Goal: Task Accomplishment & Management: Use online tool/utility

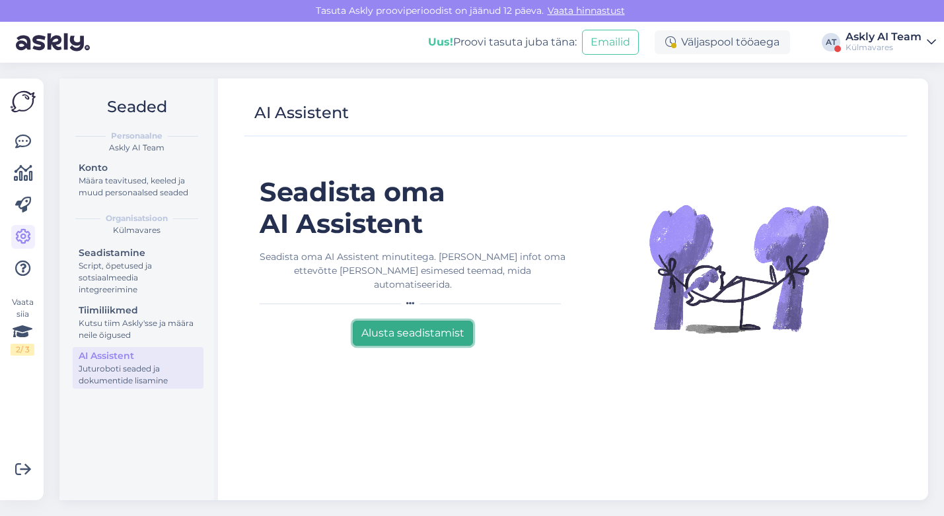
click at [396, 321] on button "Alusta seadistamist" at bounding box center [413, 333] width 120 height 25
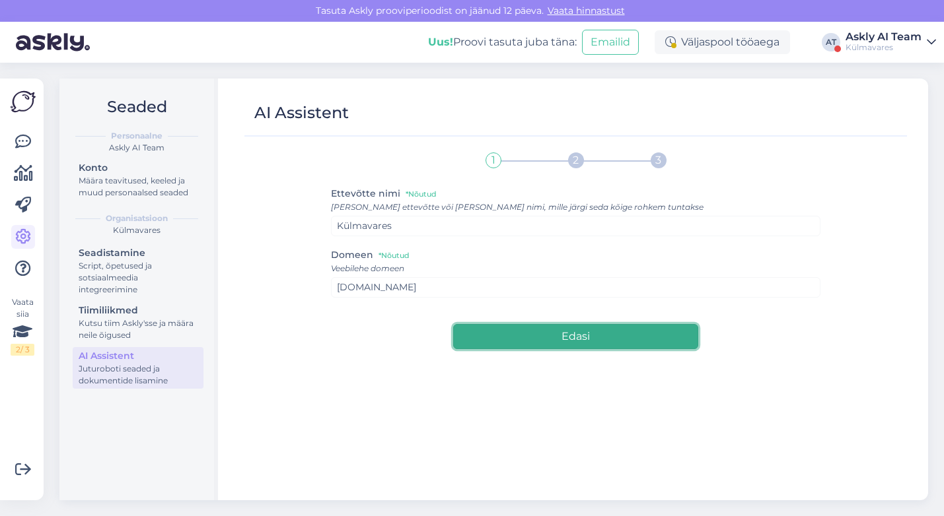
click at [530, 330] on button "Edasi" at bounding box center [575, 336] width 244 height 25
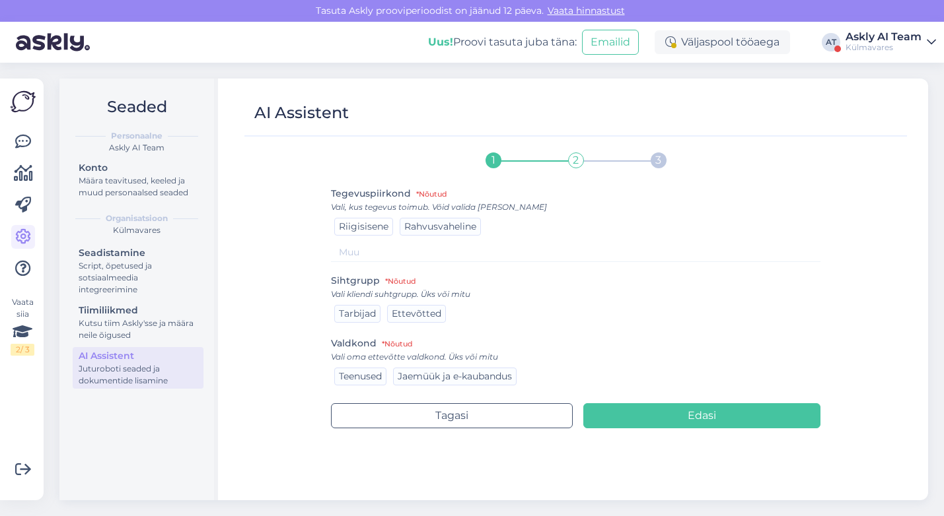
click at [358, 224] on span "Riigisisene" at bounding box center [364, 227] width 50 height 12
click at [356, 322] on div "Tarbijad" at bounding box center [357, 314] width 46 height 18
click at [430, 375] on span "Jaemüük ja e-kaubandus" at bounding box center [454, 376] width 114 height 12
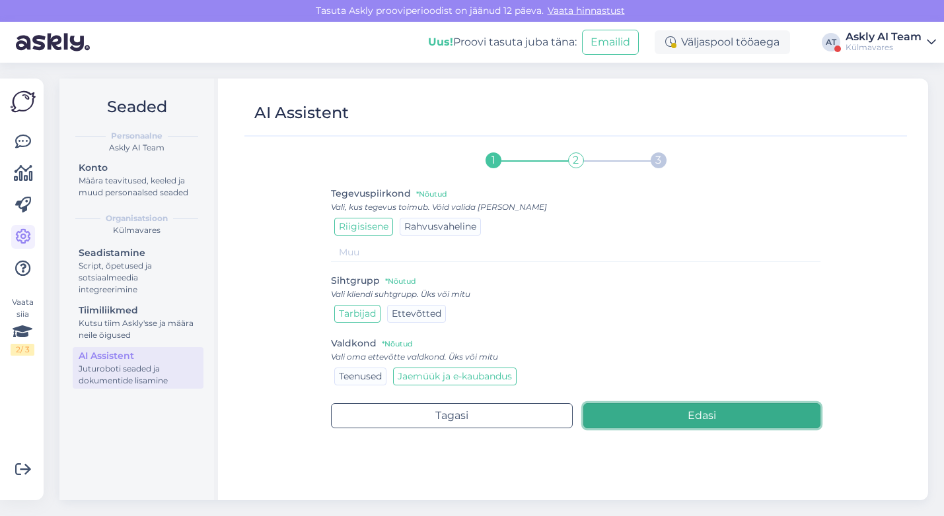
click at [611, 417] on button "Edasi" at bounding box center [701, 415] width 237 height 25
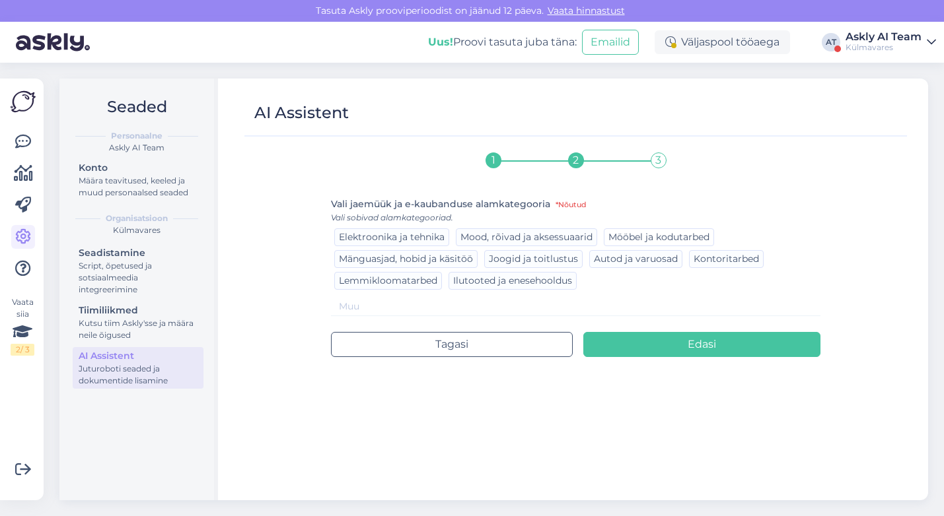
click at [651, 238] on span "Mööbel ja kodutarbed" at bounding box center [658, 237] width 101 height 12
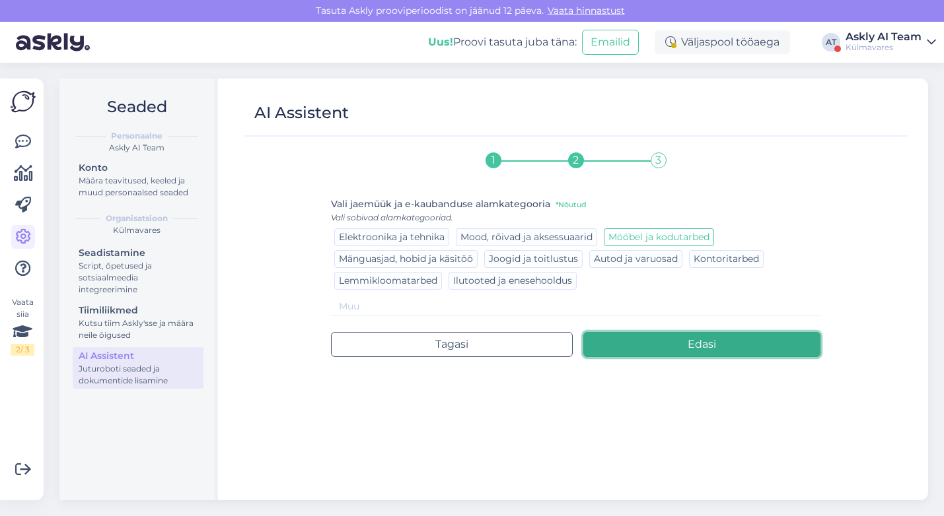
click at [660, 341] on button "Edasi" at bounding box center [701, 344] width 237 height 25
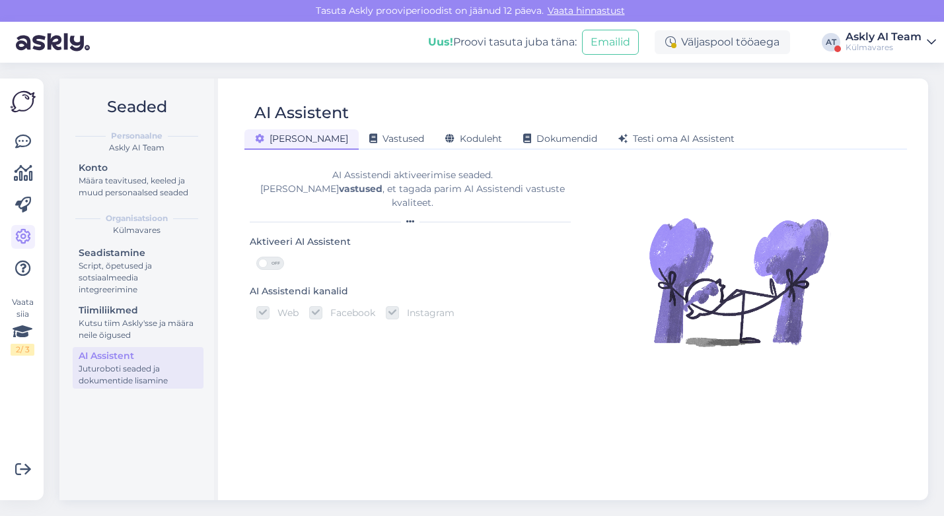
click at [267, 258] on span "OFF" at bounding box center [275, 264] width 16 height 12
click at [256, 257] on input "OFF" at bounding box center [256, 257] width 0 height 0
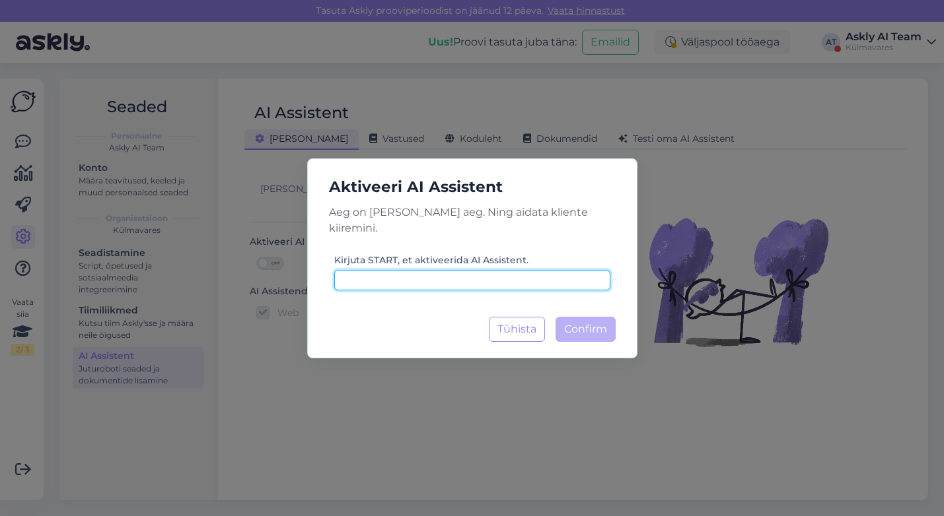
click at [469, 271] on input at bounding box center [472, 280] width 276 height 20
type input "START"
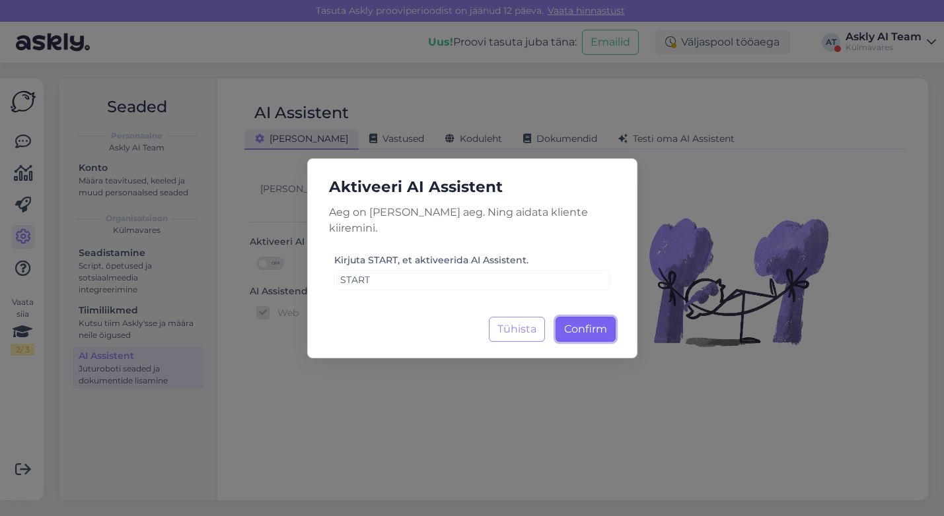
click at [596, 323] on span "Confirm" at bounding box center [585, 329] width 43 height 13
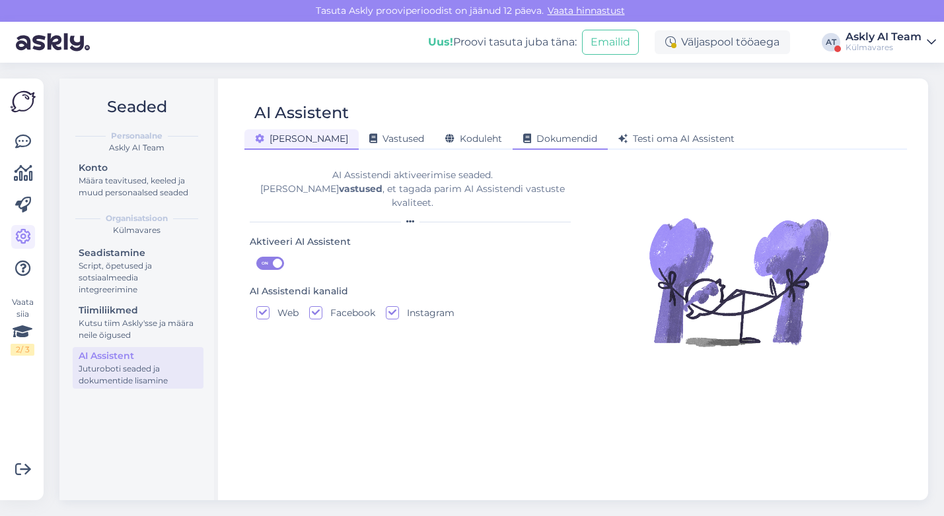
click at [523, 139] on span "Dokumendid" at bounding box center [560, 139] width 74 height 12
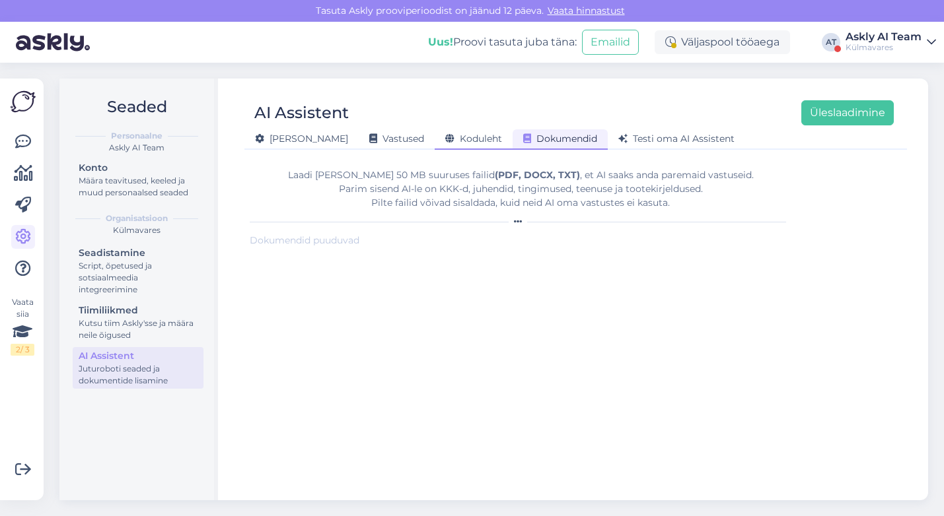
click at [445, 139] on span "Koduleht" at bounding box center [473, 139] width 57 height 12
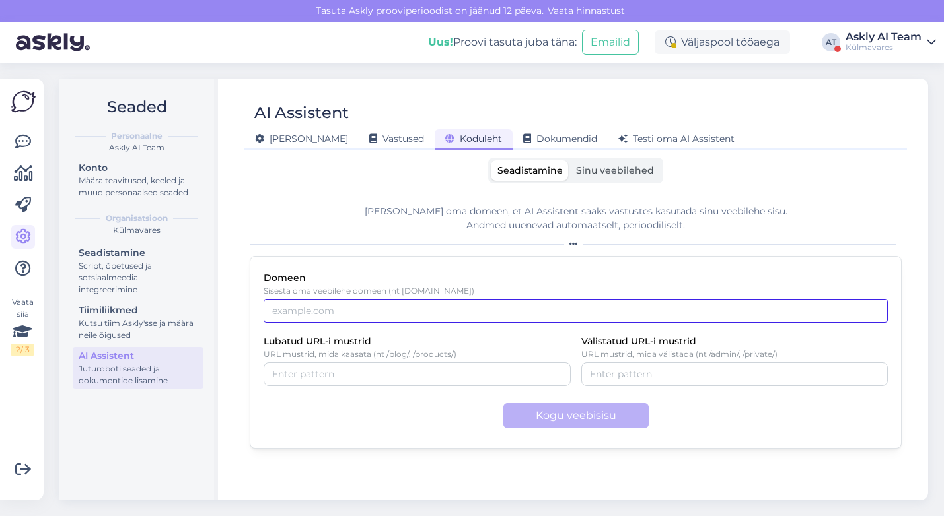
click at [346, 310] on input "Domeen" at bounding box center [575, 311] width 624 height 24
paste input "https://kulmavares.ee/"
type input "https://kulmavares.ee/"
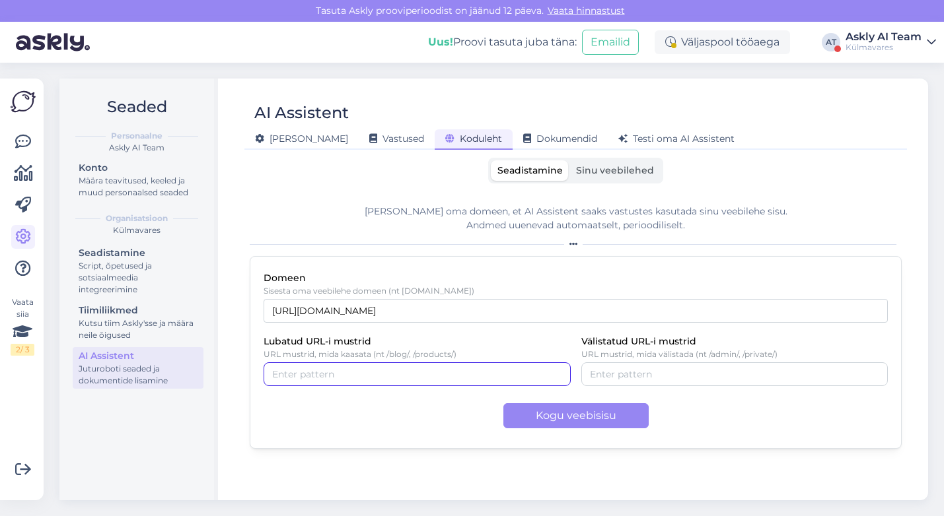
click at [330, 377] on input "Lubatud URL-i mustrid" at bounding box center [417, 374] width 290 height 15
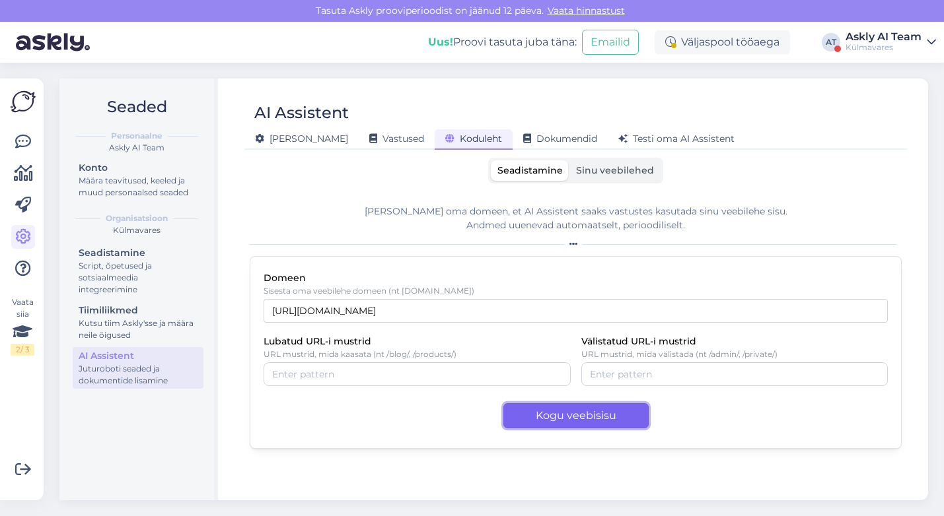
click at [595, 414] on button "Kogu veebisisu" at bounding box center [575, 415] width 145 height 25
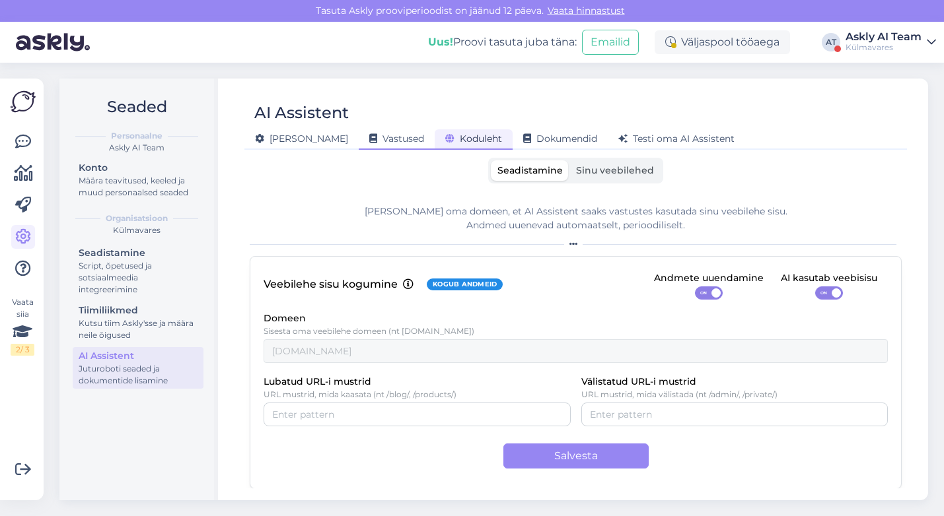
click at [369, 140] on span "Vastused" at bounding box center [396, 139] width 55 height 12
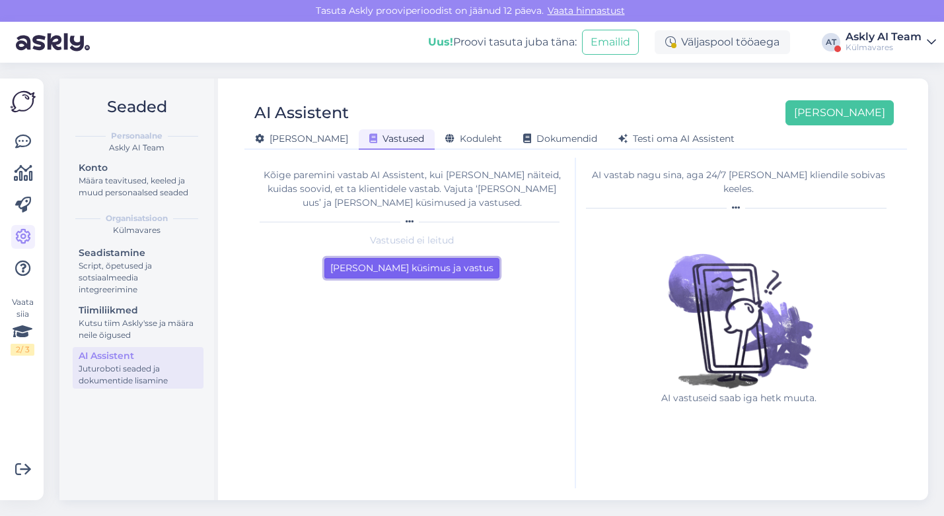
click at [419, 273] on button "Lisa esimene küsimus ja vastus" at bounding box center [411, 268] width 175 height 20
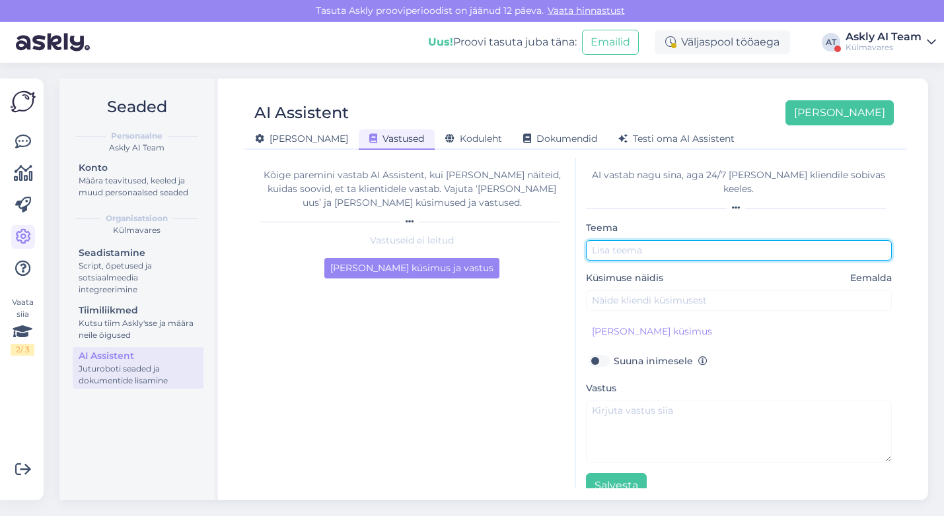
click at [606, 240] on input "text" at bounding box center [739, 250] width 306 height 20
click at [605, 240] on input "Lao täiendamine" at bounding box center [739, 250] width 306 height 20
click at [750, 240] on input "Laoseisu ja suuruste täiendamine" at bounding box center [739, 250] width 306 height 20
type input "Laoseisu ja suuruste täiendamine"
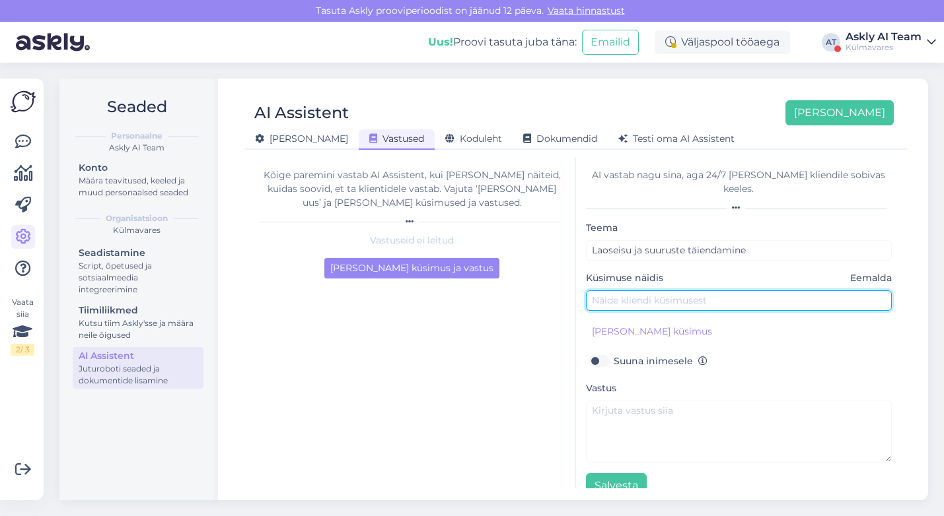
click at [628, 291] on input "text" at bounding box center [739, 301] width 306 height 20
type input "Millal on see taas laos?"
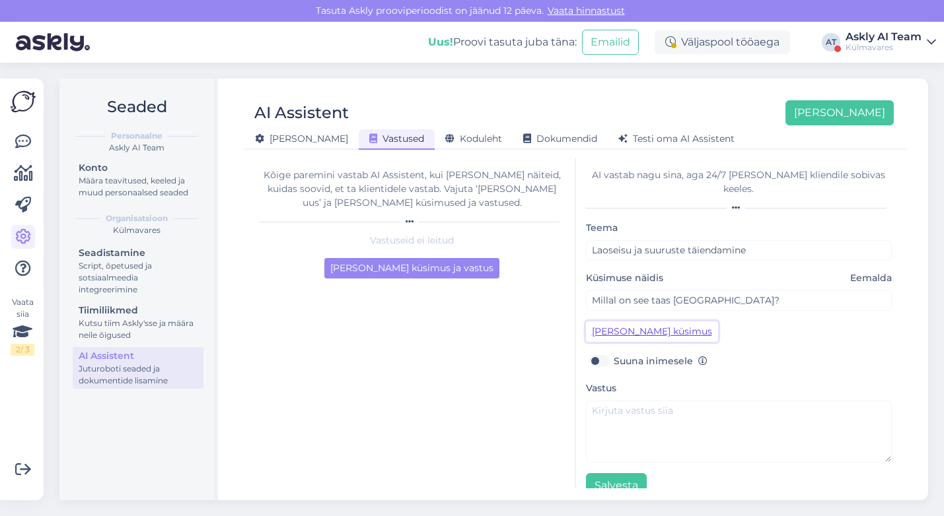
click at [619, 322] on button "Lisa kliendi küsimus" at bounding box center [652, 332] width 132 height 20
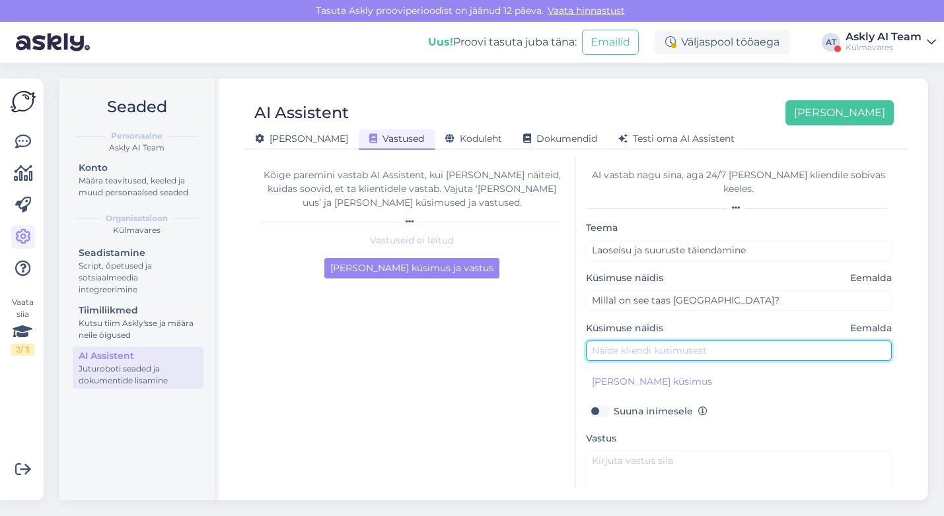
click at [615, 345] on input "text" at bounding box center [739, 351] width 306 height 20
type input "Millal S suurus taas laos?"
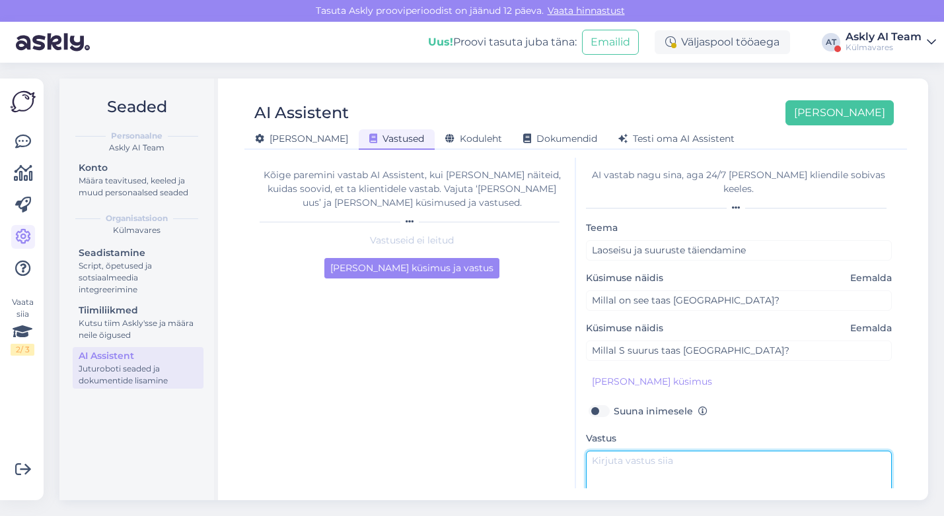
click at [615, 451] on textarea at bounding box center [739, 482] width 306 height 62
paste textarea "https://kulmavares.ee/"
type textarea "https://kulmavares.ee/"
drag, startPoint x: 705, startPoint y: 450, endPoint x: 551, endPoint y: 449, distance: 153.2
click at [551, 449] on div "Kõige paremini vastab AI Assistent, kui lisad talle näiteid, kuidas soovid, et …" at bounding box center [576, 323] width 652 height 331
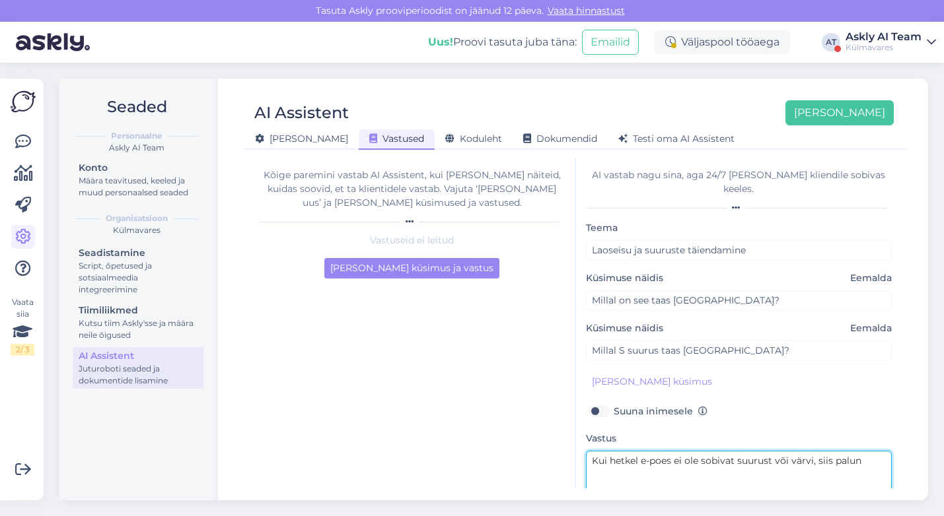
paste textarea "Teavita mind kui toode on saadaval"
click at [866, 451] on textarea "Kui hetkel e-poes ei ole sobivat suurust või värvi, siis palun Teavita mind kui…" at bounding box center [739, 482] width 306 height 62
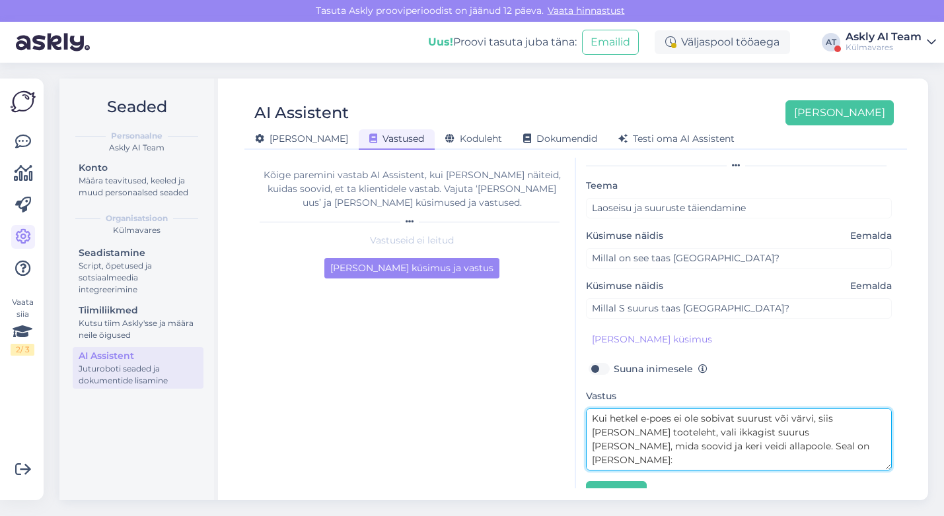
scroll to position [57, 0]
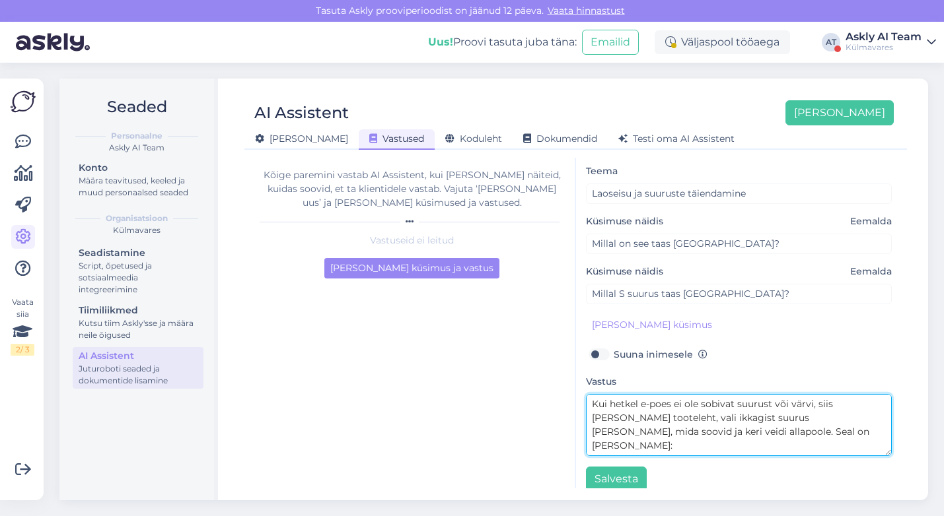
click at [804, 432] on textarea "Kui hetkel e-poes ei ole sobivat suurust või värvi, siis palun ava tooteleht, v…" at bounding box center [739, 425] width 306 height 62
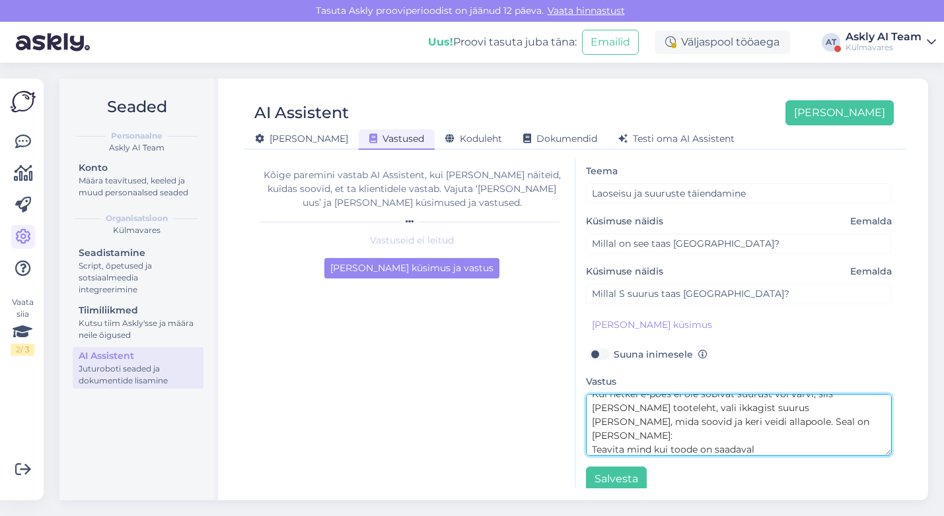
scroll to position [14, 0]
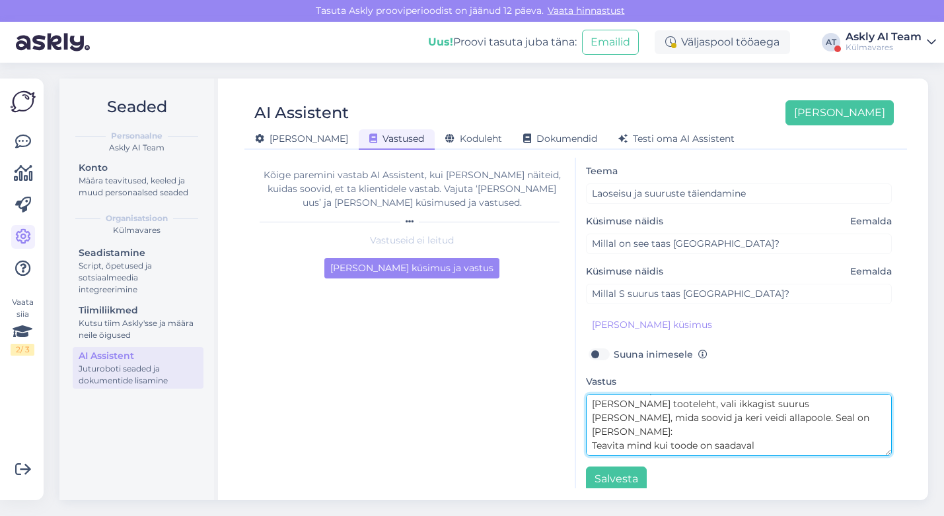
drag, startPoint x: 623, startPoint y: 436, endPoint x: 580, endPoint y: 436, distance: 42.3
click at [580, 436] on div "AI vastab nagu sina, aga 24/7 ja igale kliendile sobivas keeles. Teema Laoseisu…" at bounding box center [739, 323] width 326 height 331
drag, startPoint x: 685, startPoint y: 430, endPoint x: 701, endPoint y: 431, distance: 15.9
click at [701, 431] on textarea "Kui hetkel e-poes ei ole sobivat suurust või värvi, siis palun ava tooteleht, v…" at bounding box center [739, 425] width 306 height 62
click at [778, 427] on textarea "Kui hetkel e-poes ei ole sobivat suurust või värvi, siis palun ava tooteleht, v…" at bounding box center [739, 425] width 306 height 62
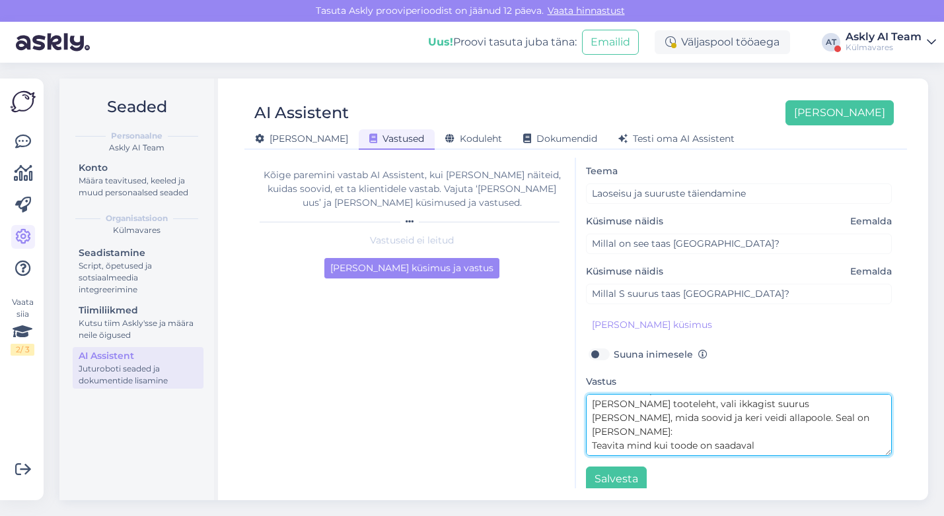
scroll to position [24, 0]
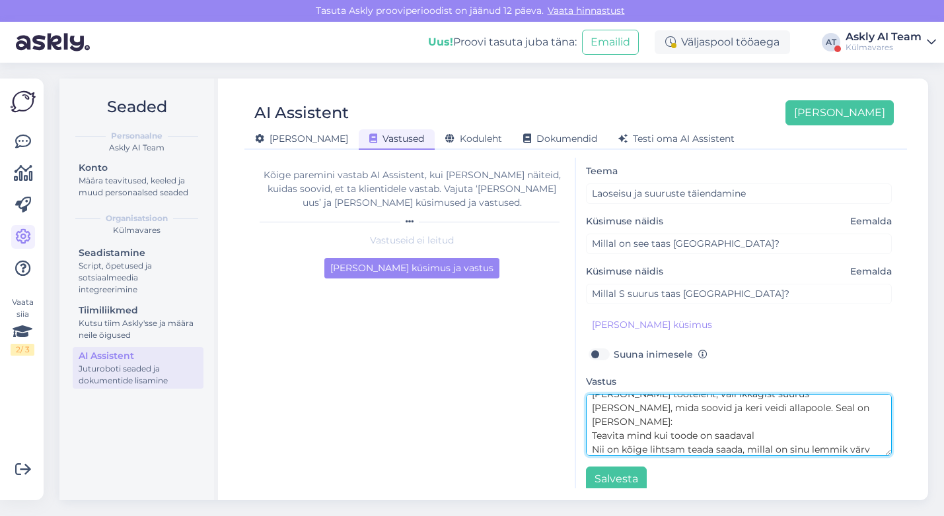
click at [591, 437] on textarea "Kui hetkel e-poes ei ole sobivat suurust või värvi, siis palun ava tooteleht, v…" at bounding box center [739, 425] width 306 height 62
click at [667, 433] on textarea "Kui hetkel e-poes ei ole sobivat suurust või värvi, siis palun ava tooteleht, v…" at bounding box center [739, 425] width 306 height 62
type textarea "Kui hetkel e-poes ei ole sobivat suurust või värvi, siis palun ava tooteleht, v…"
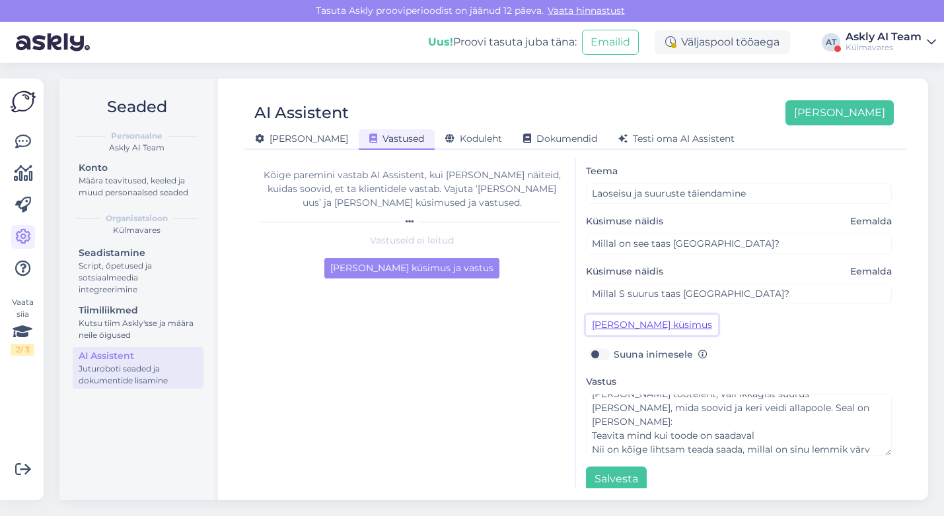
click at [640, 315] on button "Lisa kliendi küsimus" at bounding box center [652, 325] width 132 height 20
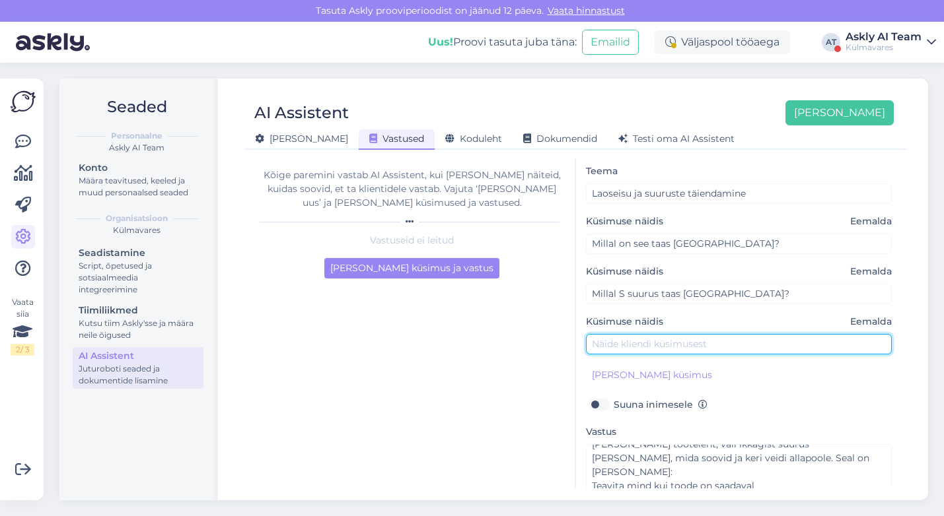
click at [632, 336] on input "text" at bounding box center [739, 344] width 306 height 20
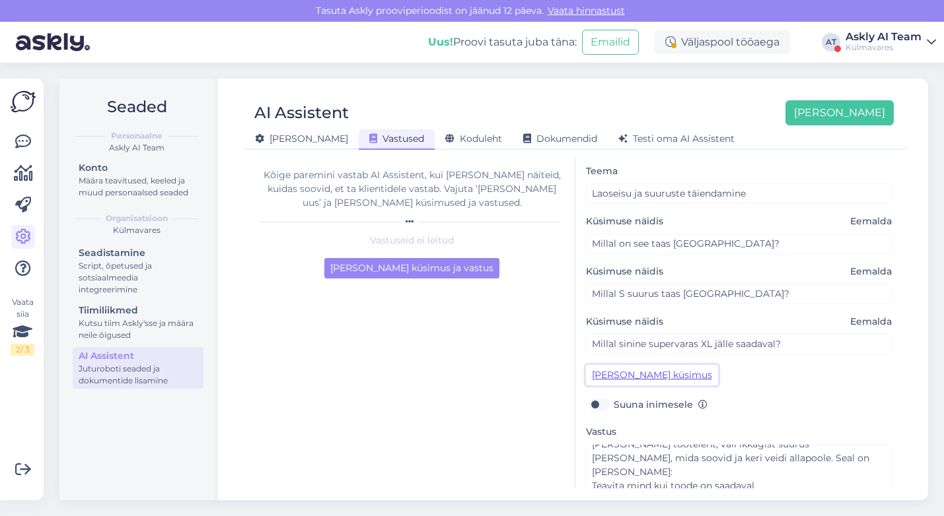
click at [633, 365] on button "Lisa kliendi küsimus" at bounding box center [652, 375] width 132 height 20
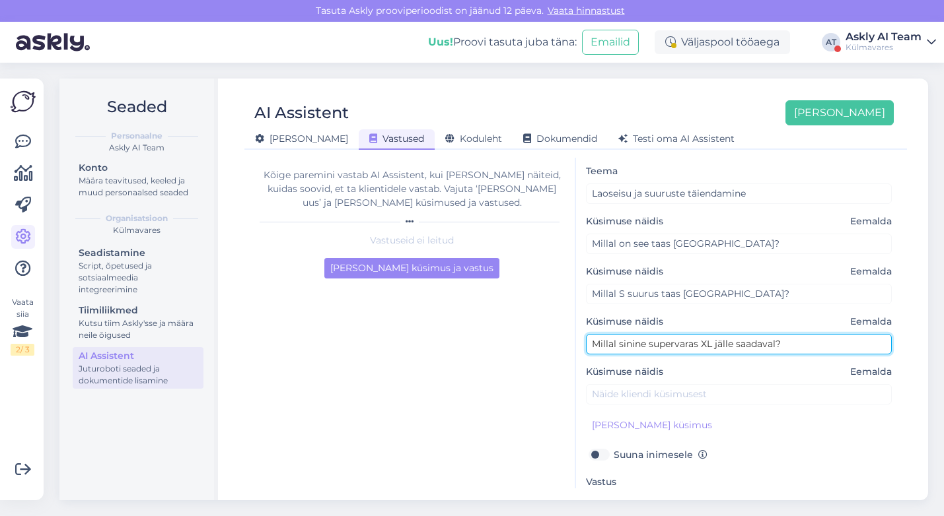
click at [637, 335] on input "Millal sinine supervaras XL jälle saadaval?" at bounding box center [739, 344] width 306 height 20
paste input "Teavita mind kui toode on saadaval"
type input "Millal sinine supervaras XL jälle saadaval?"
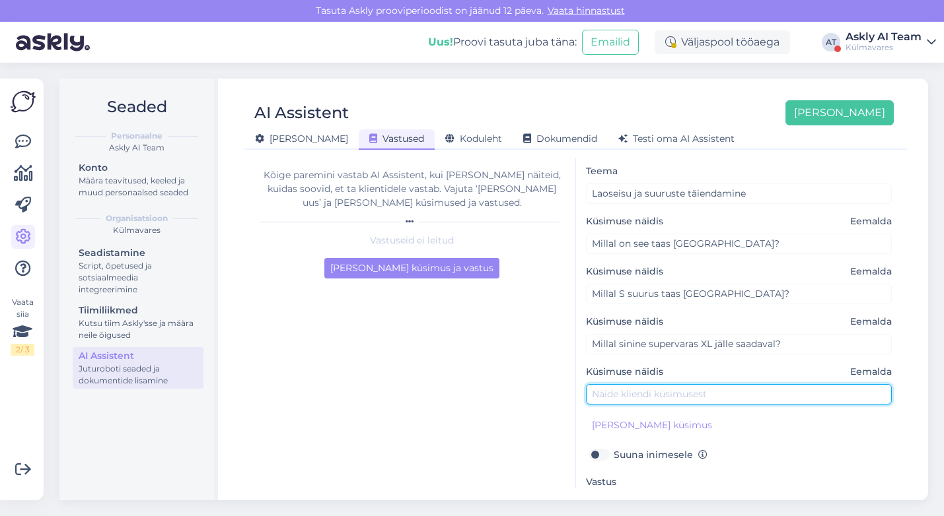
click at [613, 384] on input "text" at bounding box center [739, 394] width 306 height 20
paste input "Millal sinine supervaras XL jälle saadaval?"
drag, startPoint x: 616, startPoint y: 382, endPoint x: 645, endPoint y: 382, distance: 29.1
click at [645, 384] on input "Millal sinine supervaras XL jälle saadaval?" at bounding box center [739, 394] width 306 height 20
click at [720, 384] on input "Millal punane supervaras XL jälle saadaval?" at bounding box center [739, 394] width 306 height 20
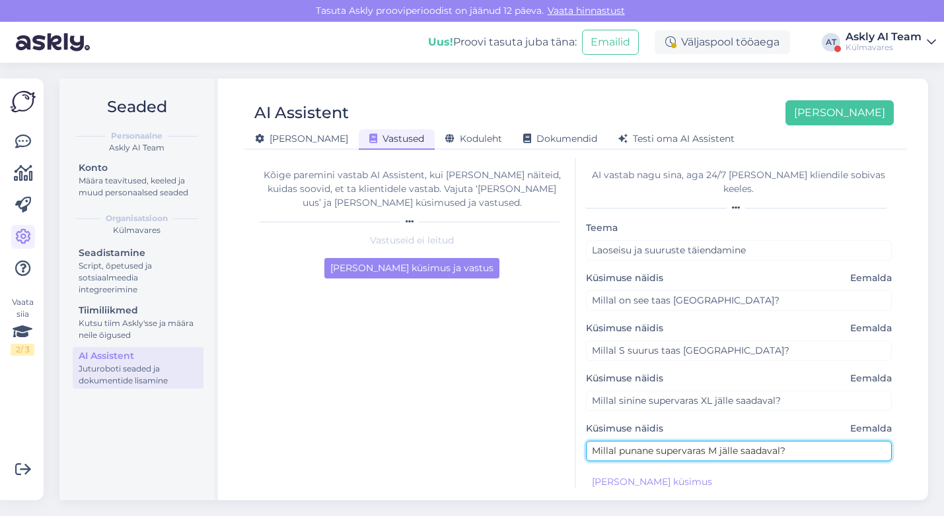
scroll to position [157, 0]
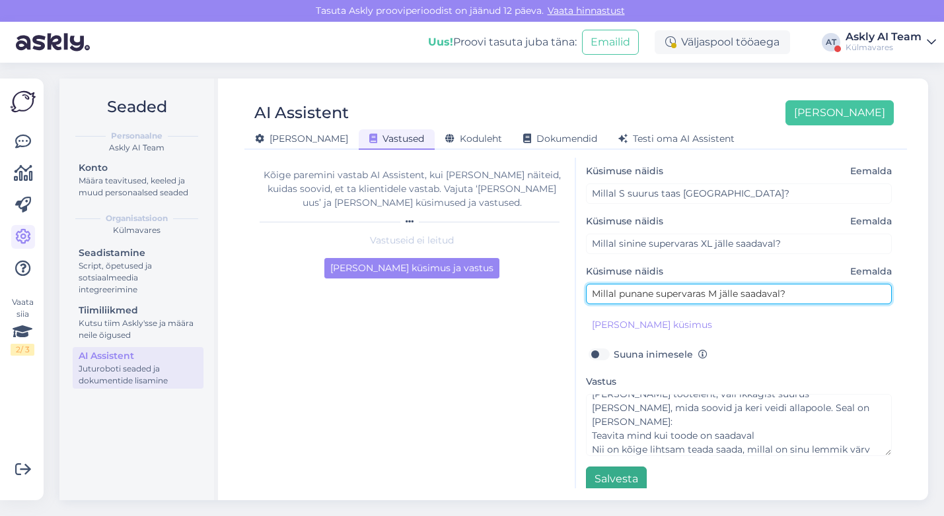
type input "Millal punane supervaras M jälle saadaval?"
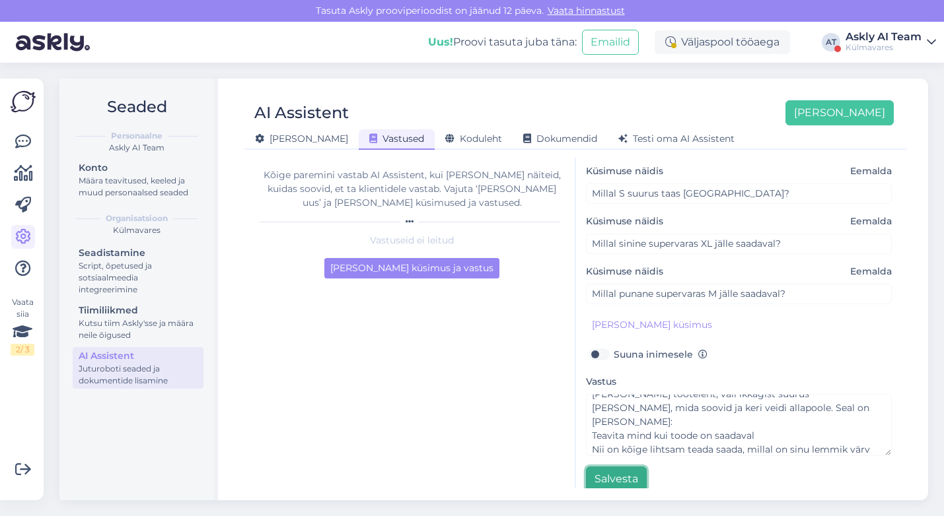
click at [599, 467] on button "Salvesta" at bounding box center [616, 479] width 61 height 25
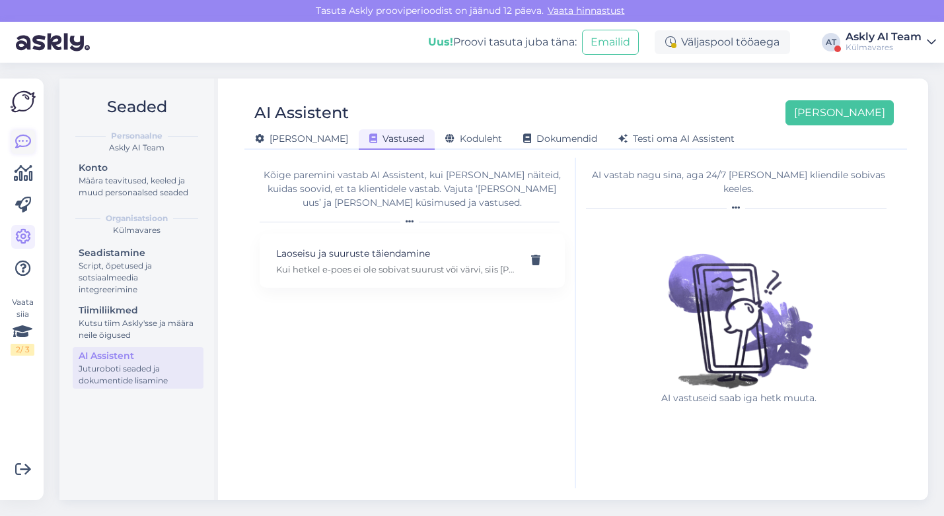
click at [24, 141] on icon at bounding box center [23, 142] width 16 height 16
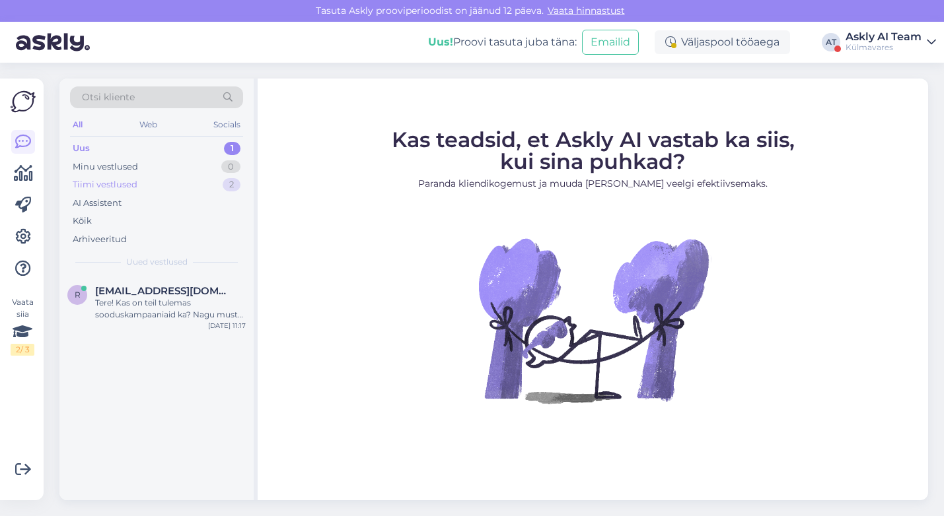
click at [126, 180] on div "Tiimi vestlused" at bounding box center [105, 184] width 65 height 13
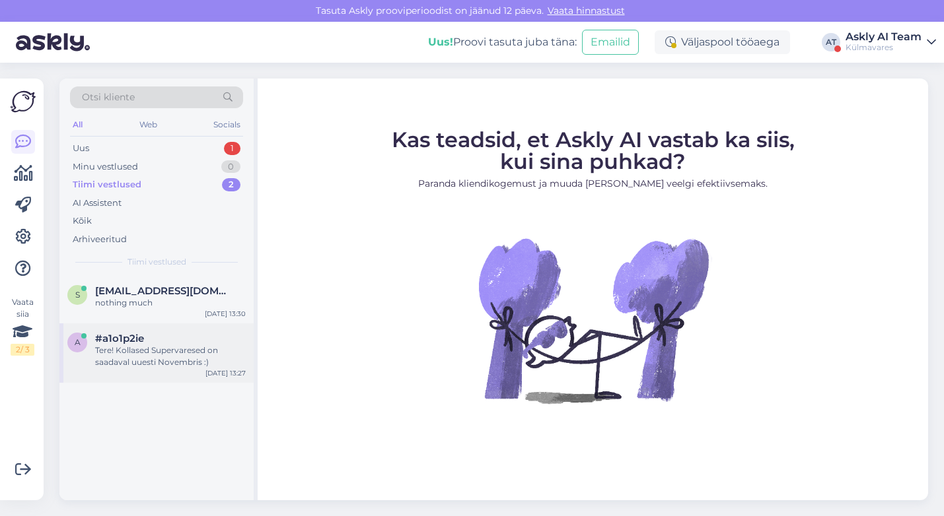
click at [181, 354] on div "Tere! Kollased Supervaresed on saadaval uuesti Novembris :)" at bounding box center [170, 357] width 151 height 24
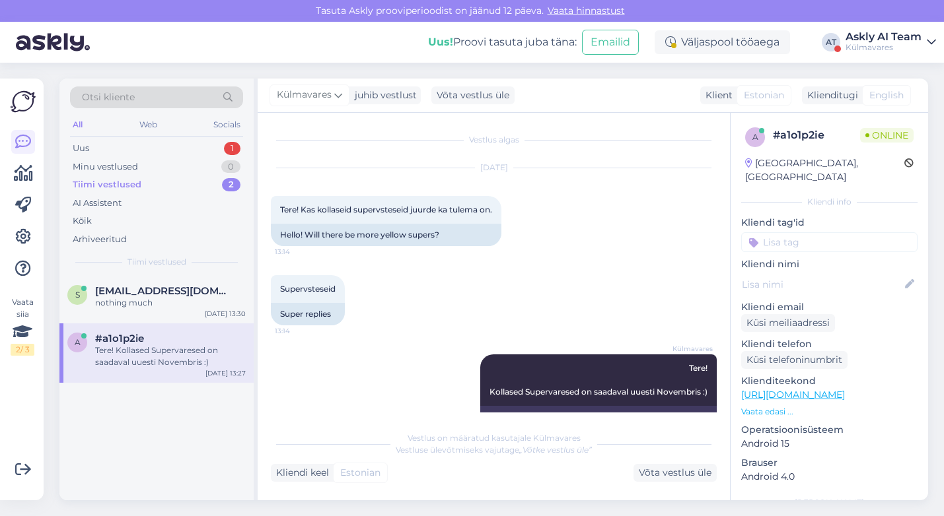
scroll to position [54, 0]
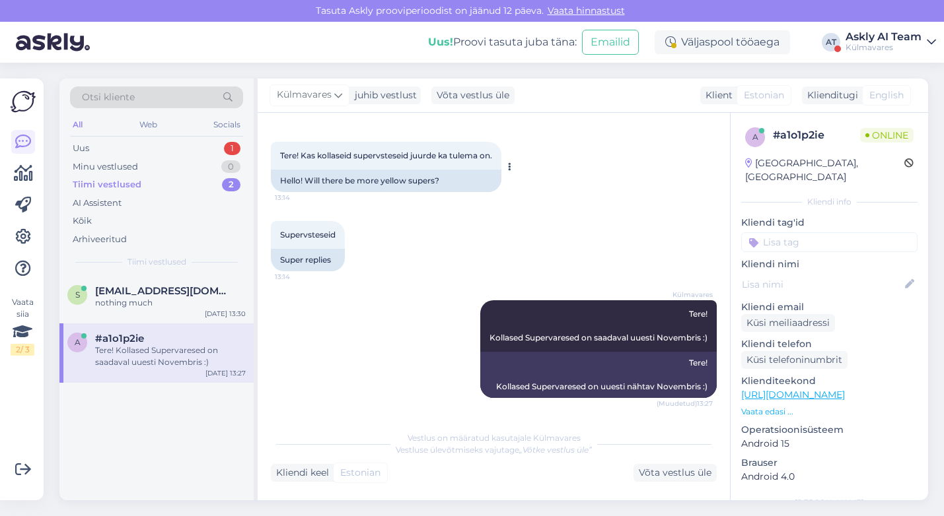
drag, startPoint x: 503, startPoint y: 155, endPoint x: 273, endPoint y: 160, distance: 230.5
click at [273, 160] on div "Tere! Kas kollaseid supervsteseid juurde ka tulema on. 13:14" at bounding box center [386, 156] width 230 height 28
copy span "Tere! Kas kollaseid supervsteseid juurde ka tulema on."
click at [31, 232] on link at bounding box center [23, 237] width 24 height 24
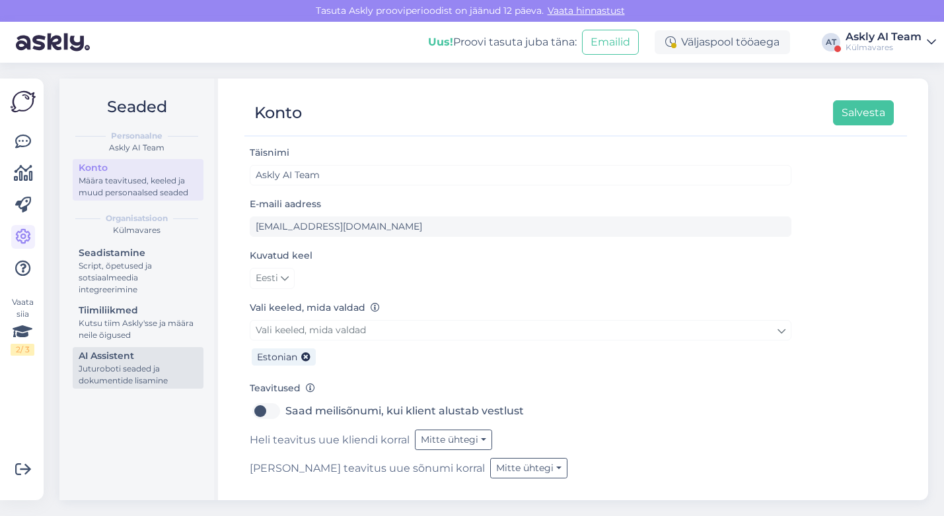
click at [158, 353] on div "AI Assistent" at bounding box center [138, 356] width 119 height 14
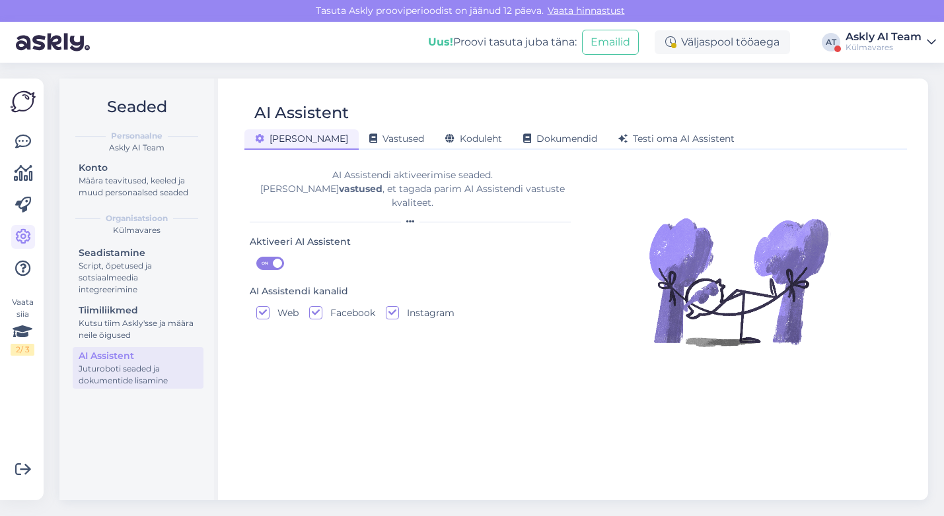
click at [626, 127] on div "Üldine Vastused Koduleht Dokumendid Testi oma AI Assistent" at bounding box center [568, 136] width 649 height 23
click at [626, 135] on span "Testi oma AI Assistent" at bounding box center [676, 139] width 116 height 12
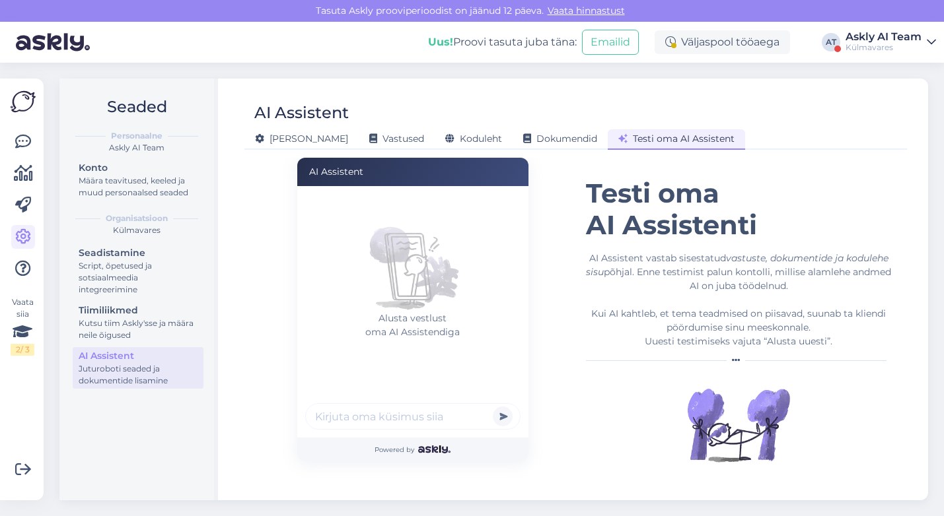
click at [379, 427] on input "text" at bounding box center [412, 416] width 215 height 26
paste input "Tere! Kas kollaseid supervsteseid juurde ka tulema on."
type input "Tere! Kas kollaseid supervsteseid juurde ka tulema on."
click at [493, 407] on button "submit" at bounding box center [503, 417] width 20 height 20
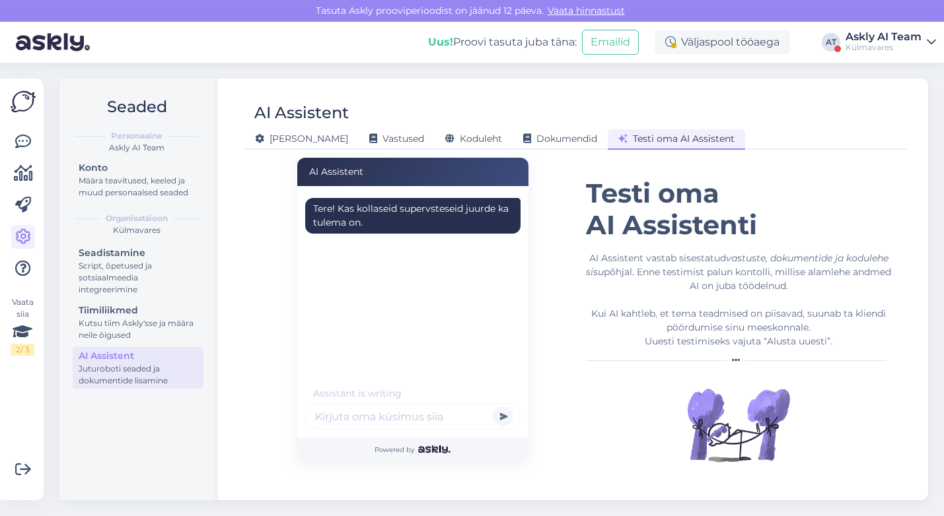
scroll to position [16, 0]
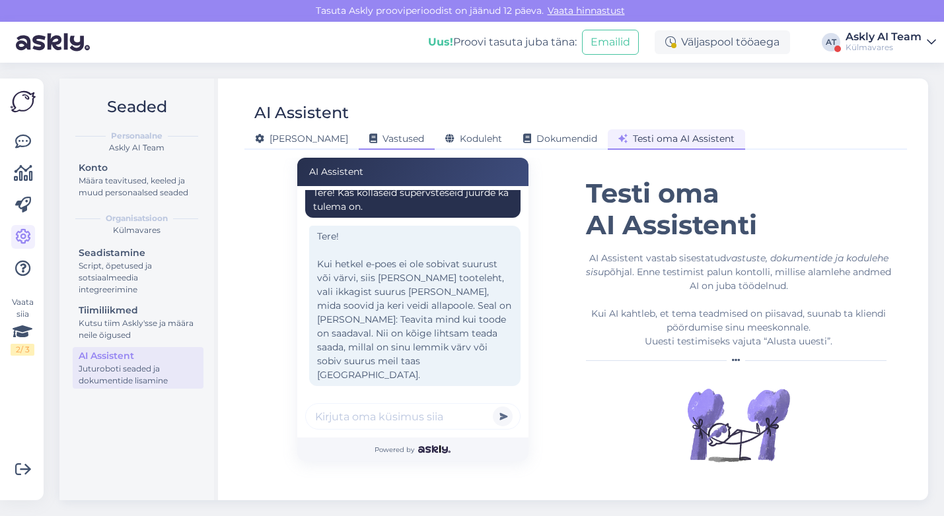
click at [369, 133] on span "Vastused" at bounding box center [396, 139] width 55 height 12
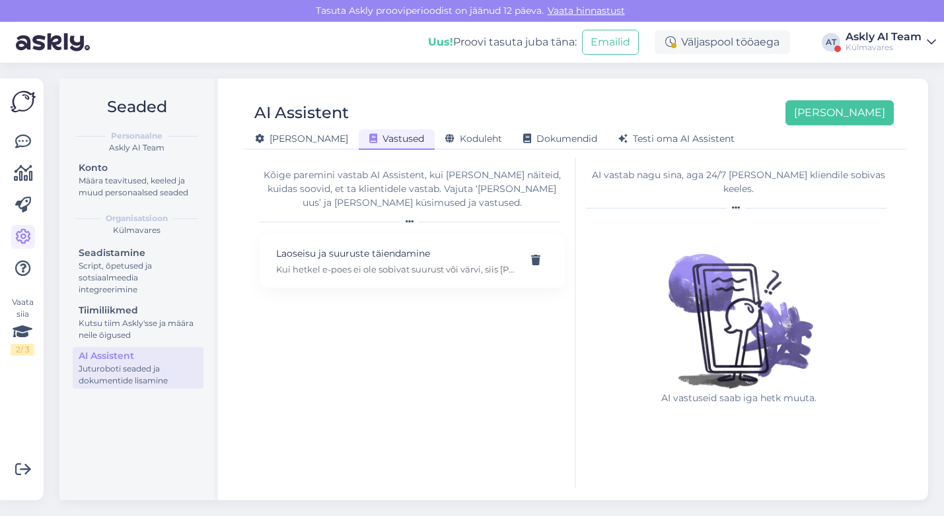
scroll to position [0, 0]
click at [289, 141] on span "Üldine" at bounding box center [301, 139] width 93 height 12
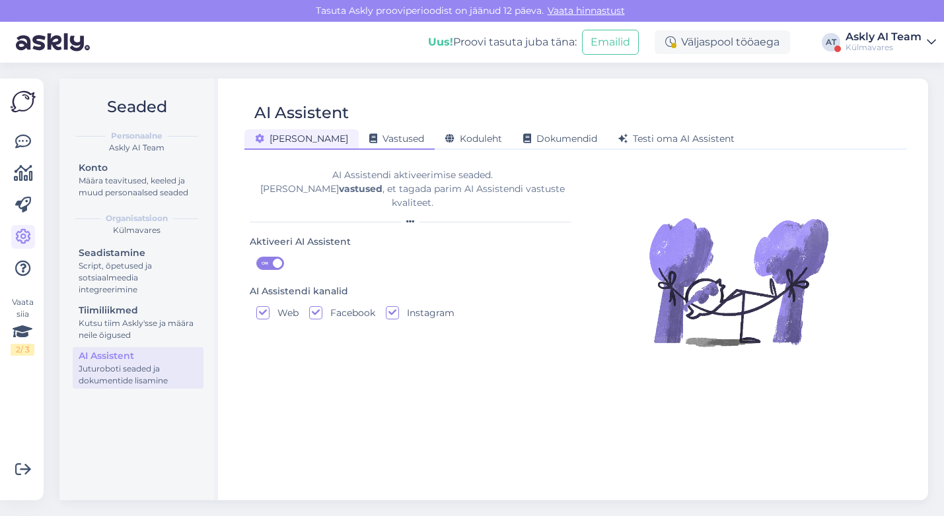
click at [369, 137] on span "Vastused" at bounding box center [396, 139] width 55 height 12
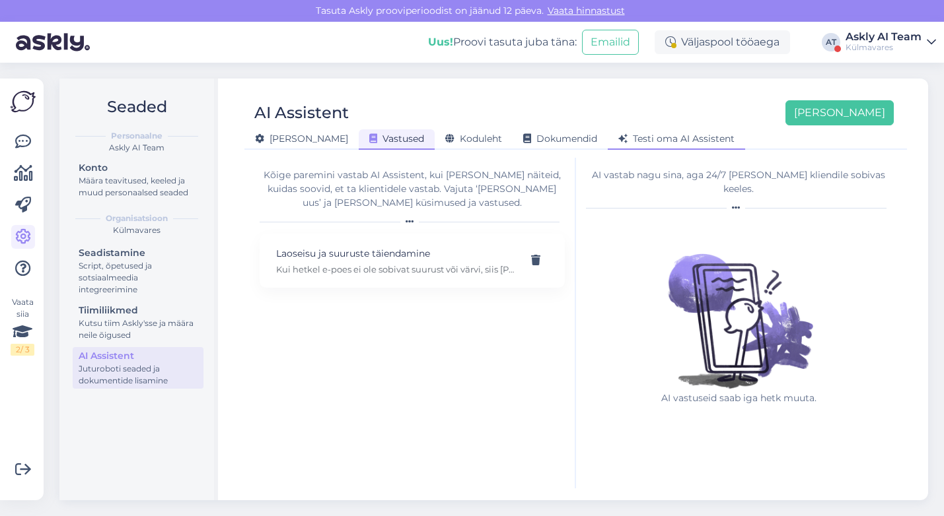
click at [676, 136] on span "Testi oma AI Assistent" at bounding box center [676, 139] width 116 height 12
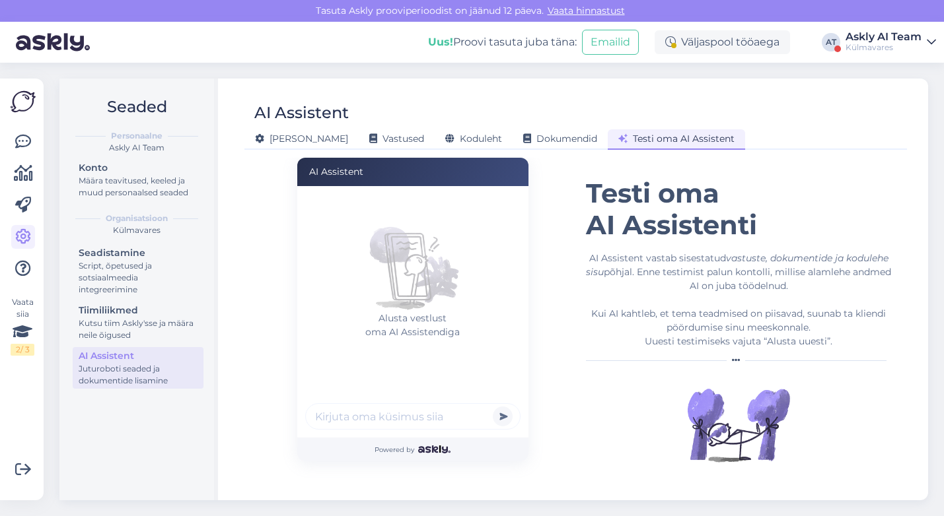
click at [401, 409] on input "text" at bounding box center [412, 416] width 215 height 26
type input "kas on sooduskoodi?"
click at [493, 407] on button "submit" at bounding box center [503, 417] width 20 height 20
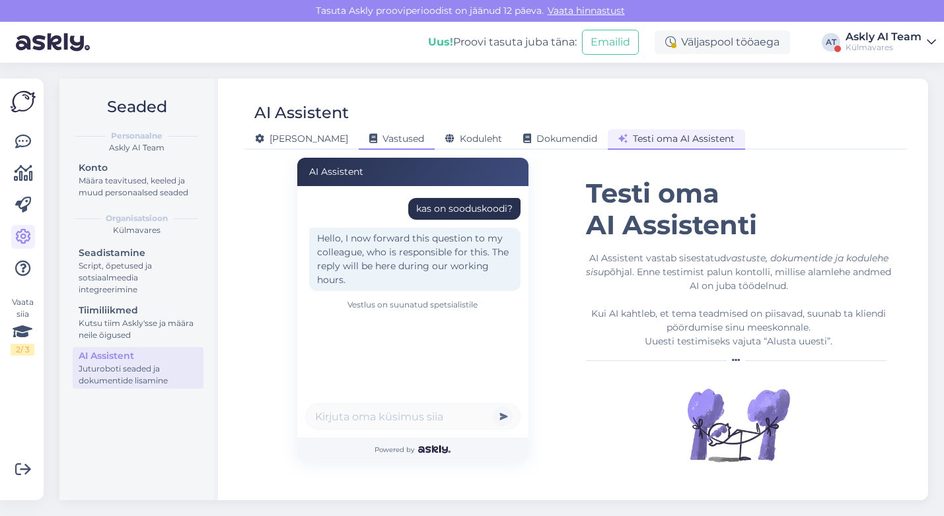
click at [369, 135] on span "Vastused" at bounding box center [396, 139] width 55 height 12
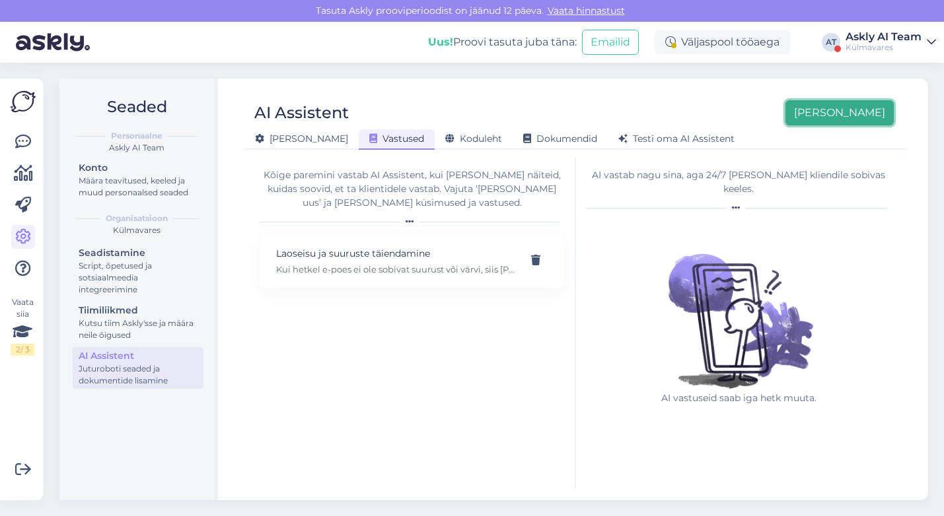
click at [867, 122] on button "Lisa uus" at bounding box center [839, 112] width 108 height 25
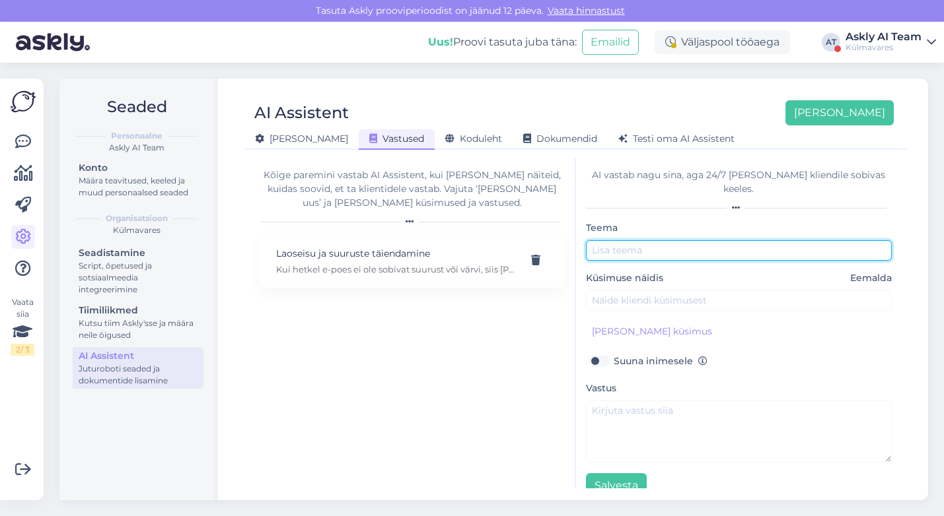
click at [603, 241] on input "text" at bounding box center [739, 250] width 306 height 20
type input "Soodustused"
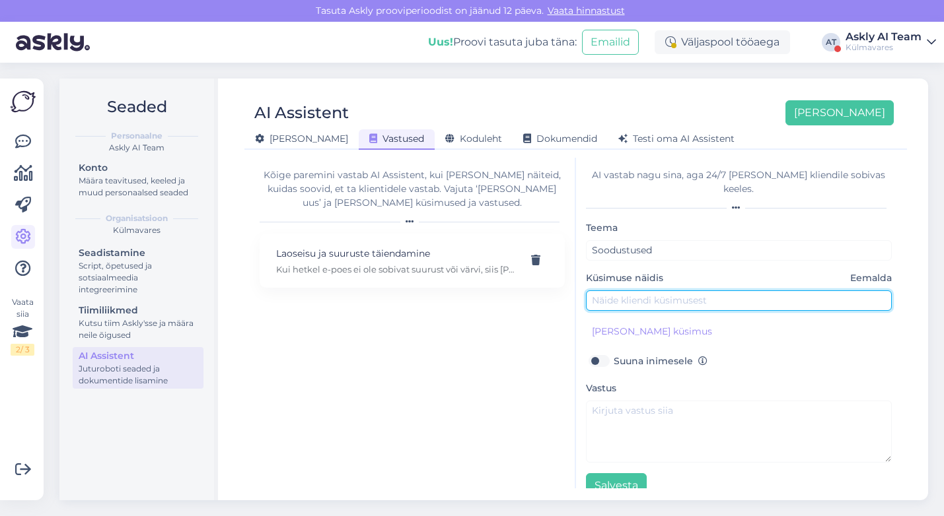
click at [603, 291] on input "text" at bounding box center [739, 301] width 306 height 20
paste input "https://kulmavares.ee/"
type input "Kas on soodukaid tulemas?"
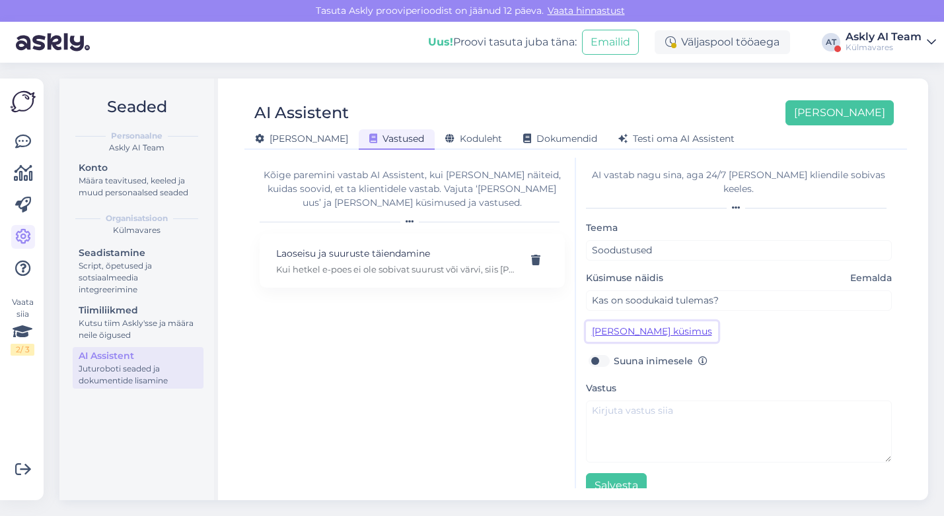
click at [615, 322] on button "Lisa kliendi küsimus" at bounding box center [652, 332] width 132 height 20
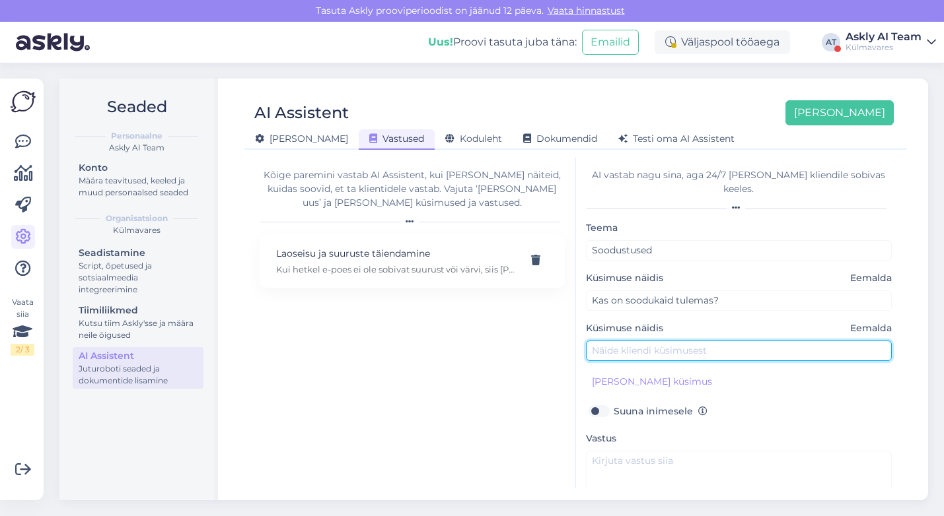
click at [617, 341] on input "text" at bounding box center [739, 351] width 306 height 20
type input "Kas sooduskoodi saaks?"
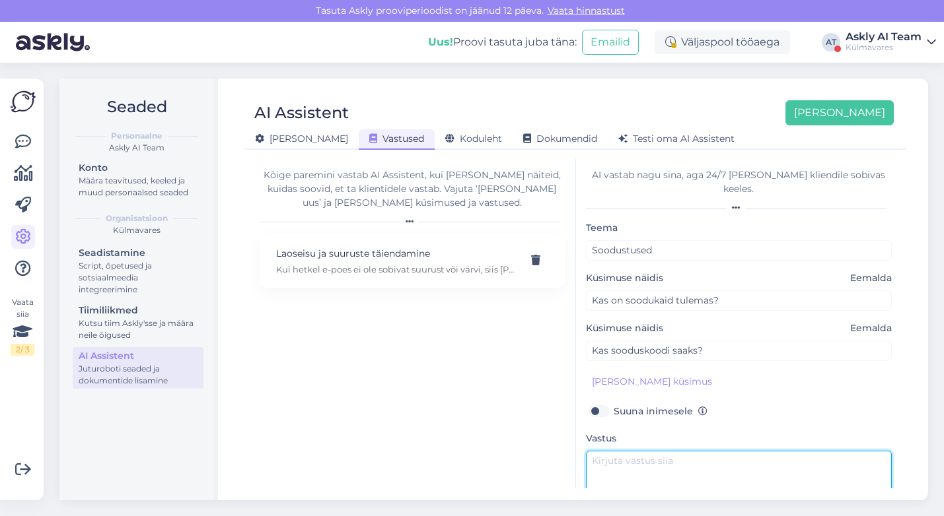
click at [621, 451] on textarea at bounding box center [739, 482] width 306 height 62
paste textarea "https://kulmavares.ee/"
click at [593, 451] on textarea "https://kulmavares.ee/" at bounding box center [739, 482] width 306 height 62
drag, startPoint x: 627, startPoint y: 449, endPoint x: 605, endPoint y: 447, distance: 21.9
click at [605, 451] on textarea "Meil on ikka kampaaniad https://kulmavares.ee/" at bounding box center [739, 482] width 306 height 62
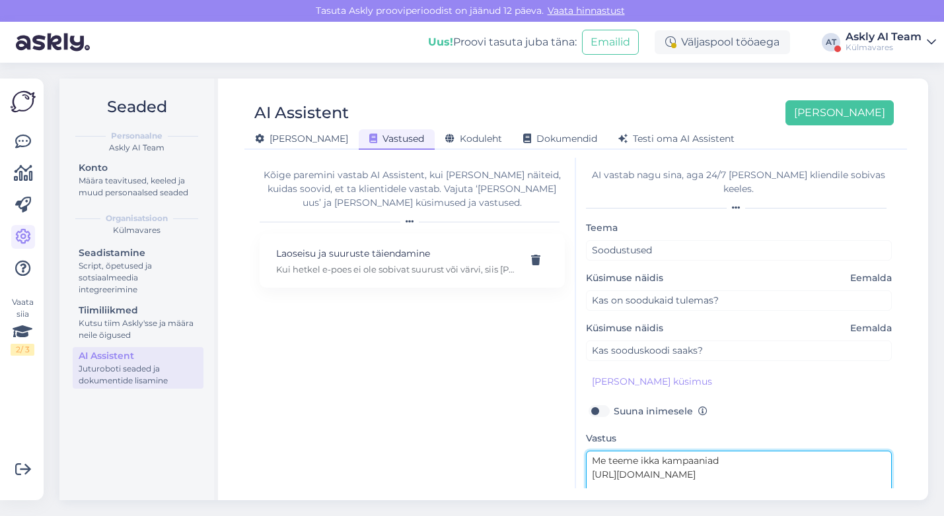
click at [736, 451] on textarea "Me teeme ikka kampaaniad https://kulmavares.ee/" at bounding box center [739, 482] width 306 height 62
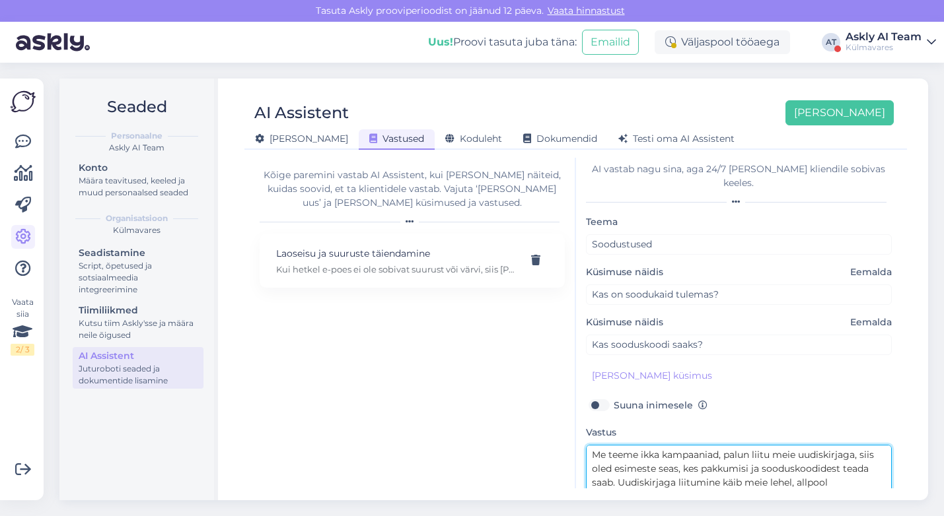
click at [592, 445] on textarea "Me teeme ikka kampaaniad, palun liitu meie uudiskirjaga, siis oled esimeste sea…" at bounding box center [739, 476] width 306 height 62
drag, startPoint x: 706, startPoint y: 439, endPoint x: 586, endPoint y: 440, distance: 120.2
click at [587, 445] on textarea "Nii tore kuulda, et soovid Me teeme ikka kampaaniad, palun liitu meie uudiskirj…" at bounding box center [739, 476] width 306 height 62
click at [660, 445] on textarea "Me teeme ikka kampaaniad, palun liitu meie uudiskirjaga, siis oled esimeste sea…" at bounding box center [739, 476] width 306 height 62
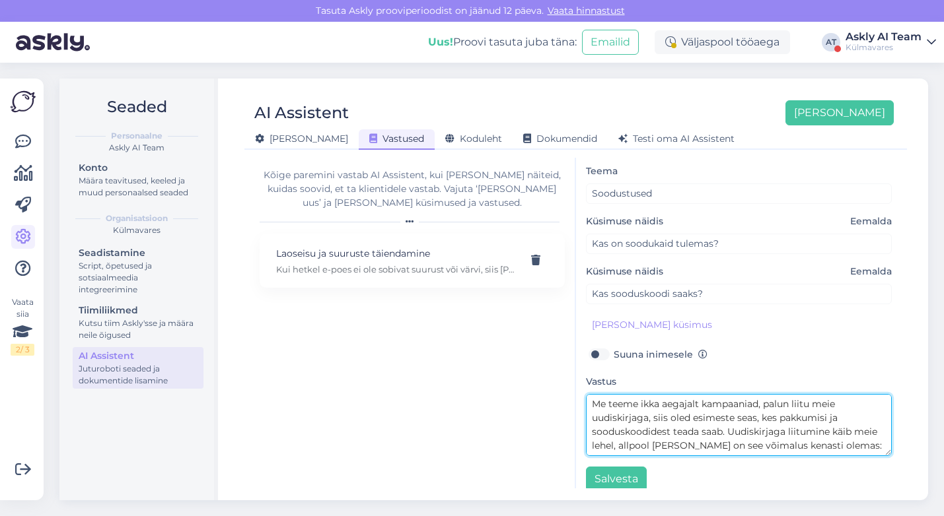
click at [765, 394] on textarea "Me teeme ikka aegajalt kampaaniad, palun liitu meie uudiskirjaga, siis oled esi…" at bounding box center [739, 425] width 306 height 62
click at [789, 403] on textarea "Me teeme ikka aegajalt kampaaniad. Palun liitu meie uudiskirjaga, siis oled esi…" at bounding box center [739, 425] width 306 height 62
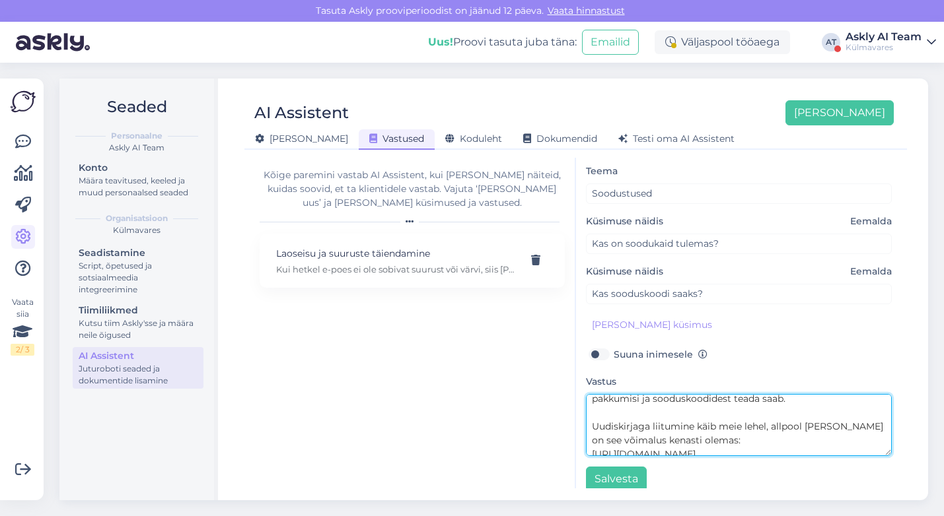
scroll to position [38, 0]
click at [770, 407] on textarea "Me teeme ikka aegajalt kampaaniad. Palun liitu meie uudiskirjaga, siis oled esi…" at bounding box center [739, 425] width 306 height 62
click at [820, 422] on textarea "Me teeme ikka aegajalt kampaaniad. Palun liitu meie uudiskirjaga, siis oled esi…" at bounding box center [739, 425] width 306 height 62
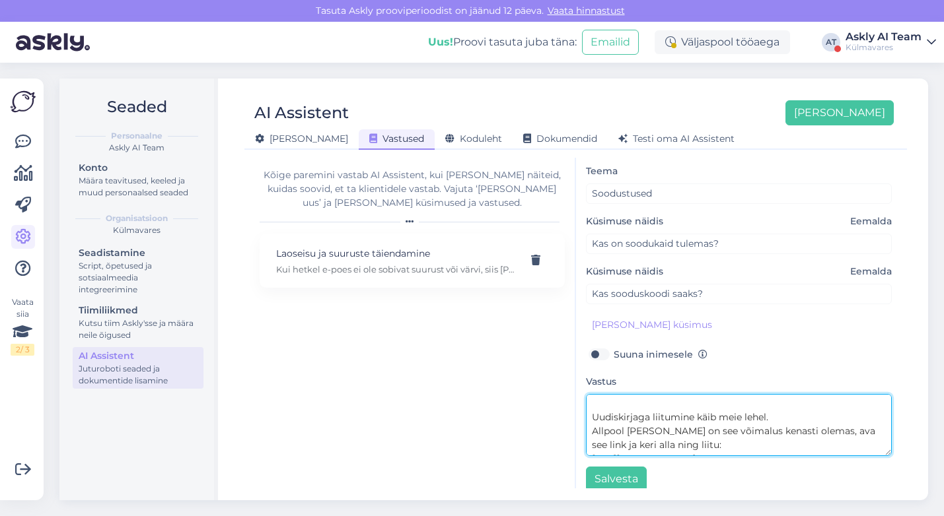
scroll to position [0, 0]
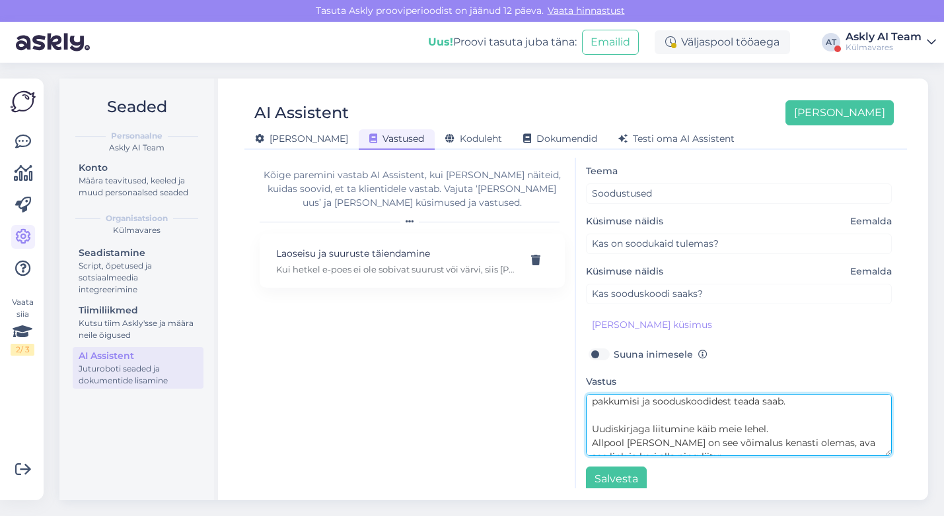
drag, startPoint x: 677, startPoint y: 415, endPoint x: 810, endPoint y: 440, distance: 135.1
click at [810, 440] on textarea "Me teeme ikka aegajalt kampaaniad. Palun liitu meie uudiskirjaga, siis oled esi…" at bounding box center [739, 425] width 306 height 62
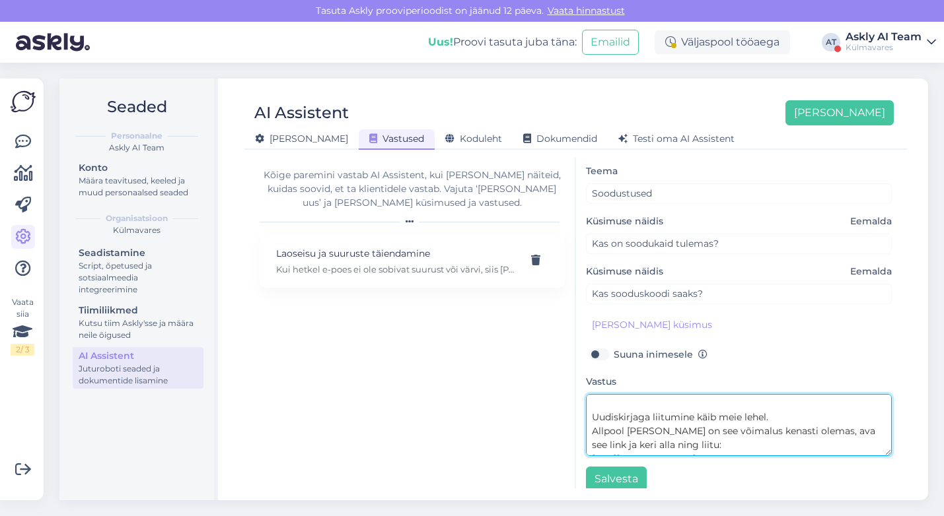
click at [792, 394] on textarea "Me teeme ikka aegajalt kampaaniad. Palun liitu meie uudiskirjaga, siis oled esi…" at bounding box center [739, 425] width 306 height 62
drag, startPoint x: 816, startPoint y: 421, endPoint x: 824, endPoint y: 436, distance: 17.7
click at [824, 436] on textarea "Me teeme ikka aegajalt kampaaniad. Palun liitu meie uudiskirjaga, siis oled esi…" at bounding box center [739, 425] width 306 height 62
click at [804, 415] on textarea "Me teeme ikka aegajalt kampaaniad. Palun liitu meie uudiskirjaga, siis oled esi…" at bounding box center [739, 425] width 306 height 62
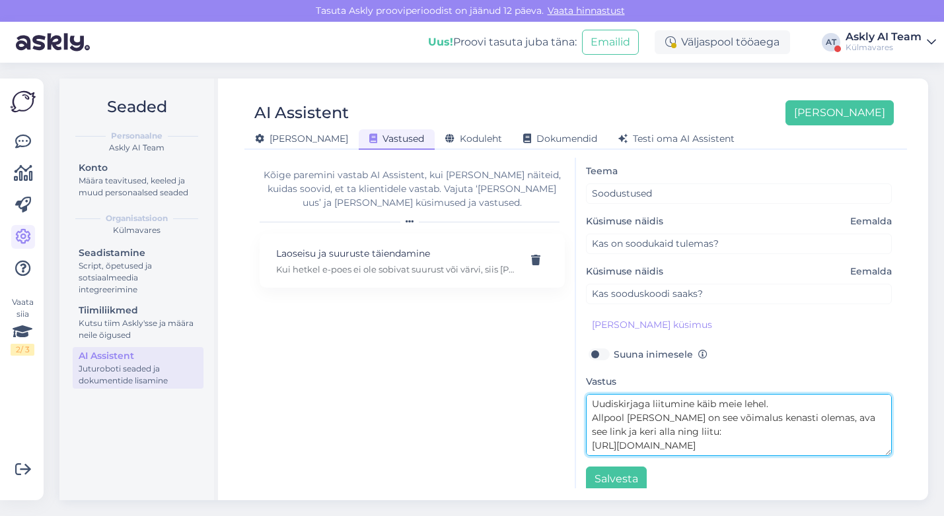
drag, startPoint x: 815, startPoint y: 414, endPoint x: 812, endPoint y: 403, distance: 11.7
click at [812, 403] on textarea "Me teeme ikka aegajalt kampaaniad. Palun liitu meie uudiskirjaga, siis oled esi…" at bounding box center [739, 425] width 306 height 62
type textarea "Me teeme ikka aegajalt kampaaniad. Palun liitu meie uudiskirjaga, siis oled esi…"
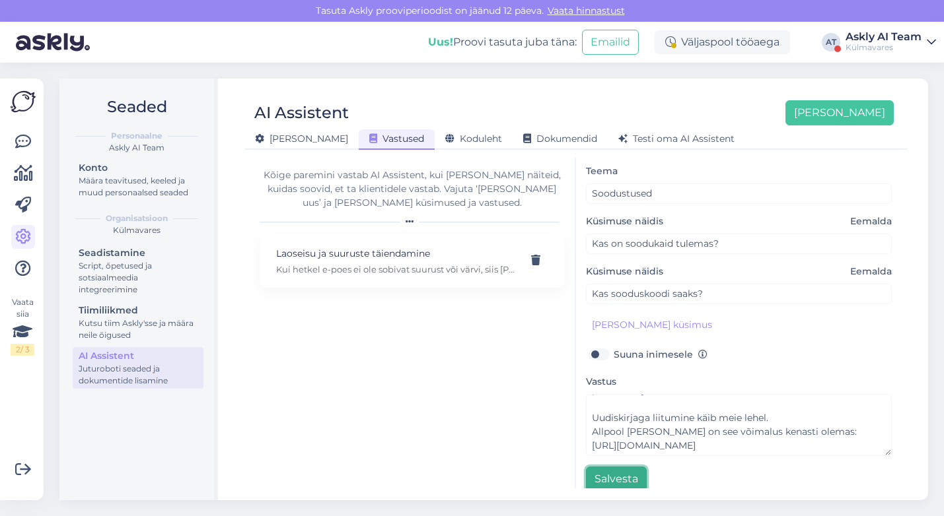
click at [615, 471] on button "Salvesta" at bounding box center [616, 479] width 61 height 25
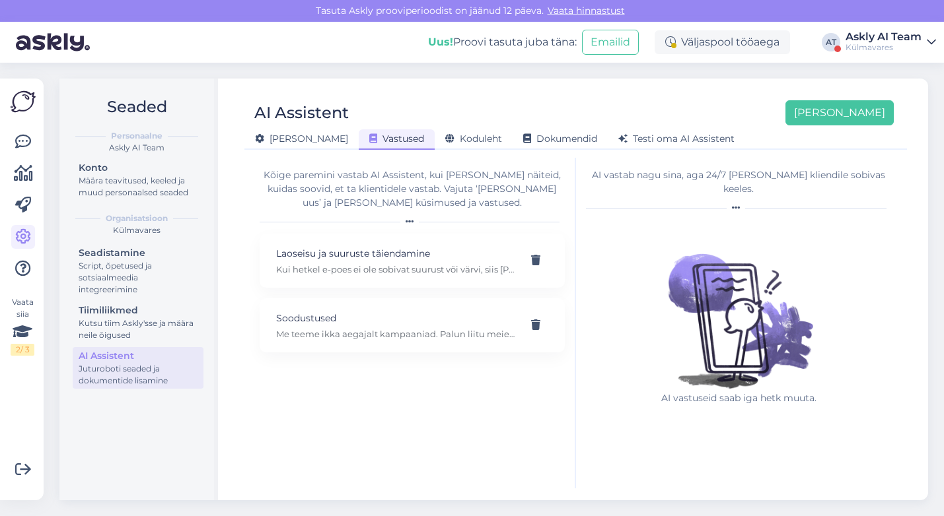
scroll to position [0, 0]
click at [523, 138] on span "Dokumendid" at bounding box center [560, 139] width 74 height 12
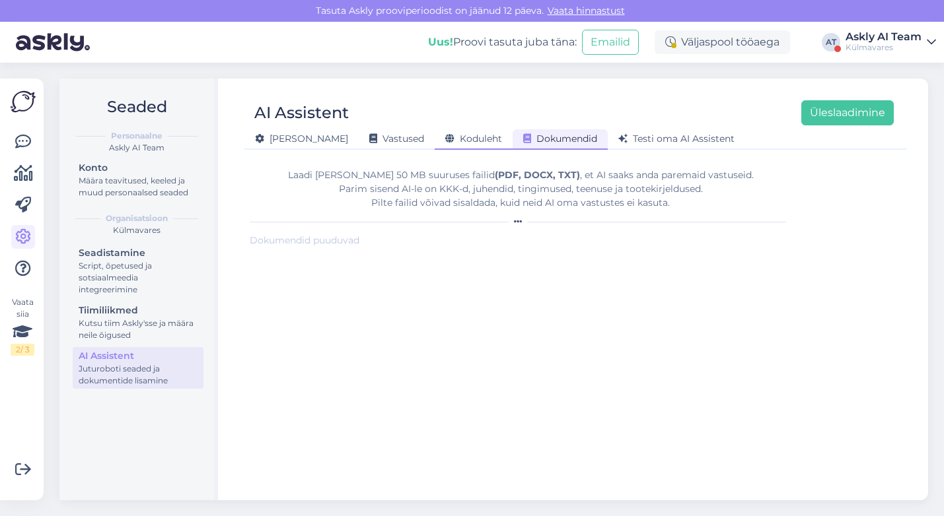
click at [445, 141] on span "Koduleht" at bounding box center [473, 139] width 57 height 12
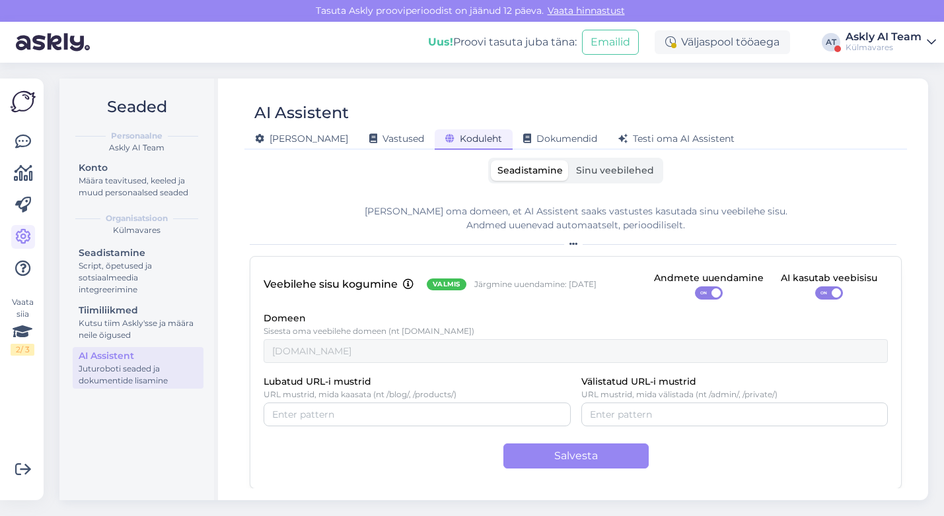
click at [613, 174] on span "Sinu veebilehed" at bounding box center [615, 170] width 78 height 12
click at [569, 160] on input "Sinu veebilehed" at bounding box center [569, 160] width 0 height 0
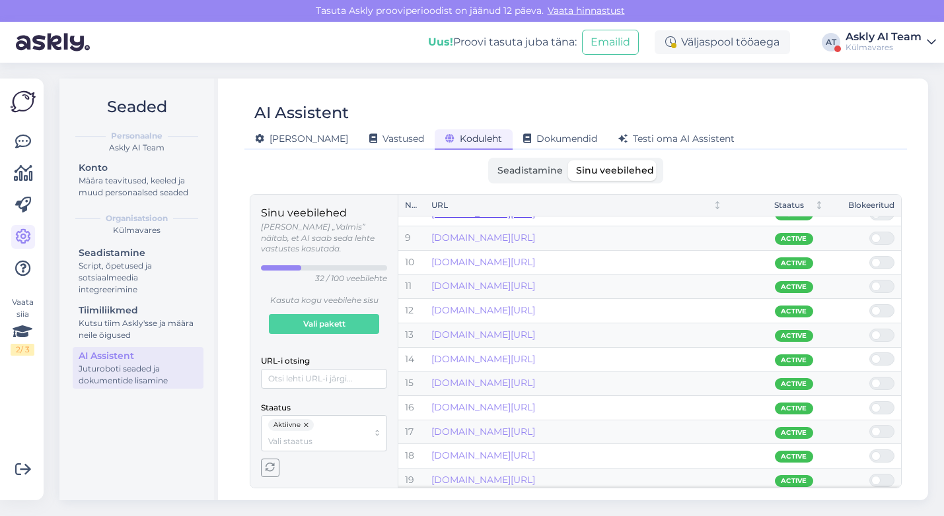
scroll to position [504, 0]
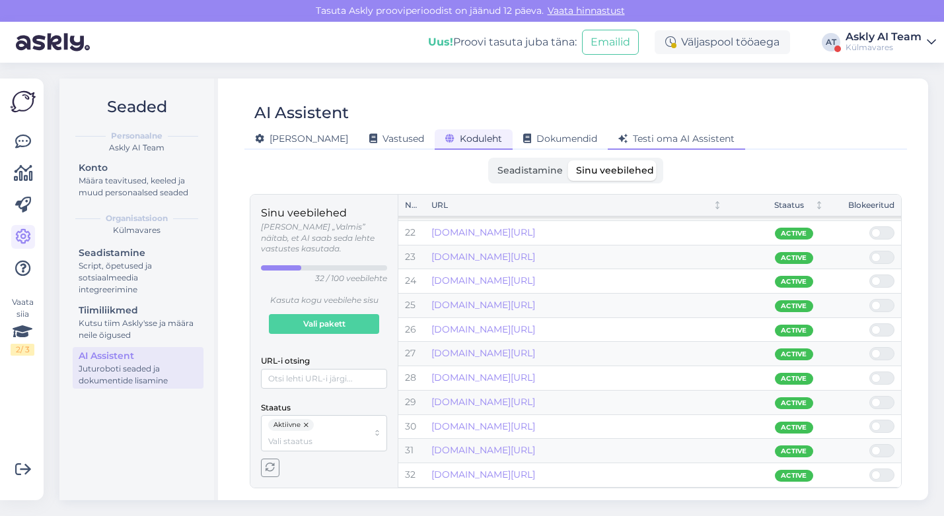
click at [607, 130] on div "Testi oma AI Assistent" at bounding box center [675, 139] width 137 height 20
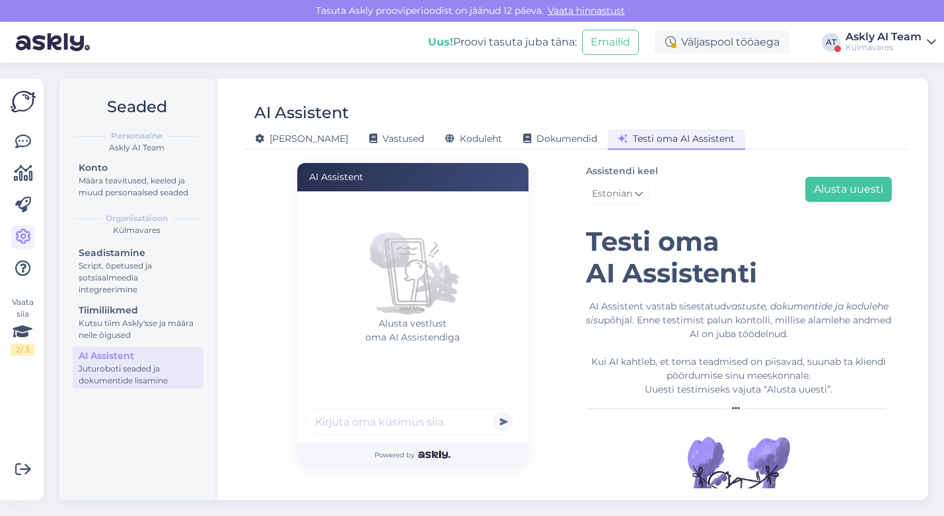
click at [432, 419] on input "text" at bounding box center [412, 422] width 215 height 26
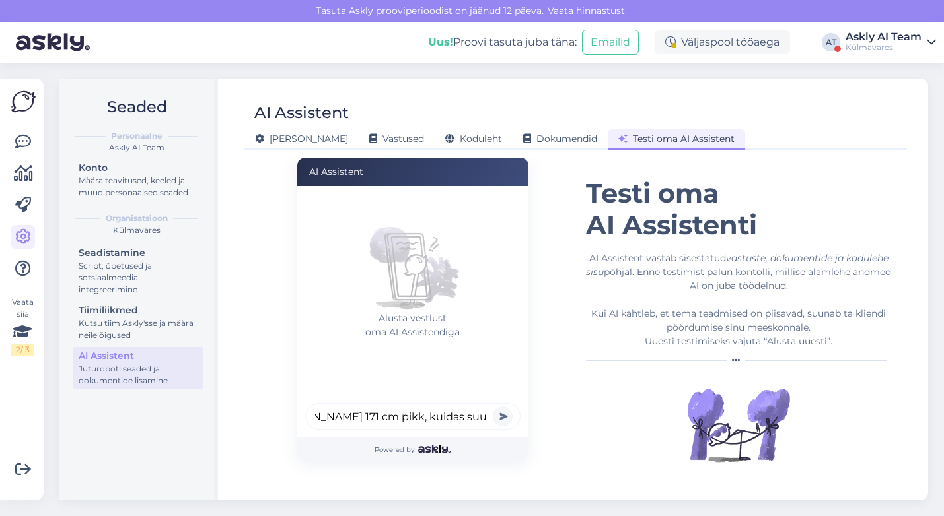
scroll to position [0, 50]
type input "kui olen 171 cm pikk, kuidas suurust valida"
click at [493, 407] on button "submit" at bounding box center [503, 417] width 20 height 20
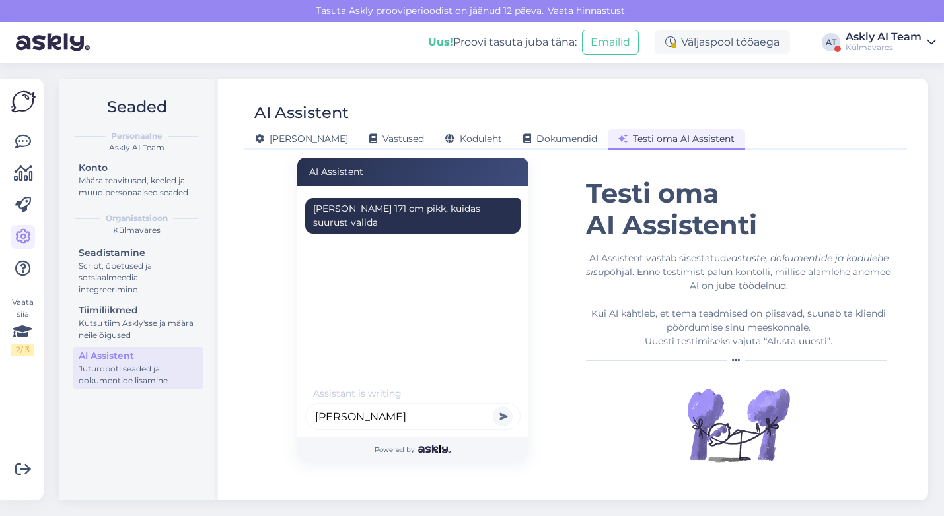
type input "olen hästi"
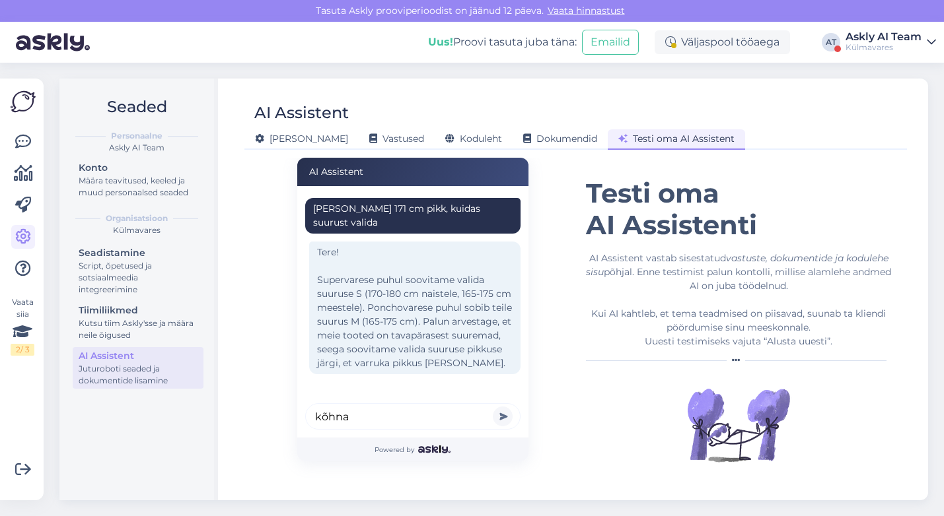
type input "kõhna"
click at [493, 407] on button "submit" at bounding box center [503, 417] width 20 height 20
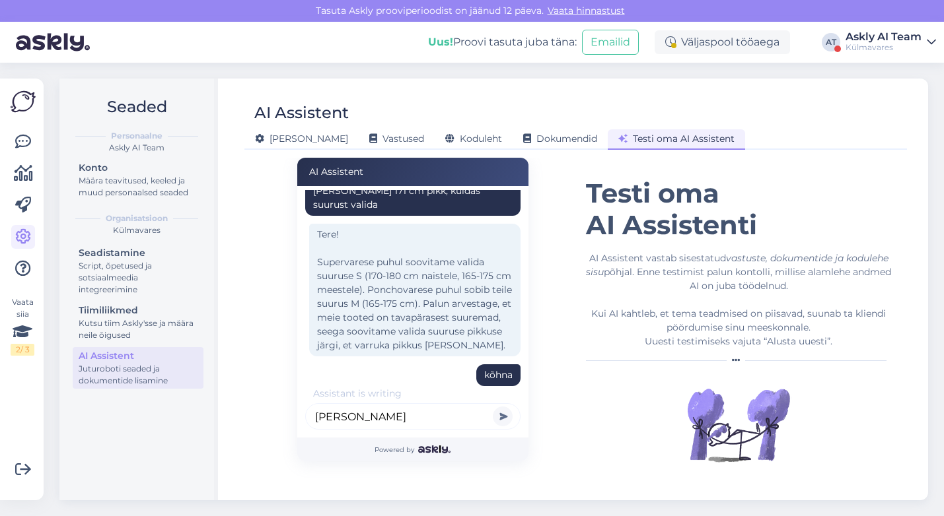
type input "olen"
click at [493, 407] on button "submit" at bounding box center [503, 417] width 20 height 20
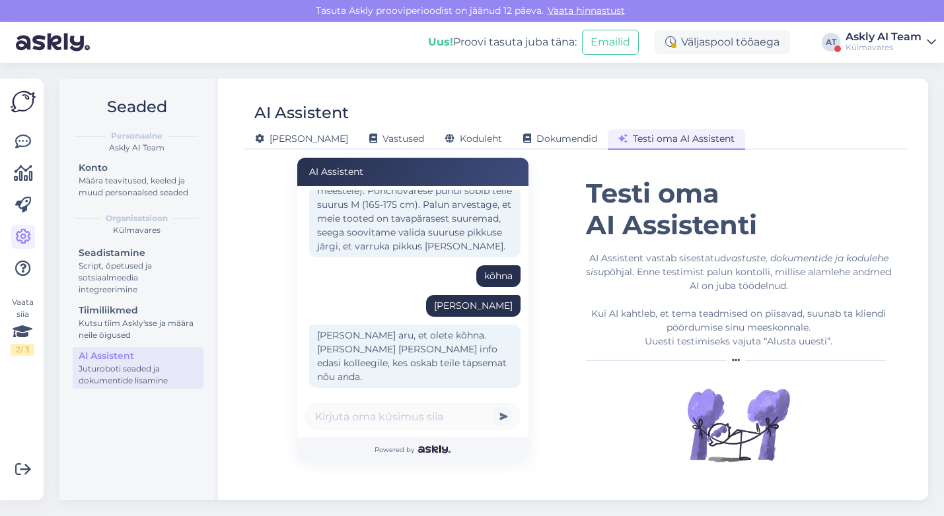
scroll to position [0, 0]
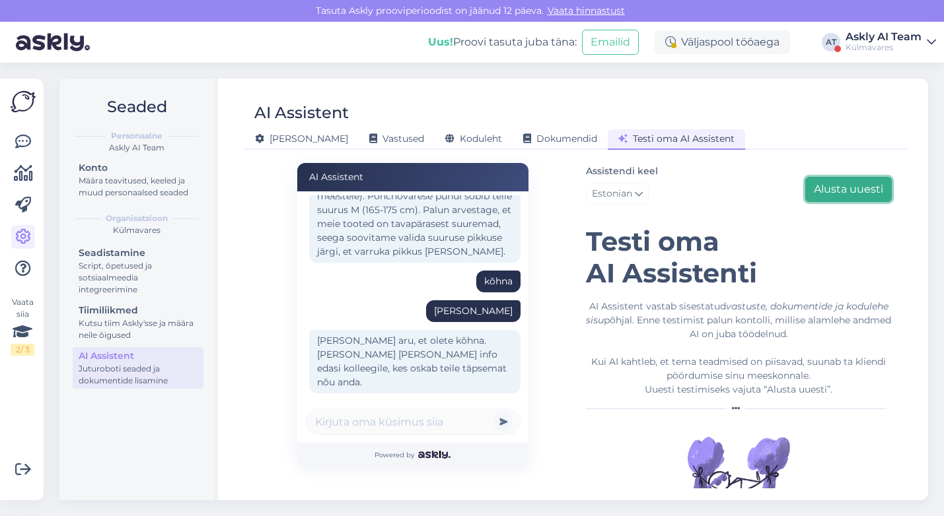
click at [874, 183] on button "Alusta uuesti" at bounding box center [848, 189] width 86 height 25
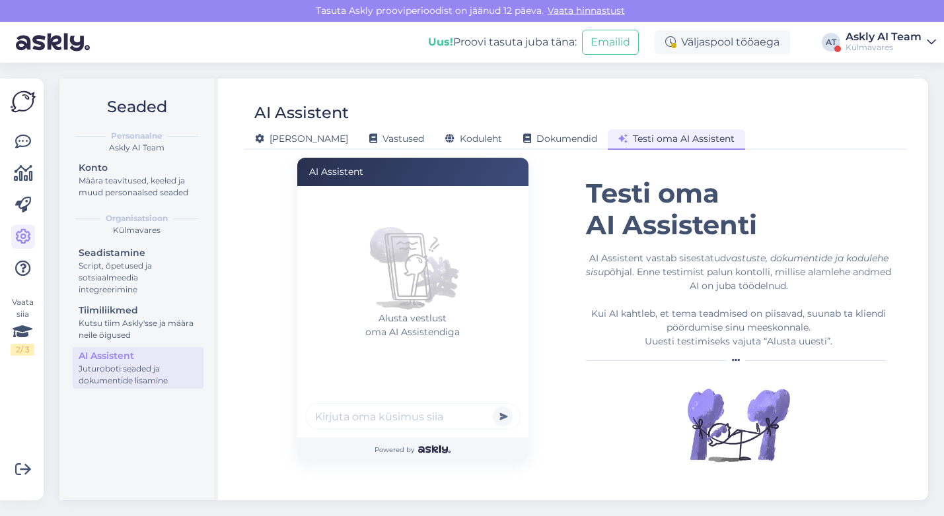
click at [366, 409] on input "text" at bounding box center [412, 416] width 215 height 26
type input "jamaa"
click at [493, 407] on button "submit" at bounding box center [503, 417] width 20 height 20
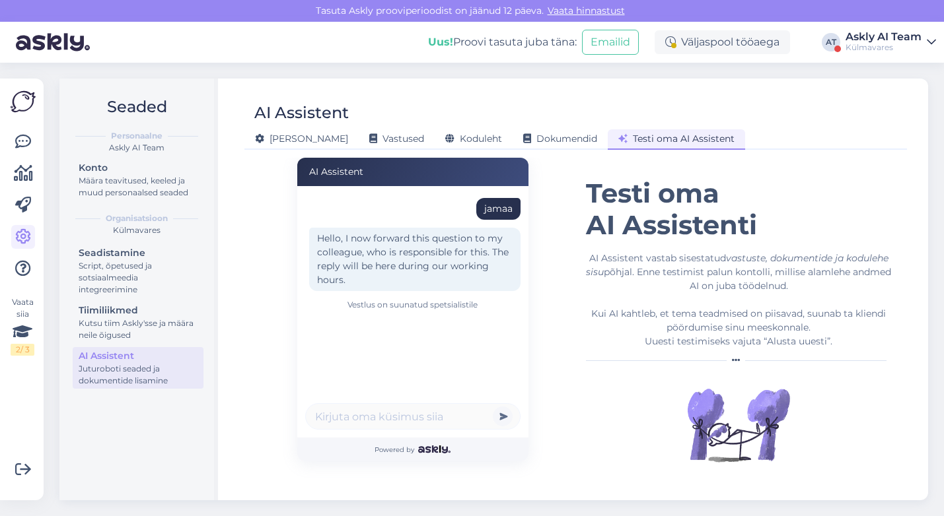
scroll to position [0, 0]
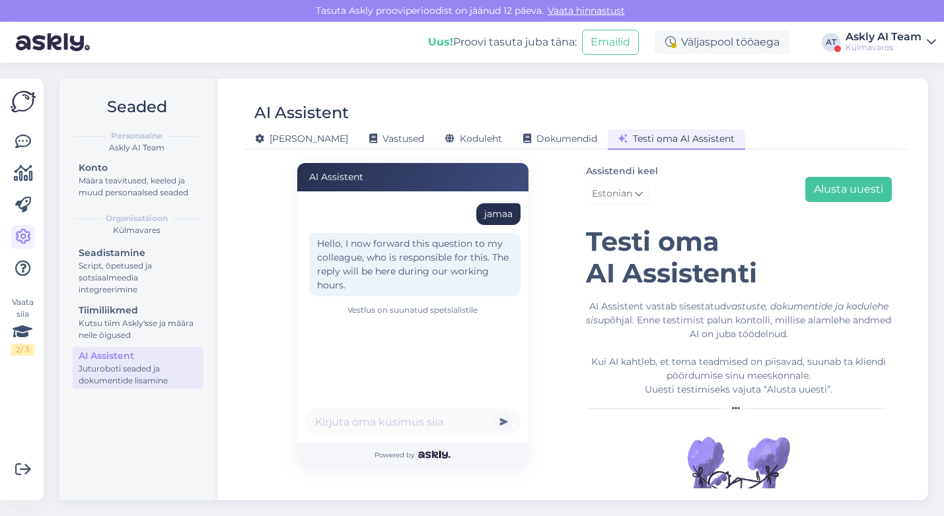
click at [852, 202] on div "Assistendi keel Estonian Alusta uuesti" at bounding box center [739, 186] width 306 height 47
click at [852, 194] on button "Alusta uuesti" at bounding box center [848, 189] width 86 height 25
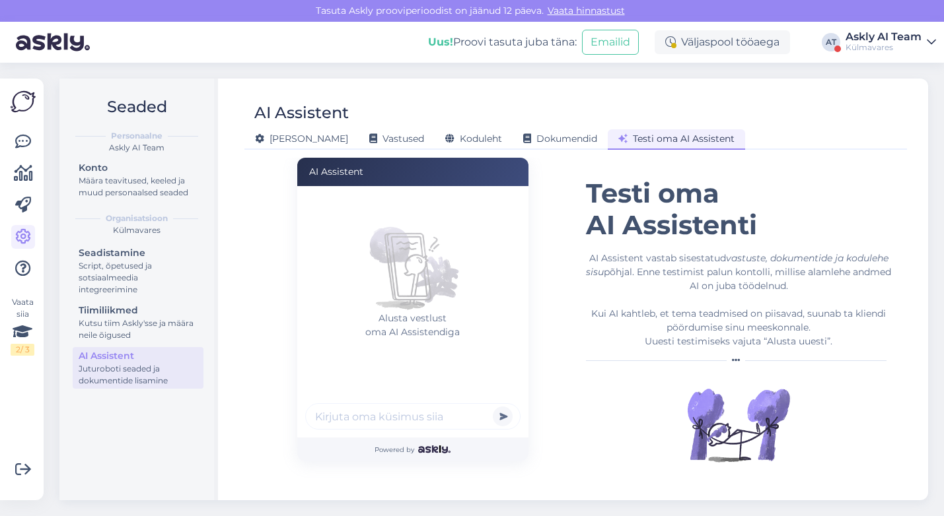
click at [425, 414] on input "text" at bounding box center [412, 416] width 215 height 26
type input "kukuuu"
click at [493, 407] on button "submit" at bounding box center [503, 417] width 20 height 20
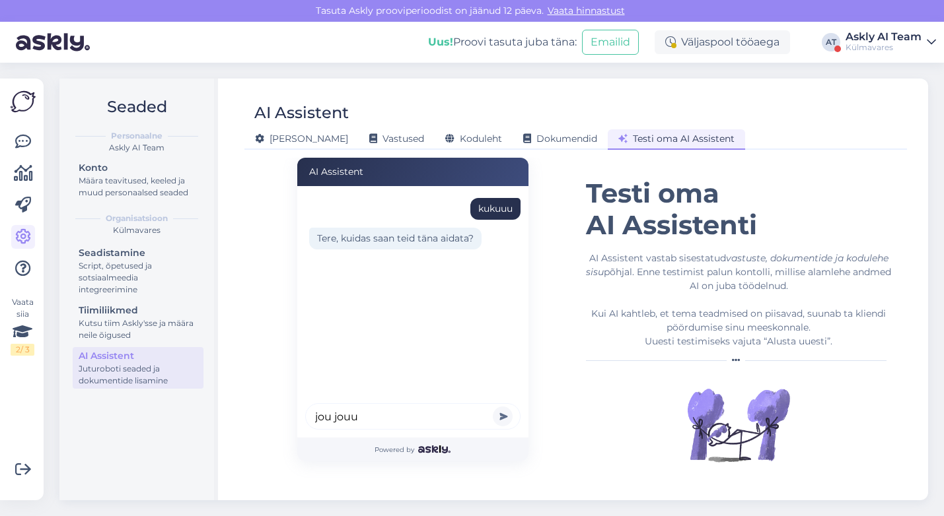
type input "jou jouu"
click at [493, 407] on button "submit" at bounding box center [503, 417] width 20 height 20
type input "heloouu"
click at [493, 407] on button "submit" at bounding box center [503, 417] width 20 height 20
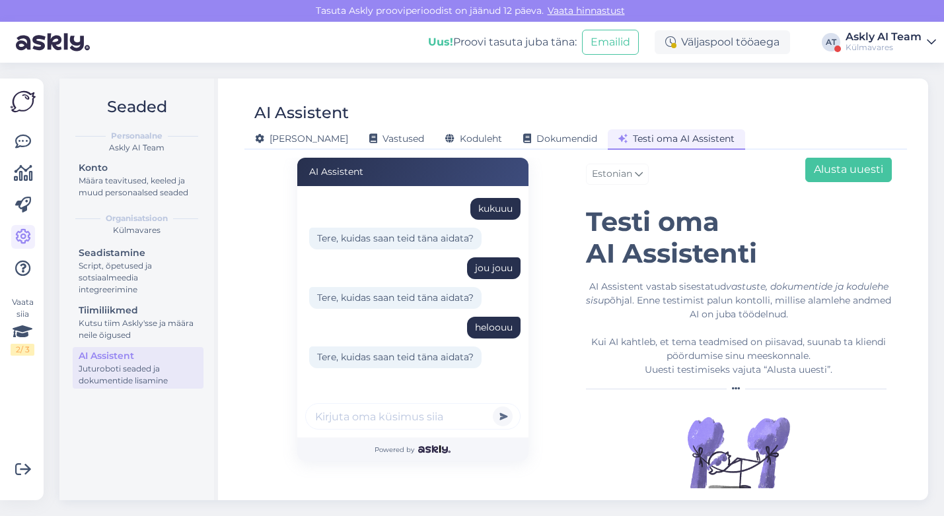
scroll to position [0, 0]
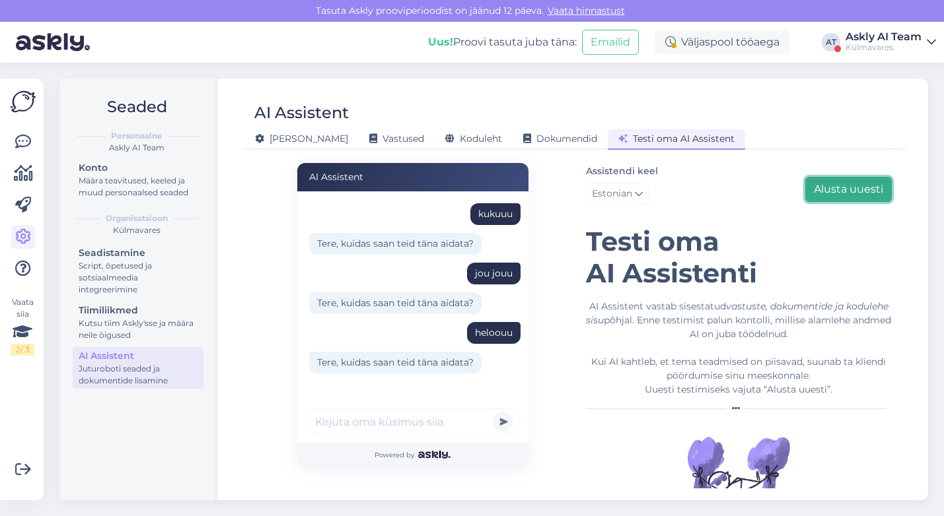
click at [872, 186] on button "Alusta uuesti" at bounding box center [848, 189] width 86 height 25
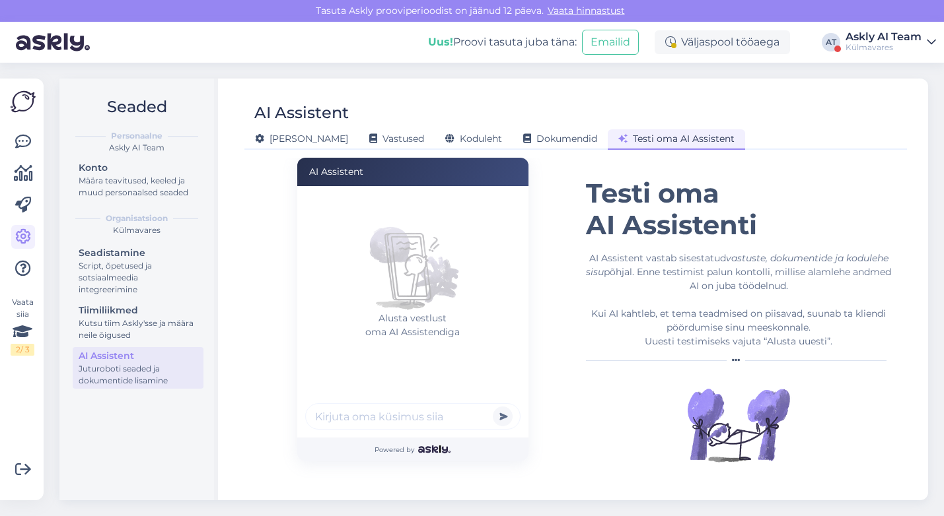
click at [423, 417] on input "text" at bounding box center [412, 416] width 215 height 26
type input "n"
type input "wazzzup"
click at [493, 407] on button "submit" at bounding box center [503, 417] width 20 height 20
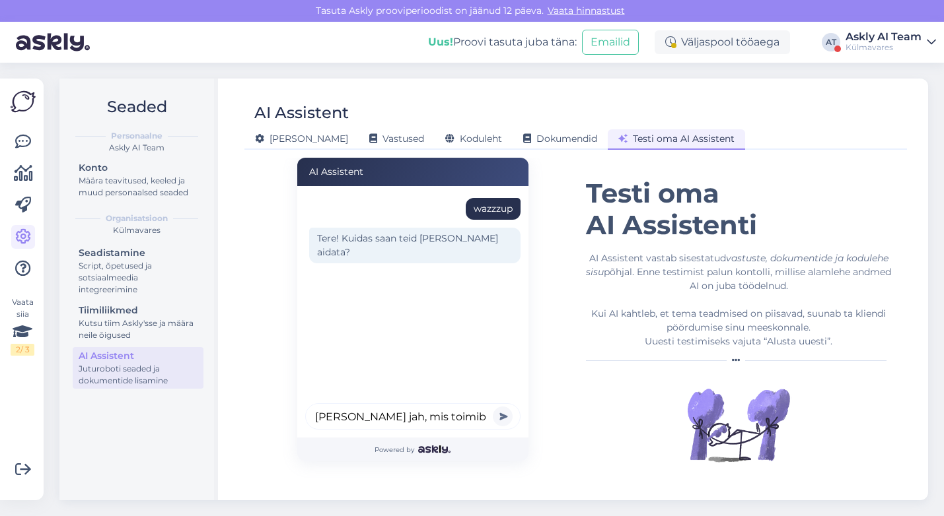
type input "abi vaja jah, mis toimib"
click at [493, 407] on button "submit" at bounding box center [503, 417] width 20 height 20
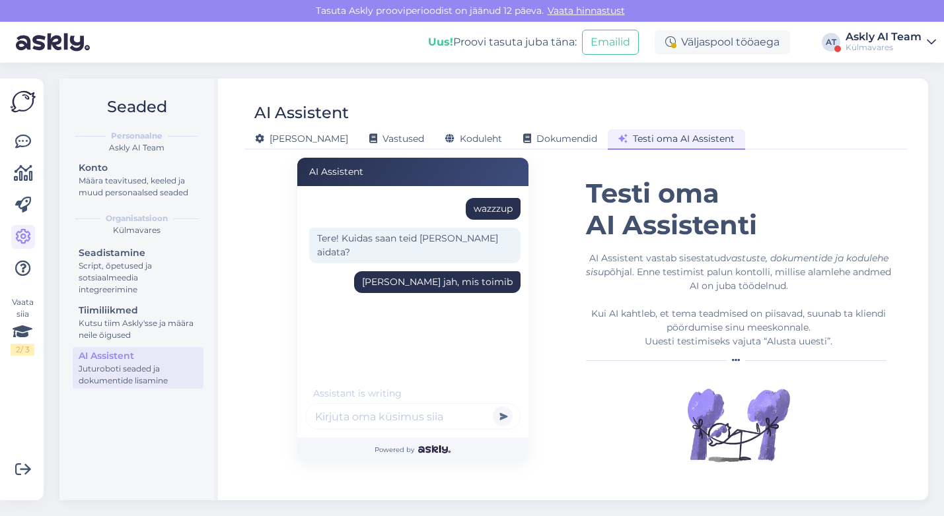
click at [341, 423] on input "text" at bounding box center [412, 416] width 215 height 26
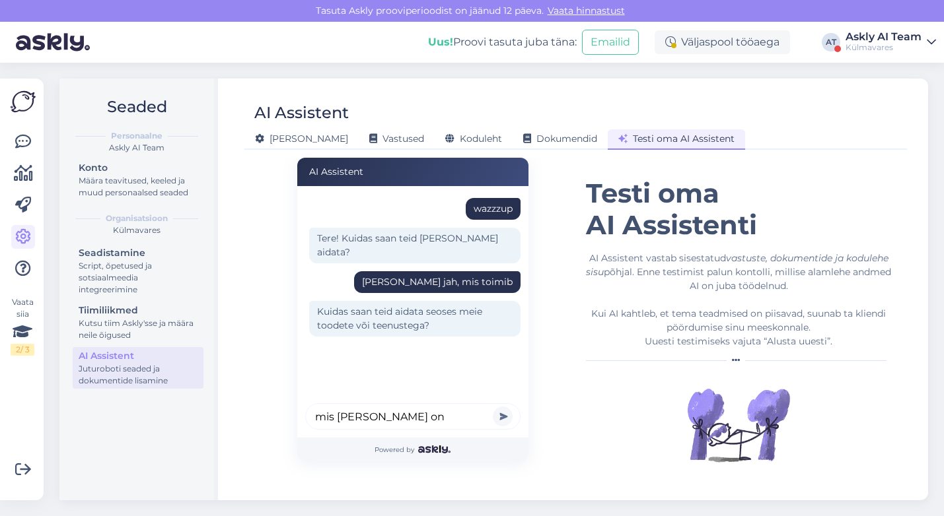
type input "mis kell on"
click at [493, 407] on button "submit" at bounding box center [503, 417] width 20 height 20
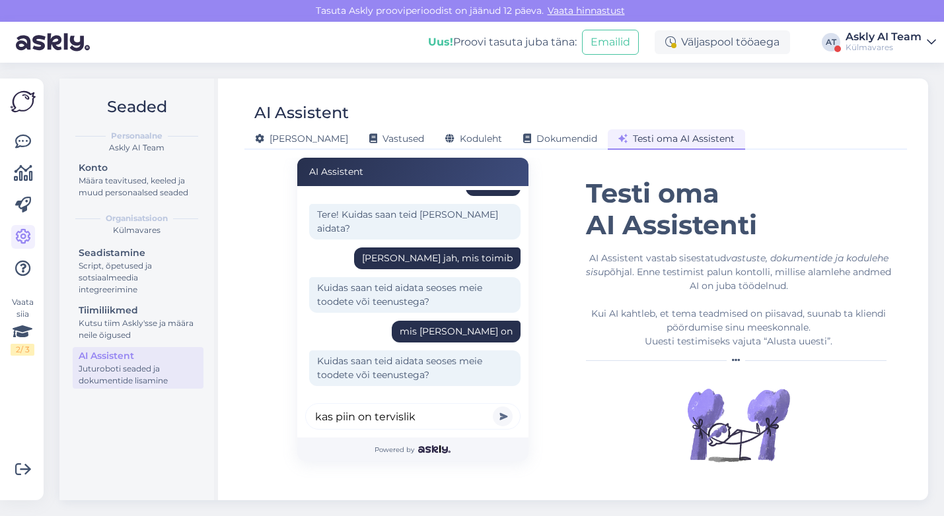
type input "kas piin on tervislik"
click at [493, 407] on button "submit" at bounding box center [503, 417] width 20 height 20
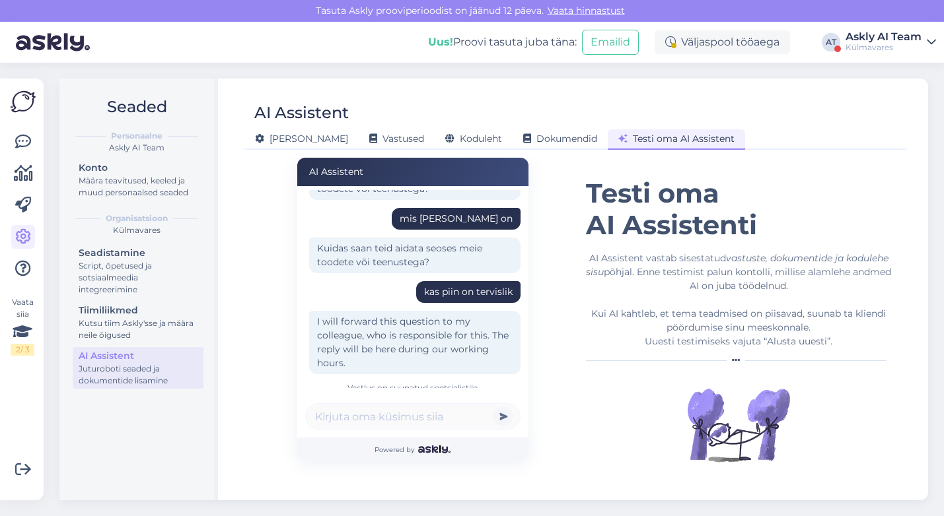
scroll to position [0, 0]
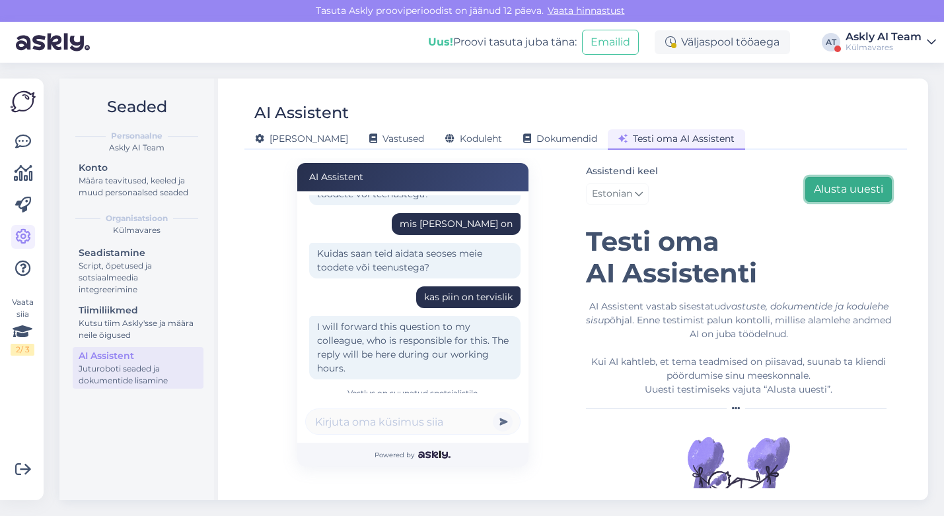
click at [868, 190] on button "Alusta uuesti" at bounding box center [848, 189] width 86 height 25
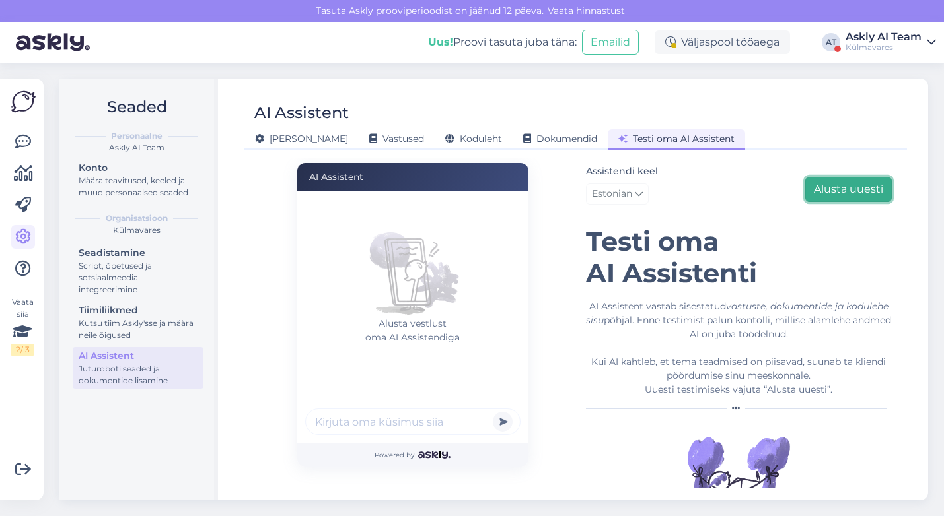
scroll to position [48, 0]
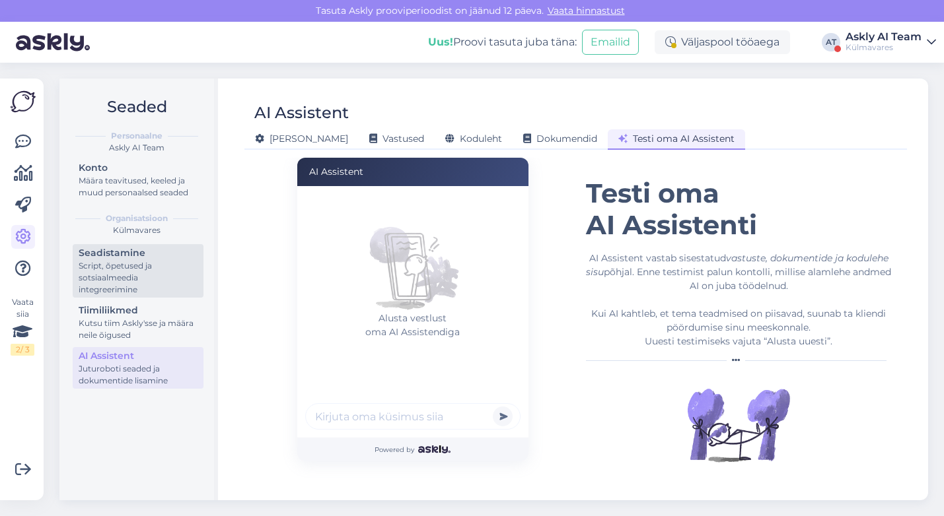
click at [123, 264] on div "Script, õpetused ja sotsiaalmeedia integreerimine" at bounding box center [138, 278] width 119 height 36
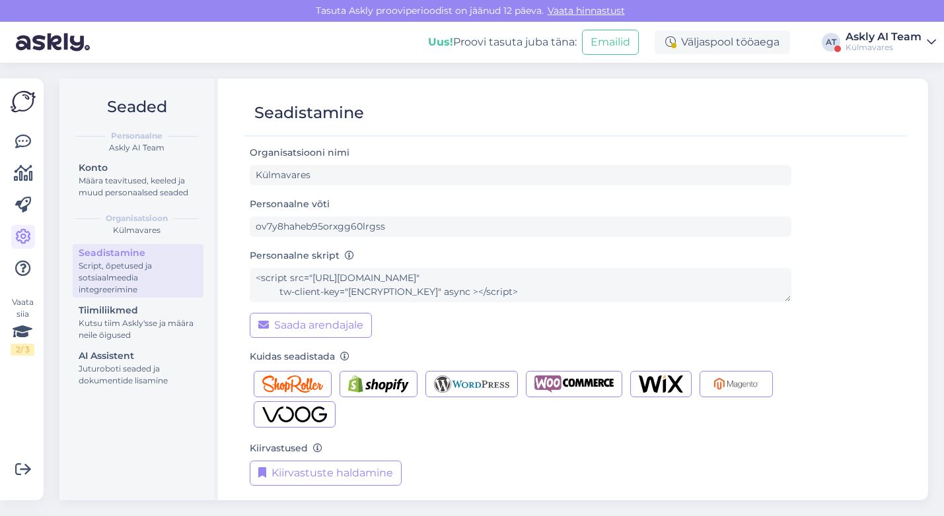
scroll to position [8, 0]
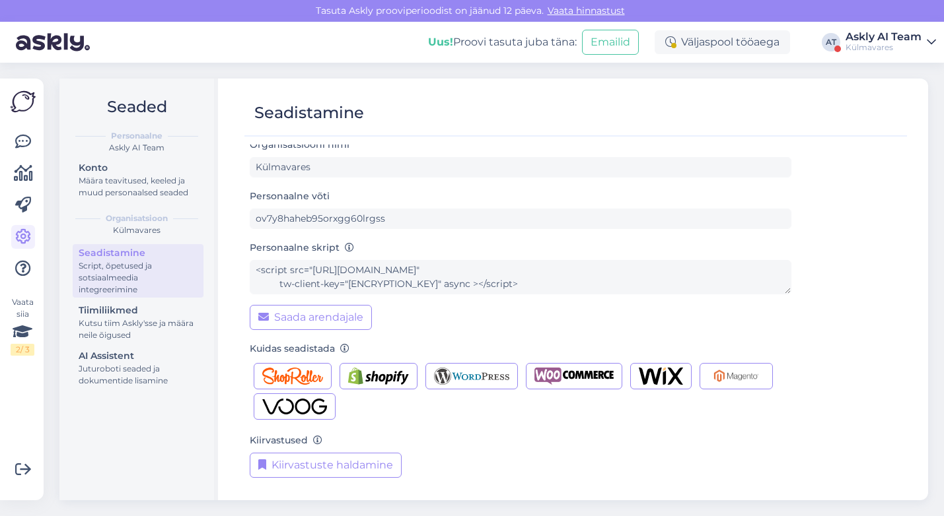
click at [7, 145] on div "Vaata siia 2 / 3 Võimalused Veendu, et Askly loob sulle väärtust. Sulge Ühenda …" at bounding box center [22, 290] width 44 height 422
click at [16, 145] on icon at bounding box center [23, 142] width 16 height 16
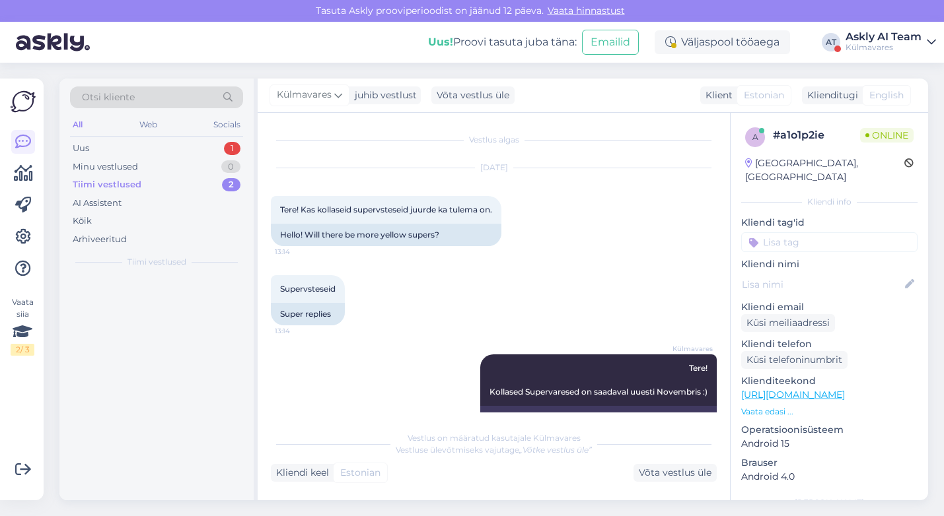
scroll to position [54, 0]
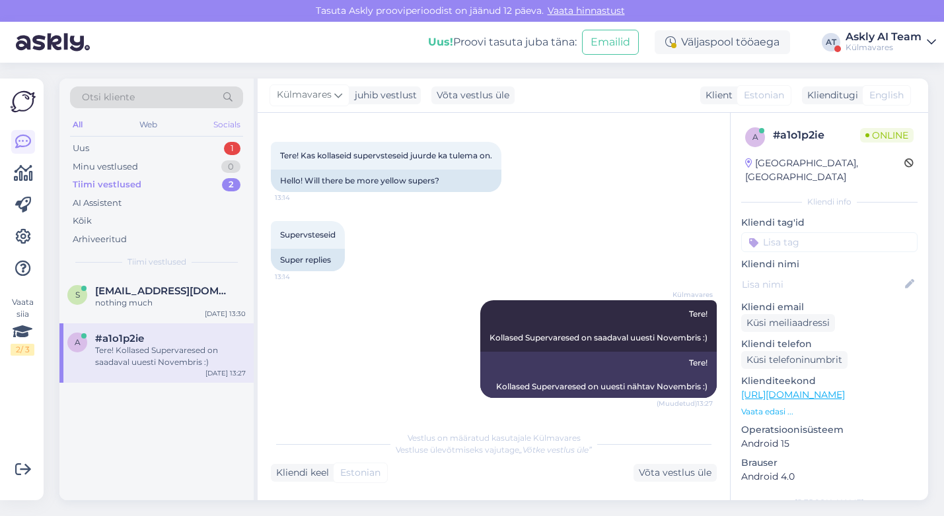
click at [229, 121] on div "Socials" at bounding box center [227, 124] width 32 height 17
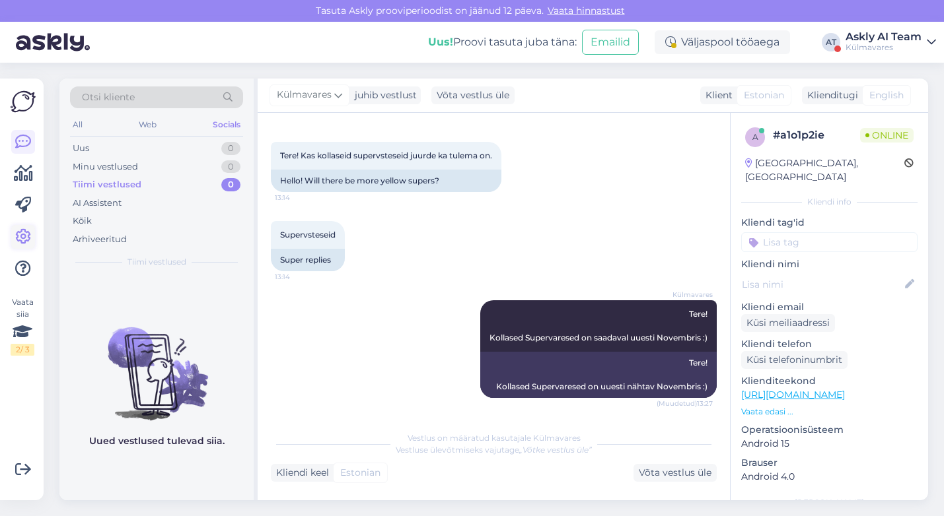
click at [20, 236] on icon at bounding box center [23, 237] width 16 height 16
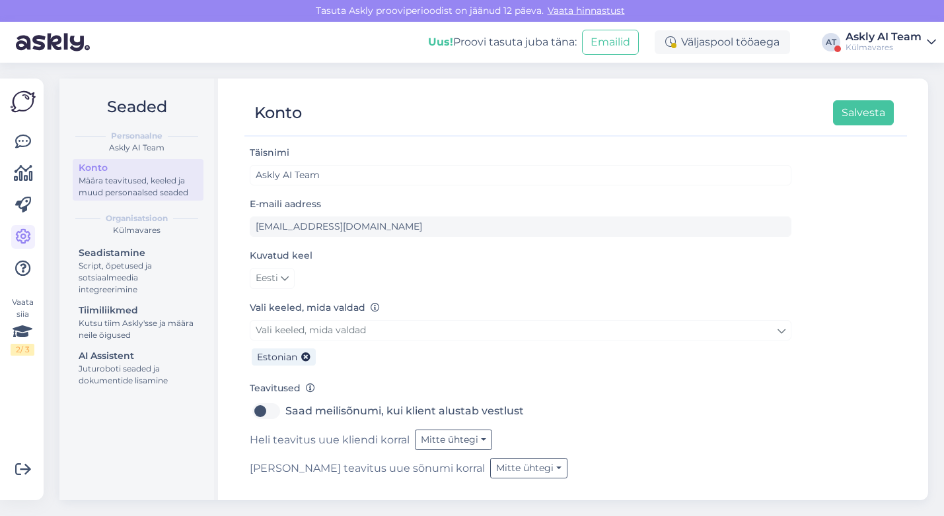
click at [872, 38] on div "Askly AI Team" at bounding box center [883, 37] width 76 height 11
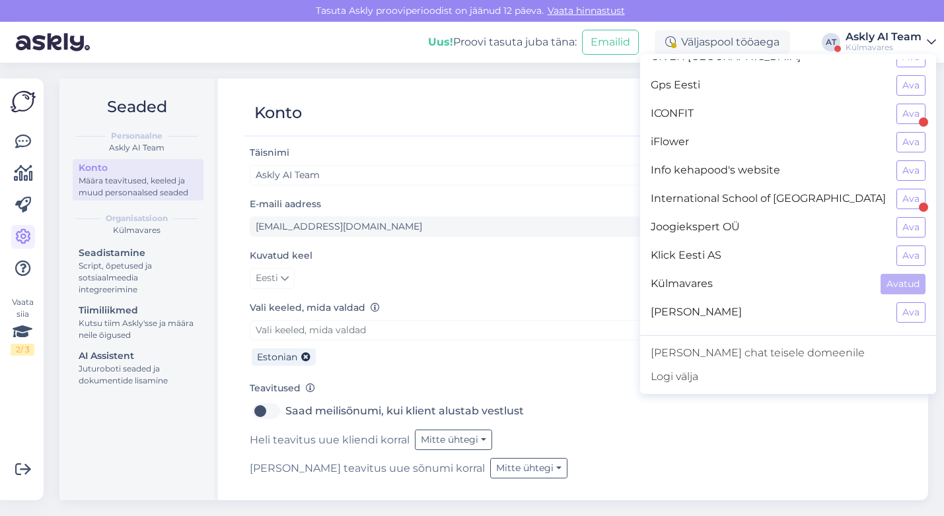
scroll to position [568, 0]
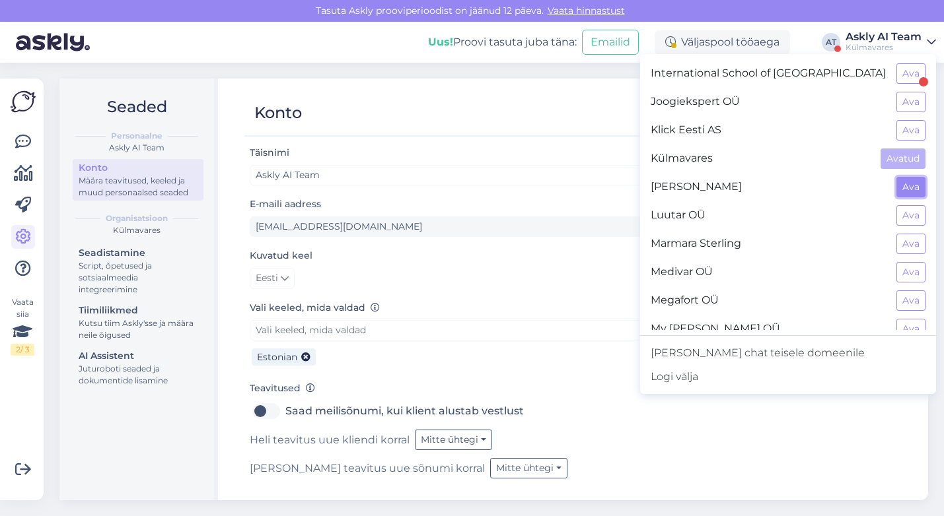
click at [907, 182] on button "Ava" at bounding box center [910, 187] width 29 height 20
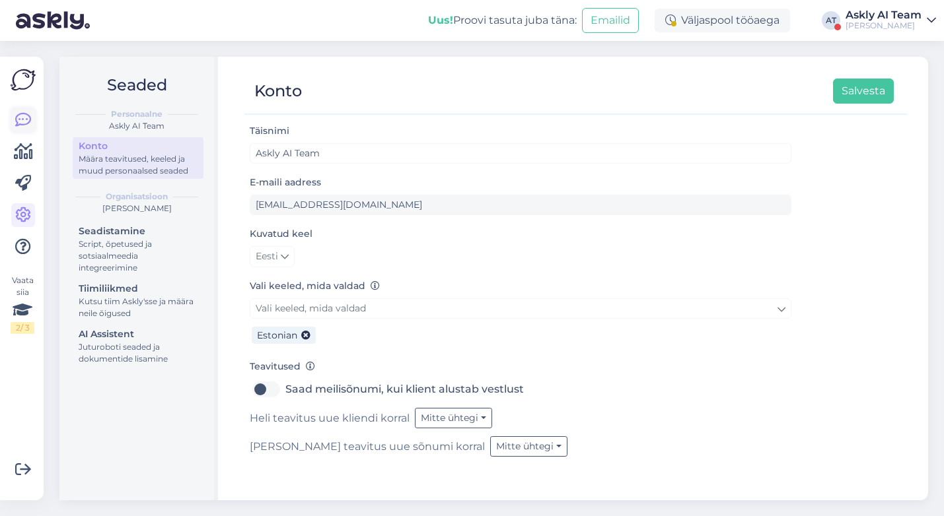
click at [17, 118] on icon at bounding box center [23, 120] width 16 height 16
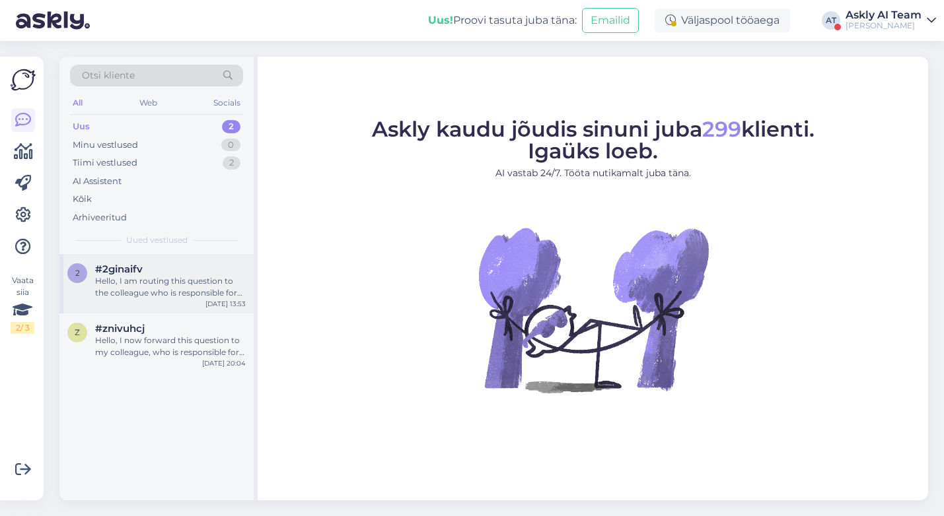
click at [178, 283] on div "Hello, I am routing this question to the colleague who is responsible for this …" at bounding box center [170, 287] width 151 height 24
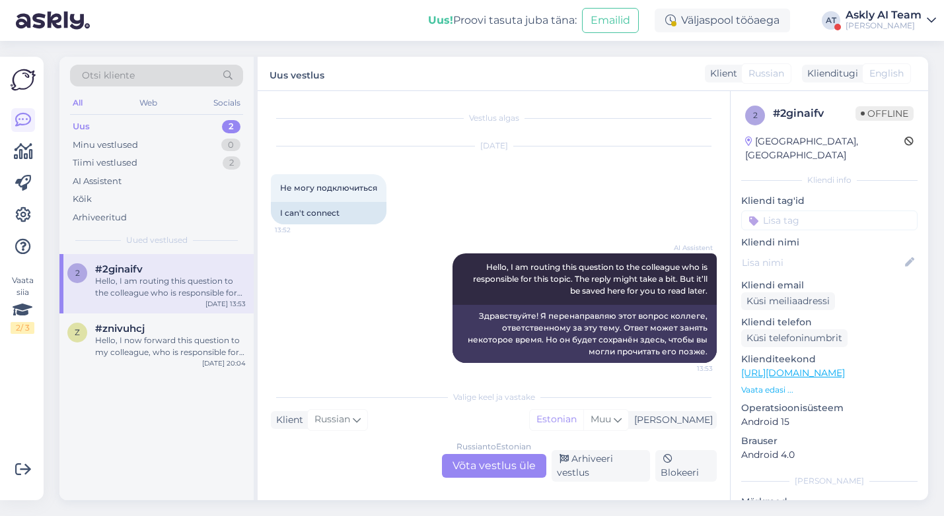
scroll to position [6, 0]
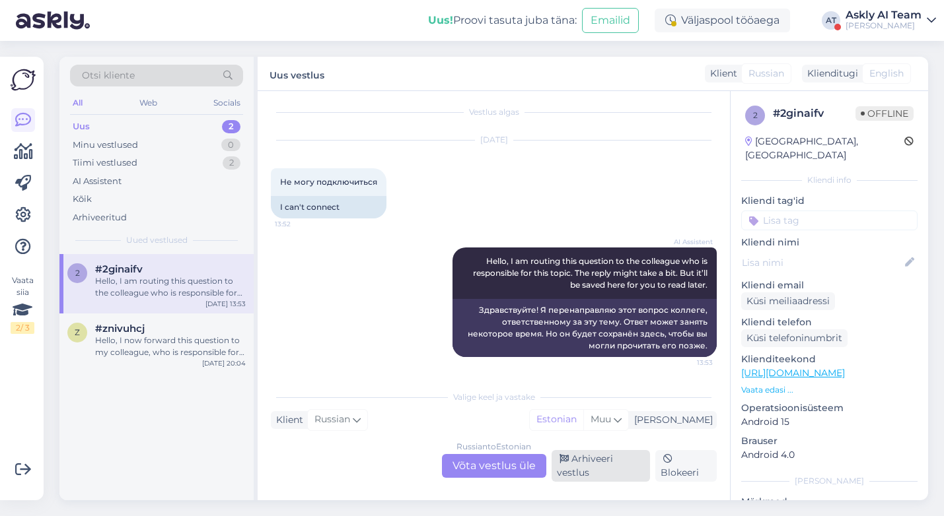
click at [597, 469] on div "Arhiveeri vestlus" at bounding box center [600, 466] width 98 height 32
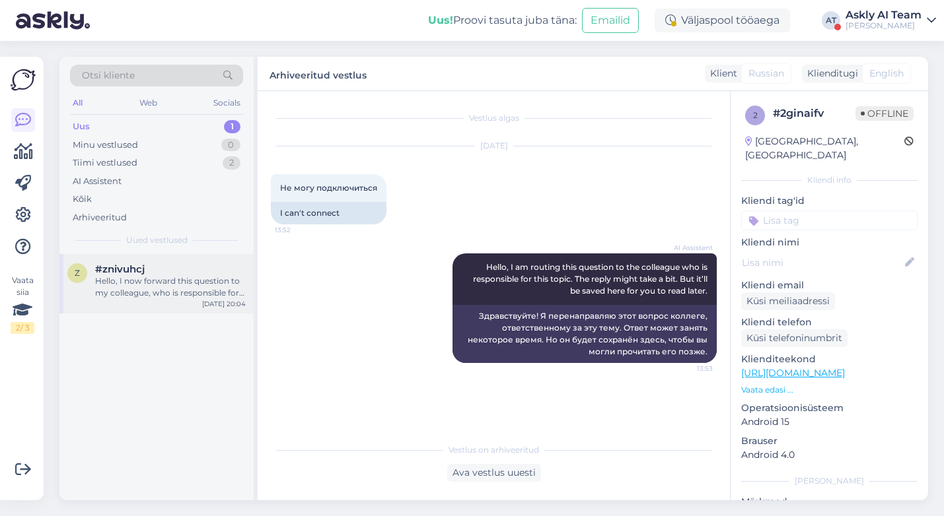
click at [145, 275] on div "Hello, I now forward this question to my colleague, who is responsible for this…" at bounding box center [170, 287] width 151 height 24
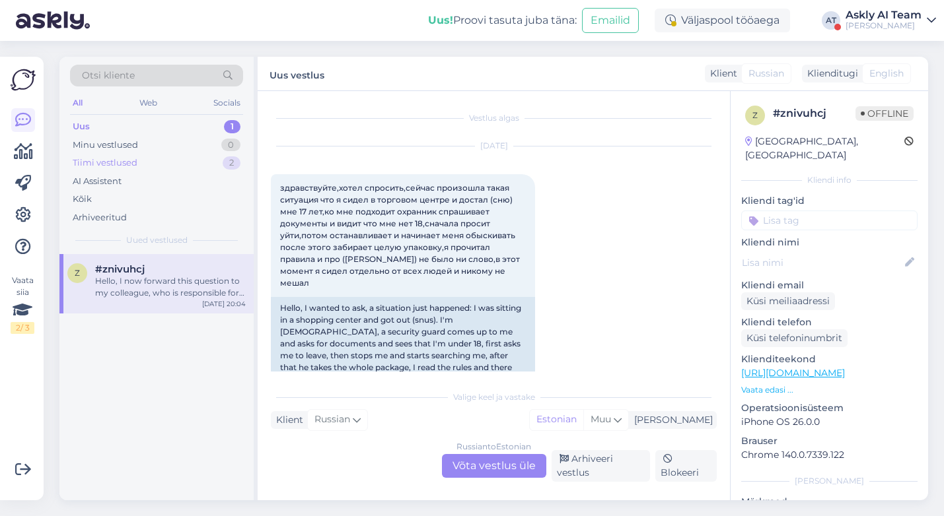
click at [143, 164] on div "Tiimi vestlused 2" at bounding box center [156, 163] width 173 height 18
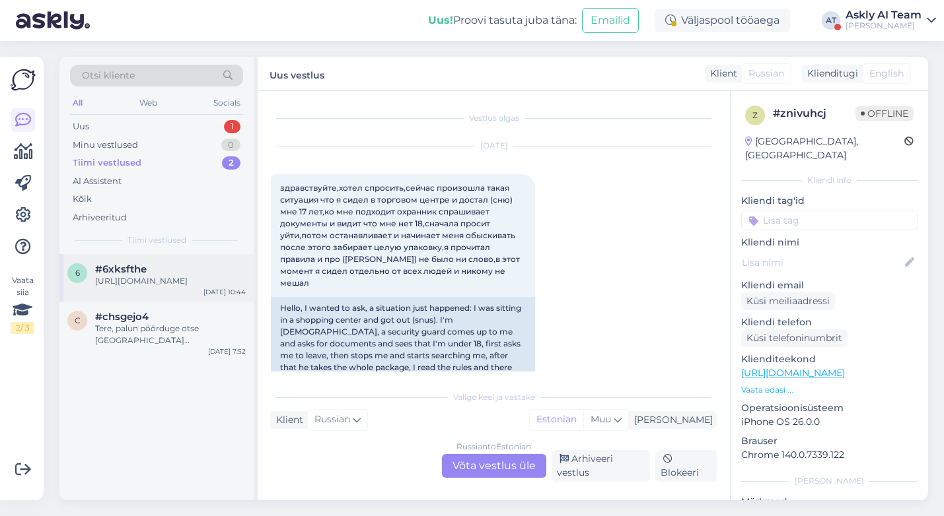
click at [172, 287] on div "https://t1tallinn.com/kauplused/tobacco-city-tubakakauplus/" at bounding box center [170, 281] width 151 height 12
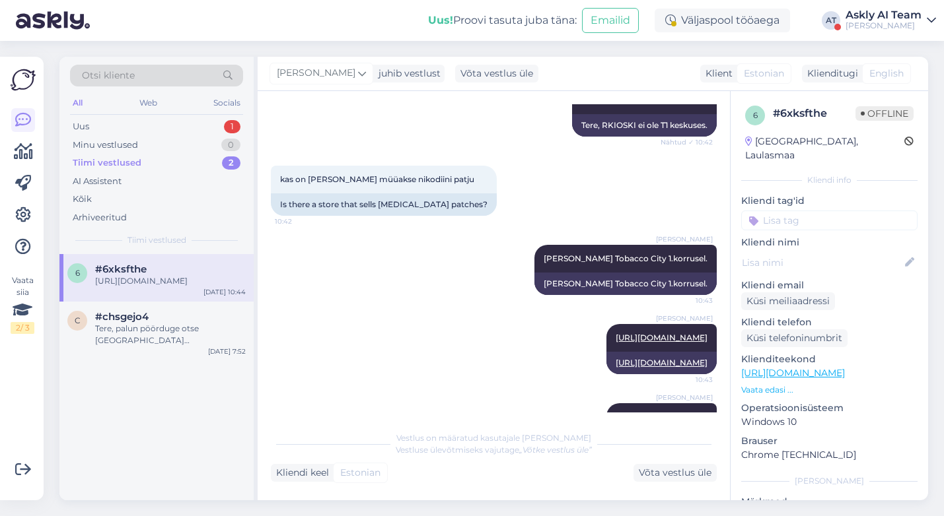
scroll to position [356, 0]
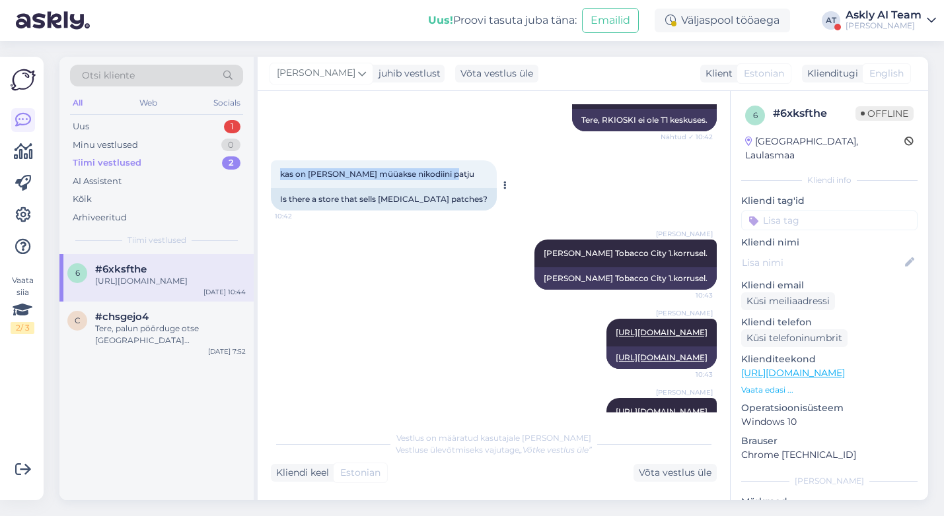
drag, startPoint x: 448, startPoint y: 173, endPoint x: 324, endPoint y: 166, distance: 125.0
click at [324, 166] on div "kas on poodi kus müüakse nikodiini patju 10:42" at bounding box center [384, 174] width 226 height 28
copy span "kas on poodi kus müüakse nikodiini patju"
click at [149, 343] on div "Tere, palun pöörduge otse Kliiniku poole. https://t1tallinn.com/teenused/sinu-k…" at bounding box center [170, 335] width 151 height 24
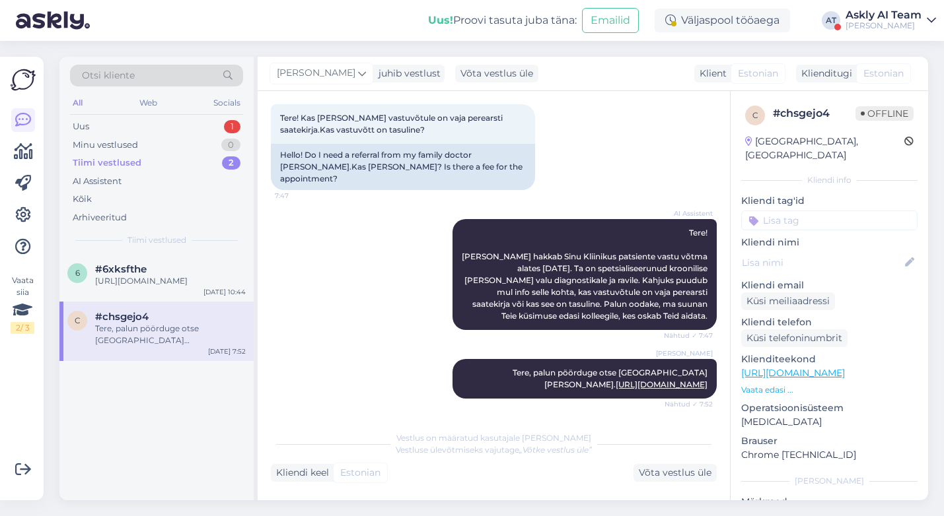
scroll to position [83, 0]
click at [791, 215] on input at bounding box center [829, 221] width 176 height 20
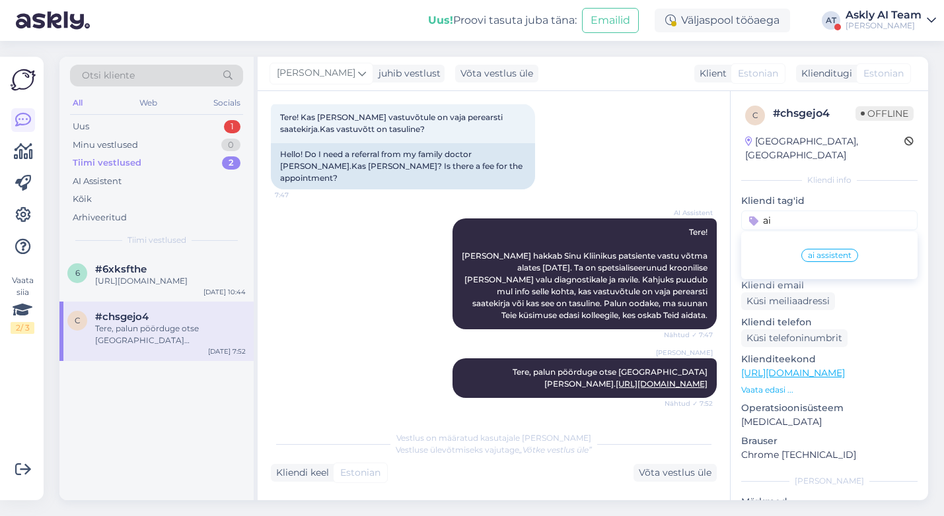
type input "ai"
click at [843, 252] on span "ai assistent" at bounding box center [830, 256] width 44 height 8
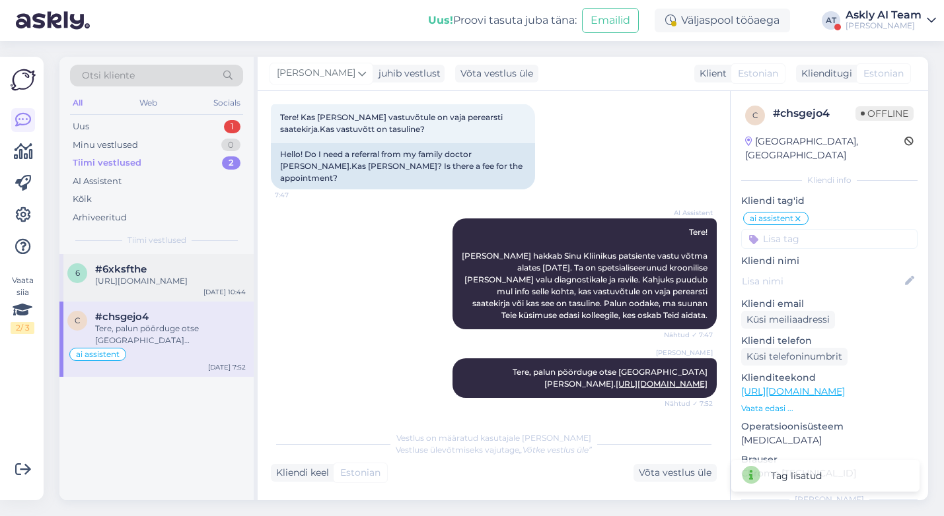
click at [172, 287] on div "https://t1tallinn.com/kauplused/tobacco-city-tubakakauplus/" at bounding box center [170, 281] width 151 height 12
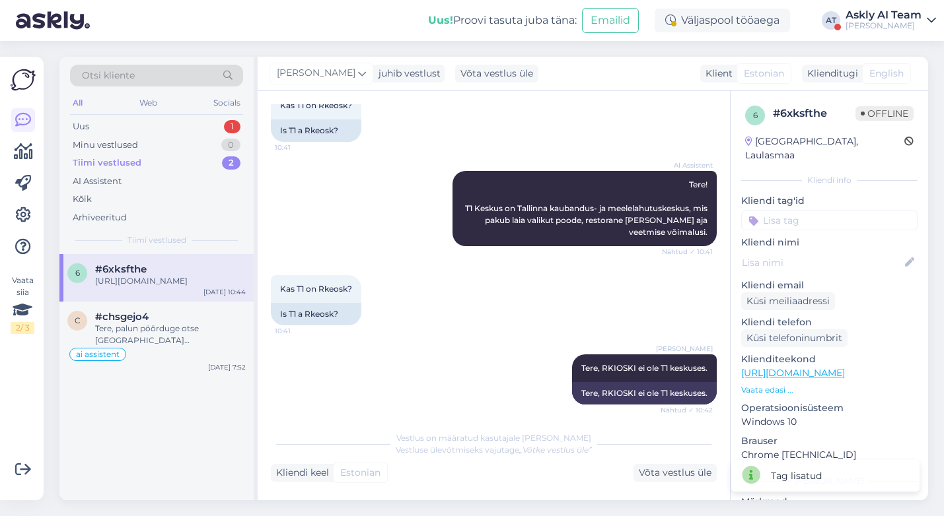
scroll to position [406, 0]
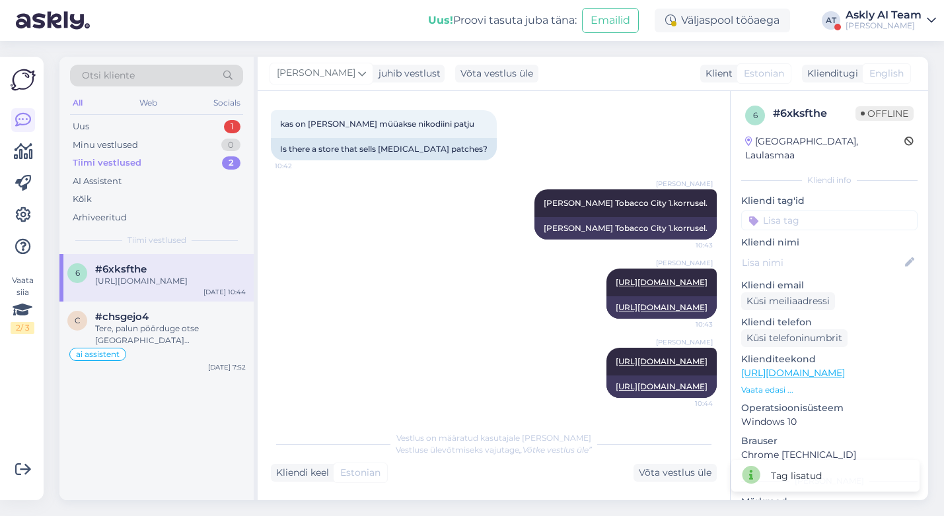
click at [775, 215] on input at bounding box center [829, 221] width 176 height 20
type input "ai"
click at [823, 249] on div "ai assistent" at bounding box center [829, 255] width 57 height 13
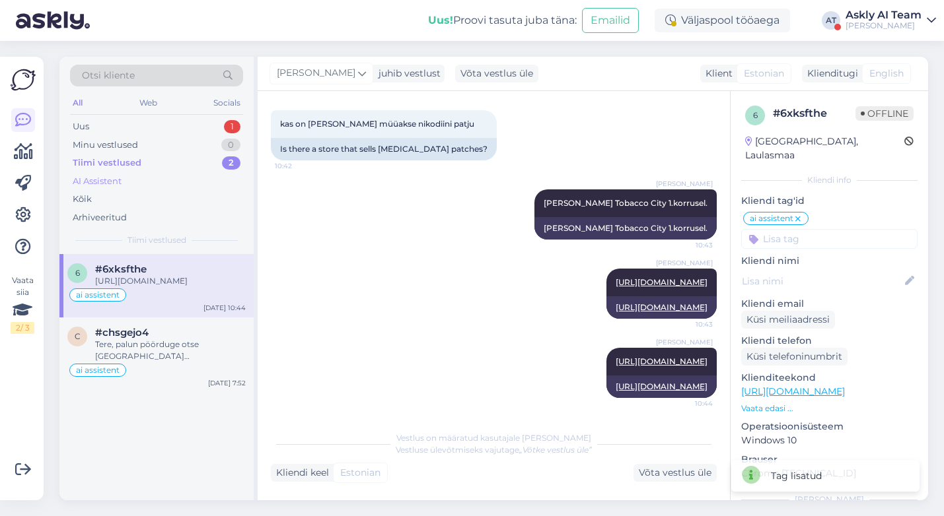
click at [117, 177] on div "AI Assistent" at bounding box center [97, 181] width 49 height 13
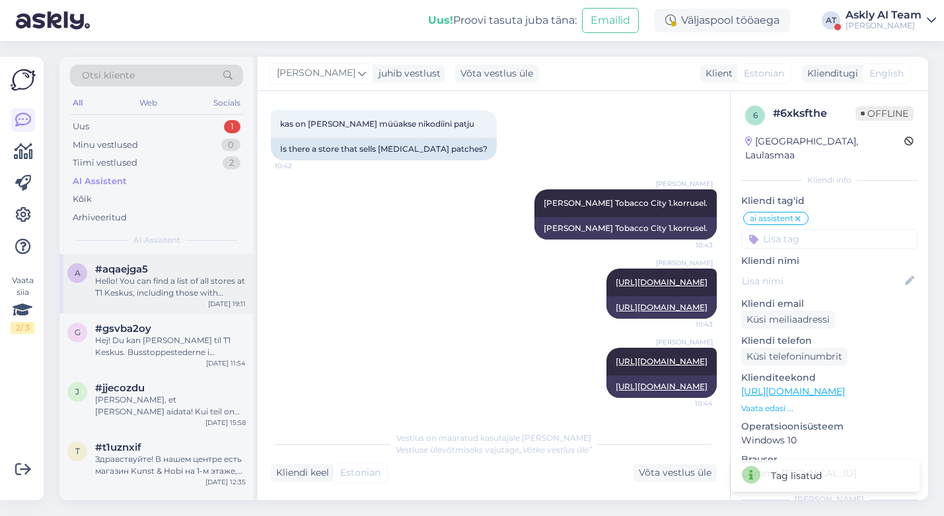
click at [161, 299] on div "a #aqaejga5 Hello! You can find a list of all stores at T1 Keskus, including th…" at bounding box center [156, 283] width 194 height 59
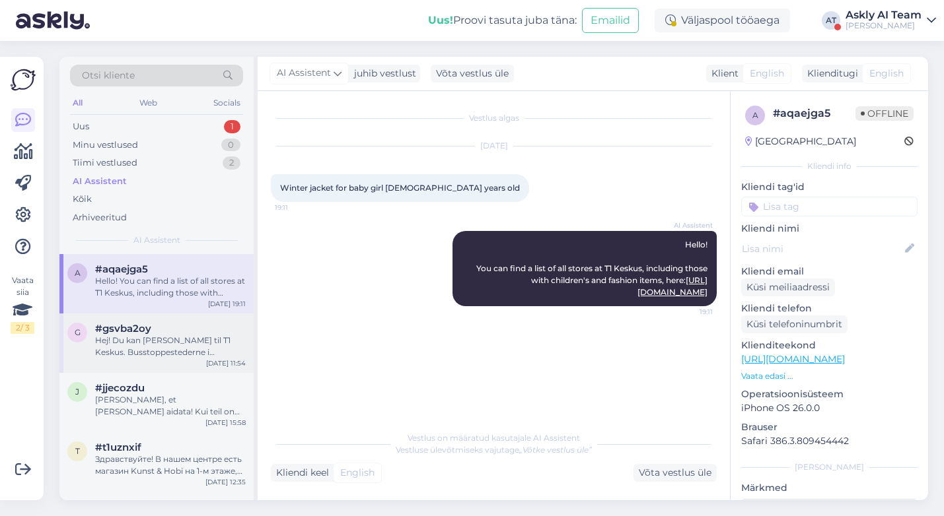
click at [162, 343] on div "Hej! Du kan tage bussen til T1 Keskus. Busstoppestederne i nærheden er Kivimurr…" at bounding box center [170, 347] width 151 height 24
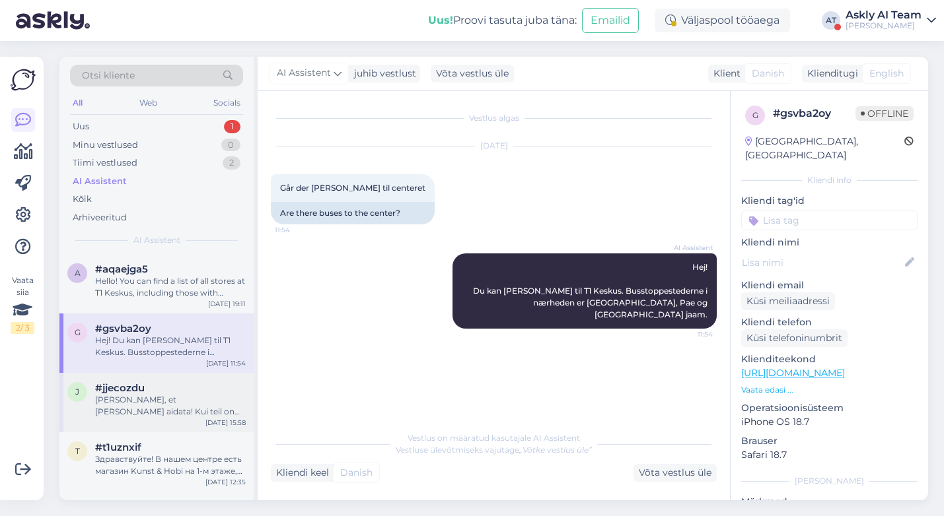
click at [164, 386] on div "#jjecozdu" at bounding box center [170, 388] width 151 height 12
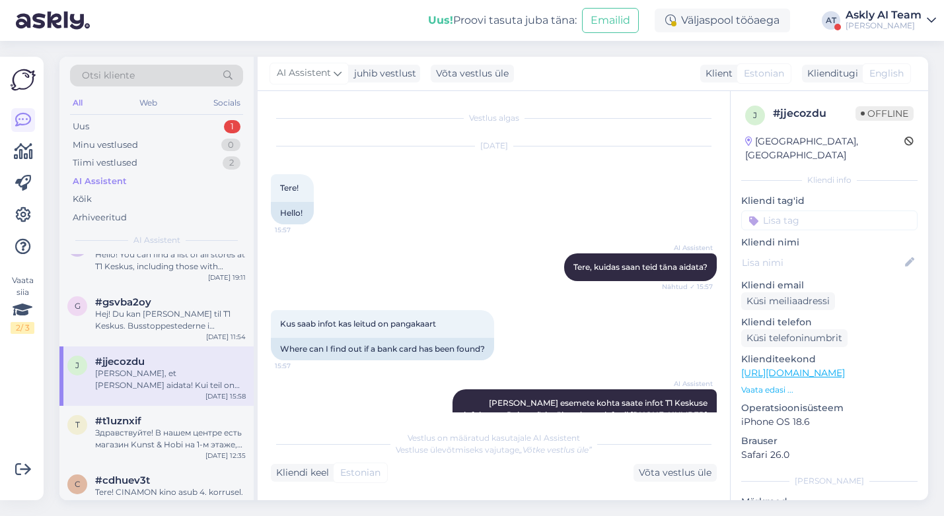
scroll to position [191, 0]
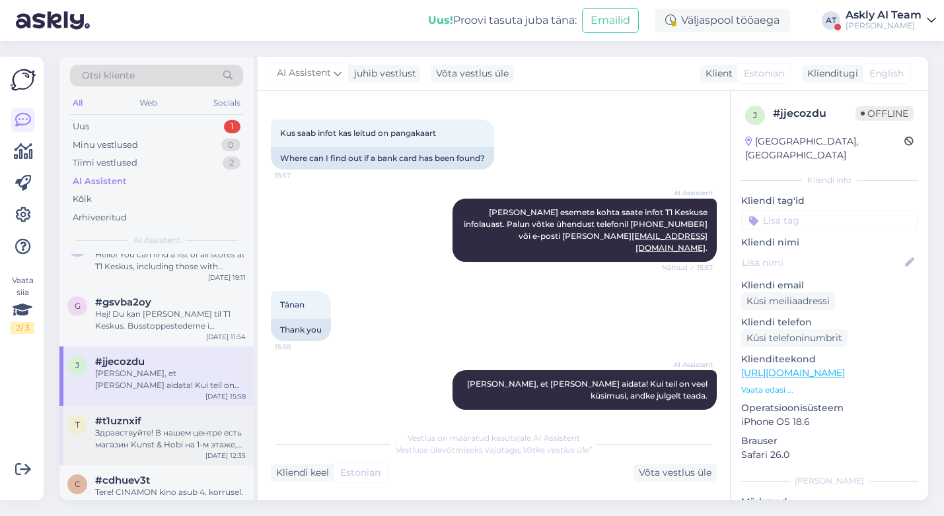
click at [165, 426] on div "#t1uznxif" at bounding box center [170, 421] width 151 height 12
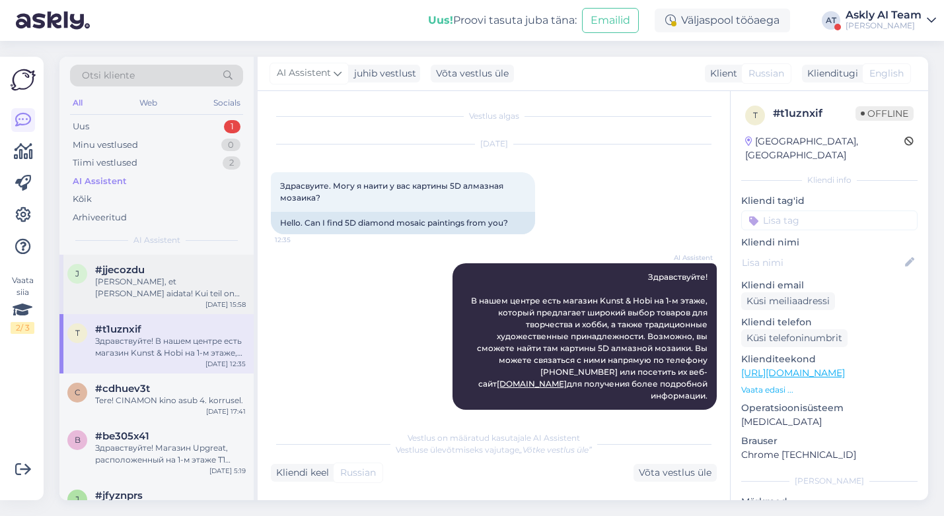
scroll to position [178, 0]
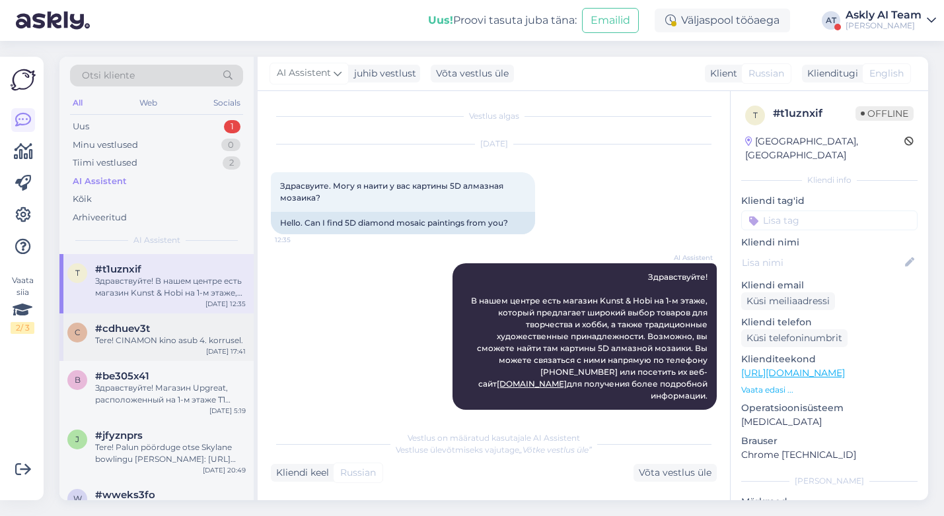
click at [161, 343] on div "Tere! CINAMON kino asub 4. korrusel." at bounding box center [170, 341] width 151 height 12
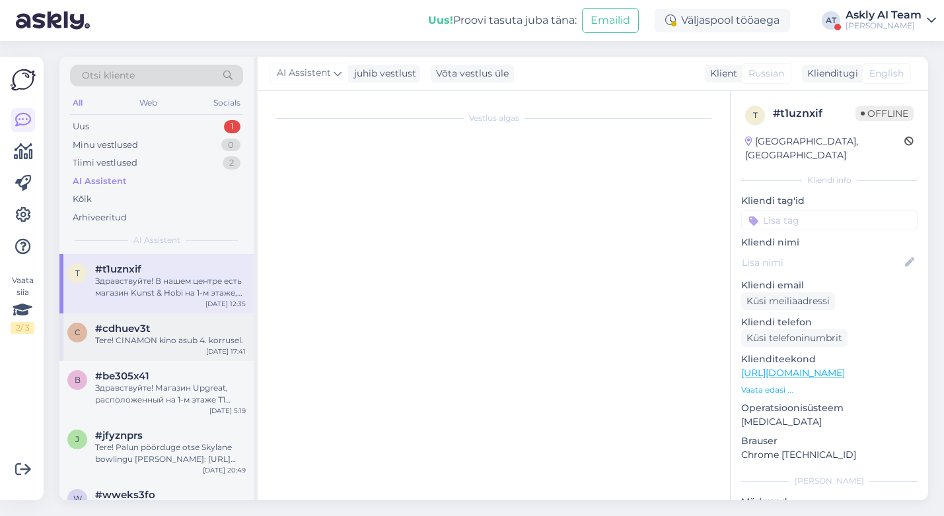
scroll to position [0, 0]
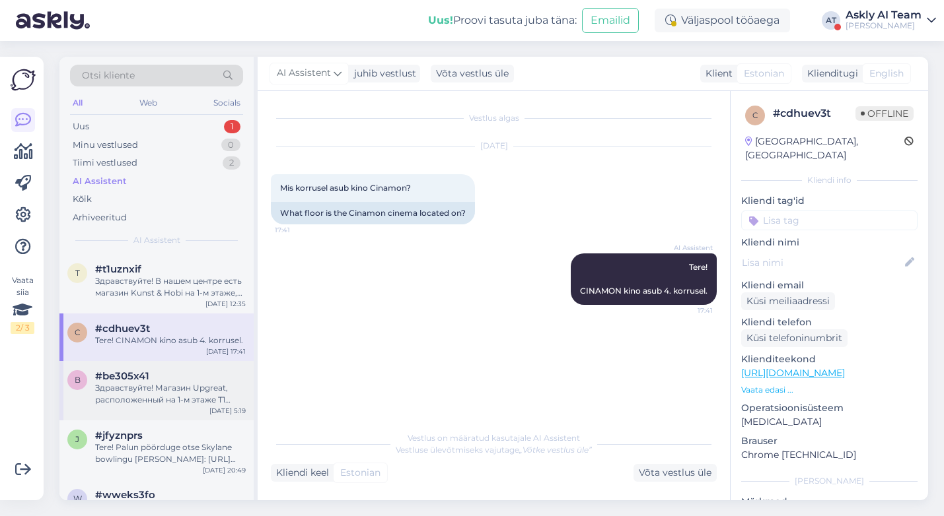
click at [150, 395] on div "Здравствуйте! Магазин Upgreat, расположенный на 1-м этаже T1 Keskus, покупает п…" at bounding box center [170, 394] width 151 height 24
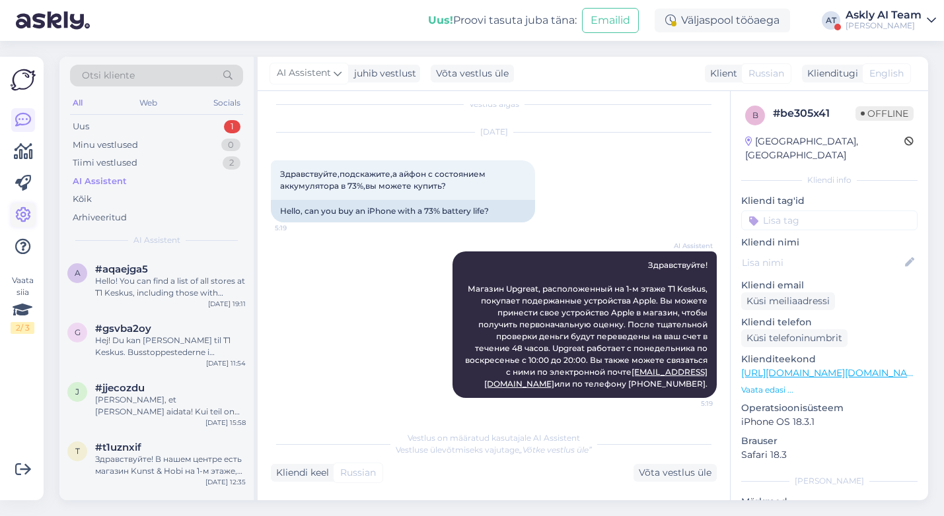
click at [21, 215] on icon at bounding box center [23, 215] width 16 height 16
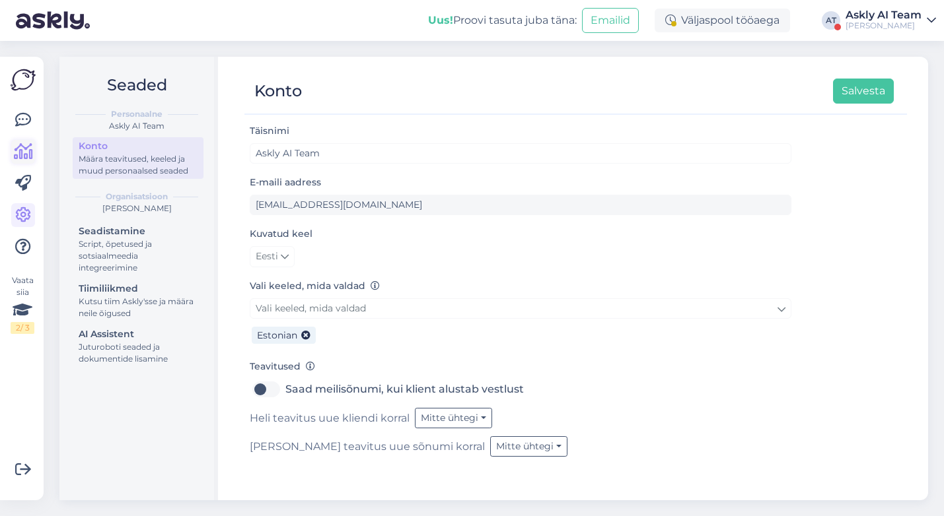
click at [26, 161] on link at bounding box center [23, 152] width 24 height 24
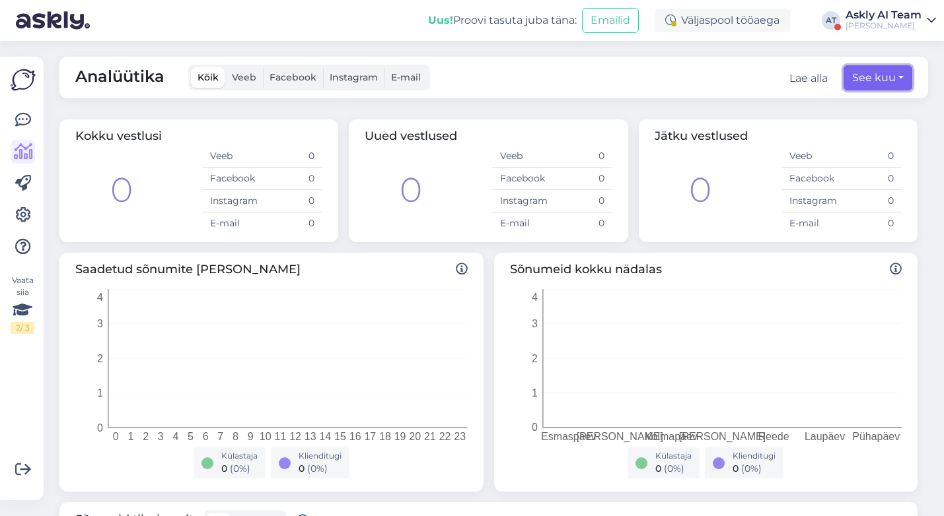
click at [882, 81] on button "See kuu" at bounding box center [877, 77] width 69 height 25
select select "9"
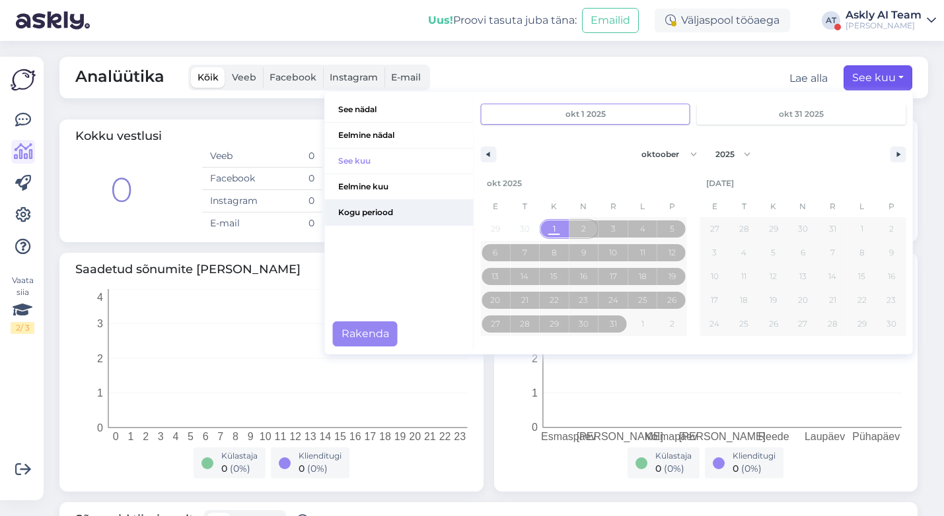
click at [384, 207] on span "Kogu periood" at bounding box center [399, 212] width 149 height 25
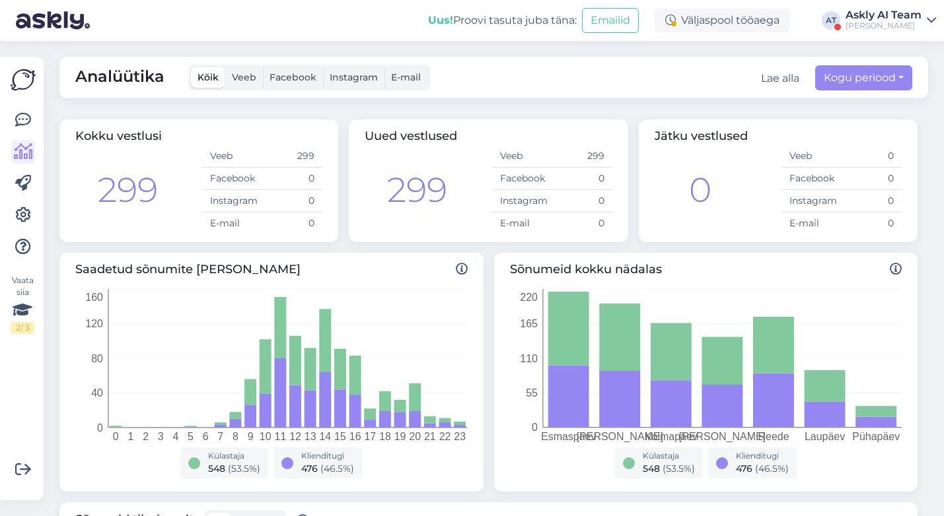
click at [864, 17] on div "Askly AI Team" at bounding box center [883, 15] width 76 height 11
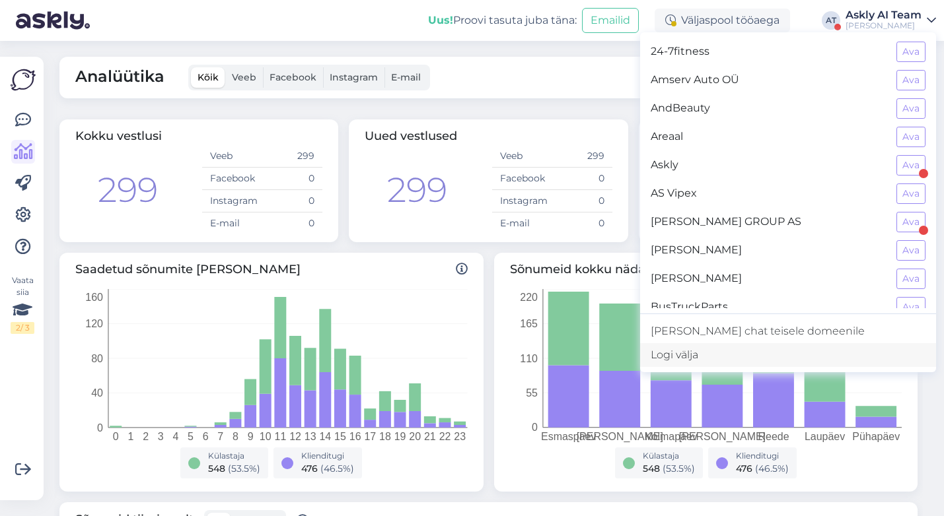
click at [761, 357] on div "Logi välja" at bounding box center [788, 355] width 296 height 24
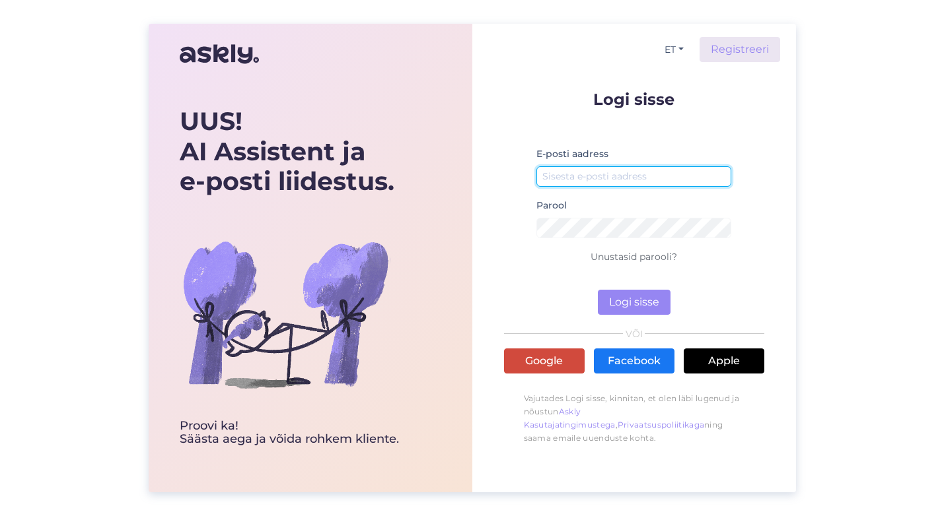
type input "[EMAIL_ADDRESS][DOMAIN_NAME]"
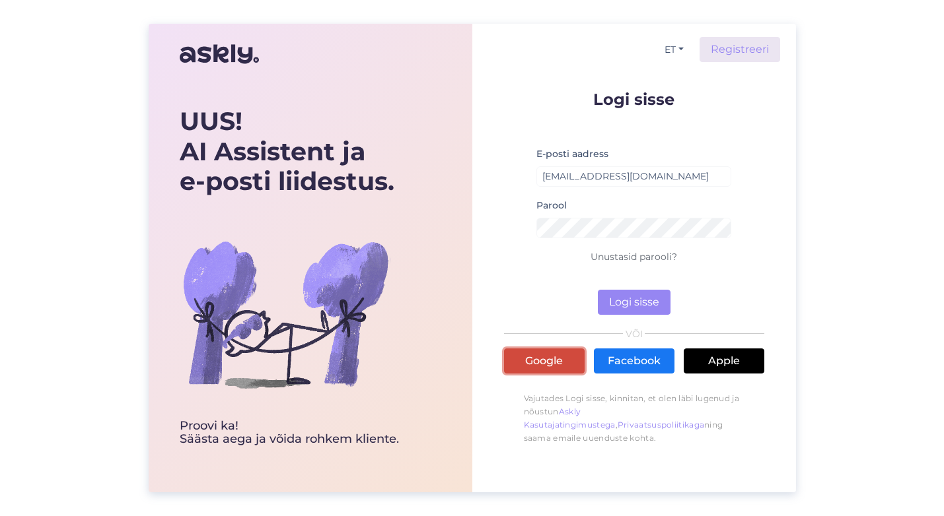
click at [555, 355] on link "Google" at bounding box center [544, 361] width 81 height 25
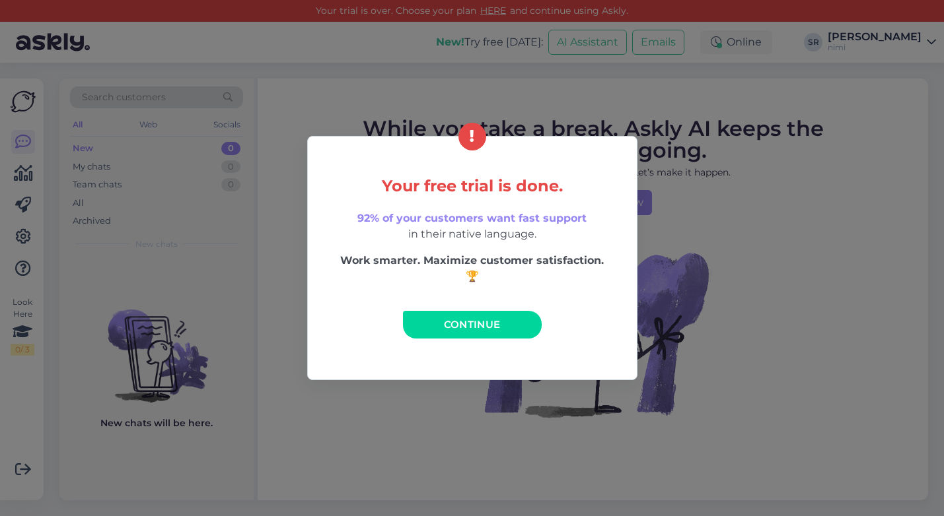
click at [438, 326] on link "Continue" at bounding box center [472, 325] width 139 height 28
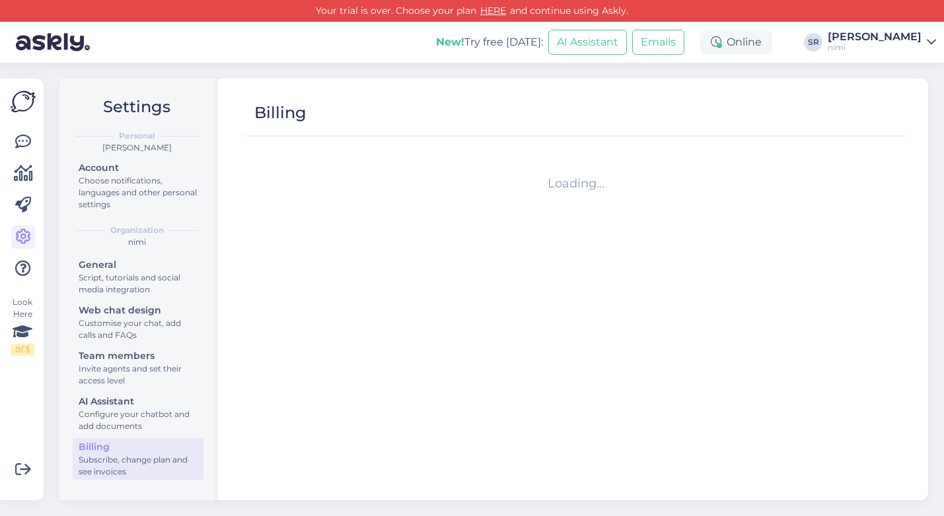
click at [861, 44] on div "nimi" at bounding box center [874, 47] width 94 height 11
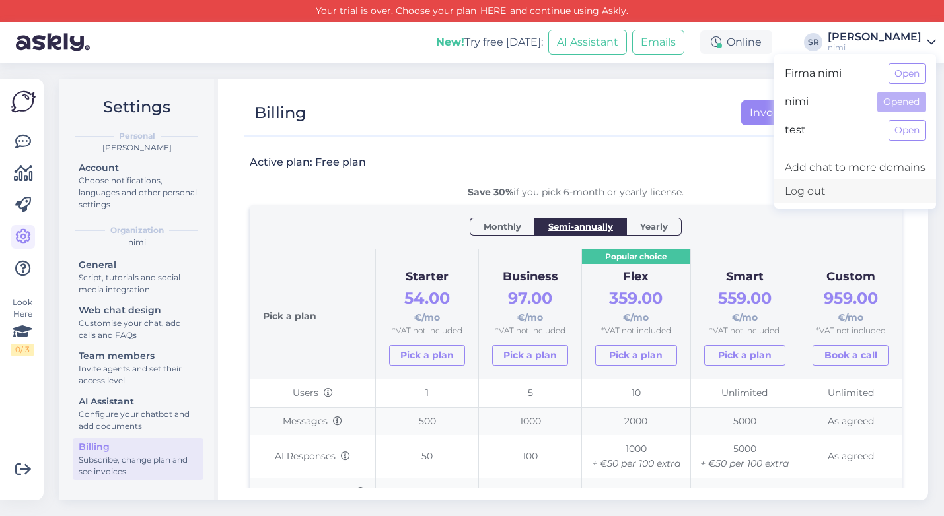
click at [802, 185] on div "Log out" at bounding box center [855, 192] width 162 height 24
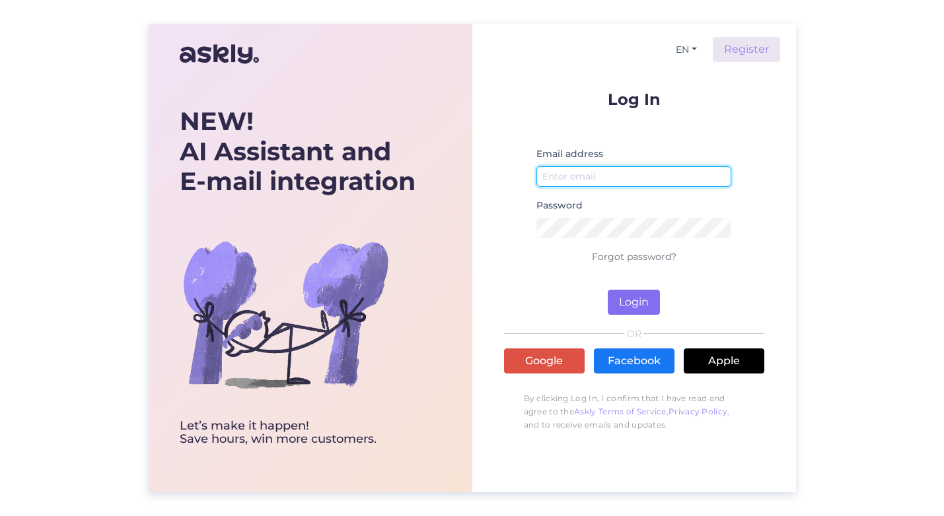
type input "[EMAIL_ADDRESS][DOMAIN_NAME]"
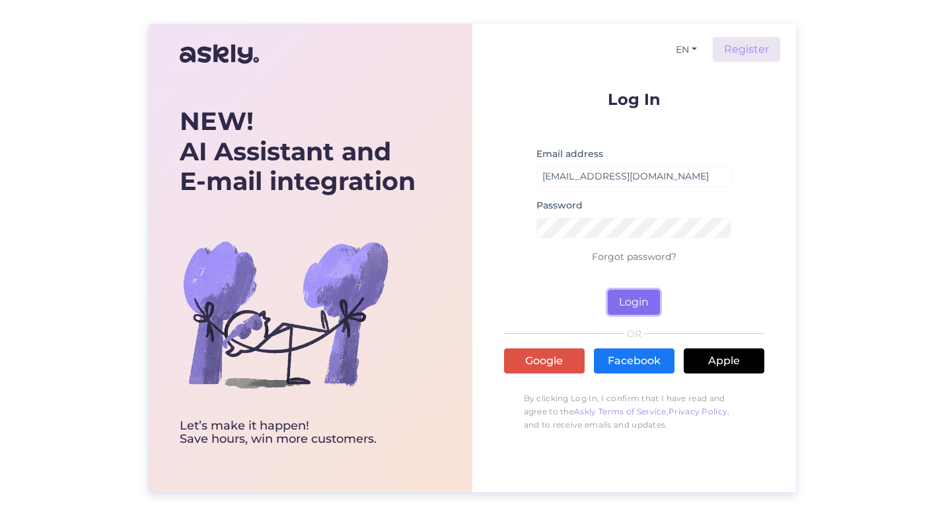
click at [611, 306] on button "Login" at bounding box center [633, 302] width 52 height 25
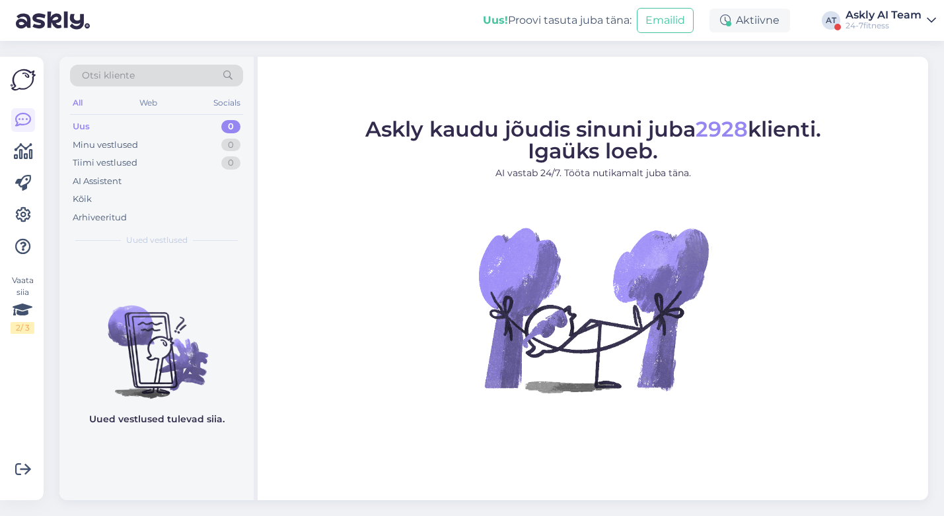
click at [870, 24] on div "24-7fitness" at bounding box center [883, 25] width 76 height 11
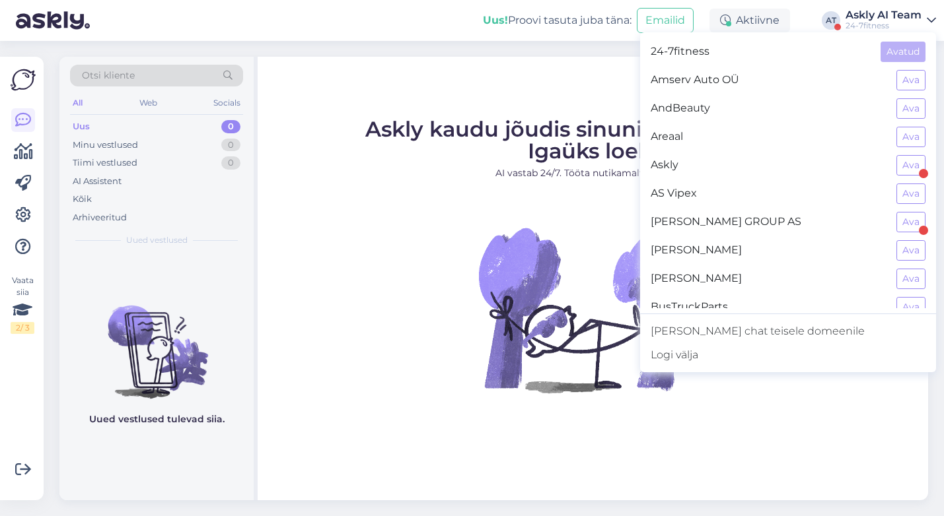
click at [468, 125] on span "Askly kaudu jõudis sinuni juba 2928 klienti. Igaüks loeb." at bounding box center [593, 140] width 456 height 48
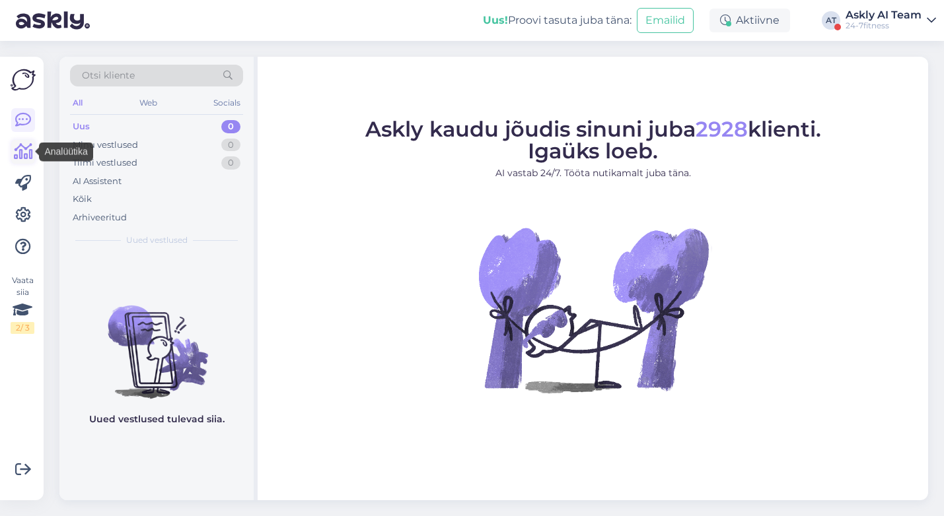
click at [29, 145] on icon at bounding box center [23, 152] width 19 height 16
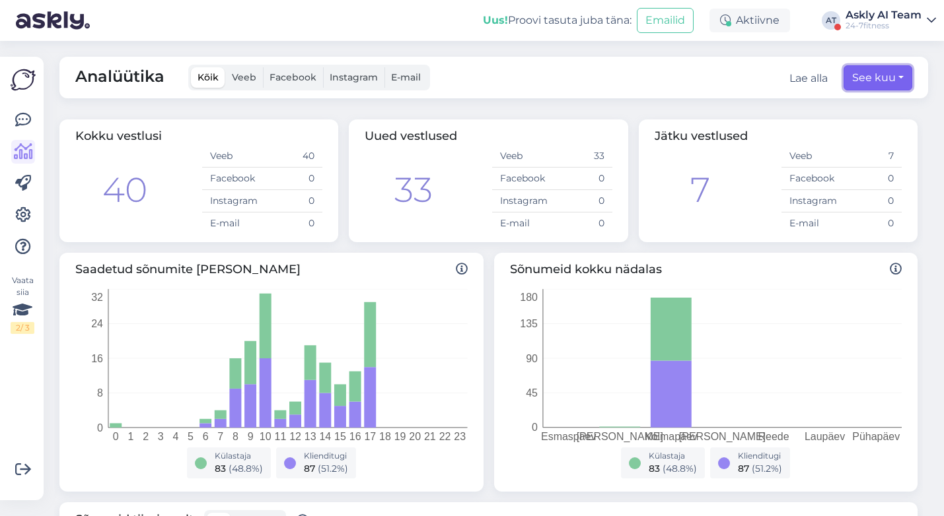
click at [884, 74] on button "See kuu" at bounding box center [877, 77] width 69 height 25
select select "9"
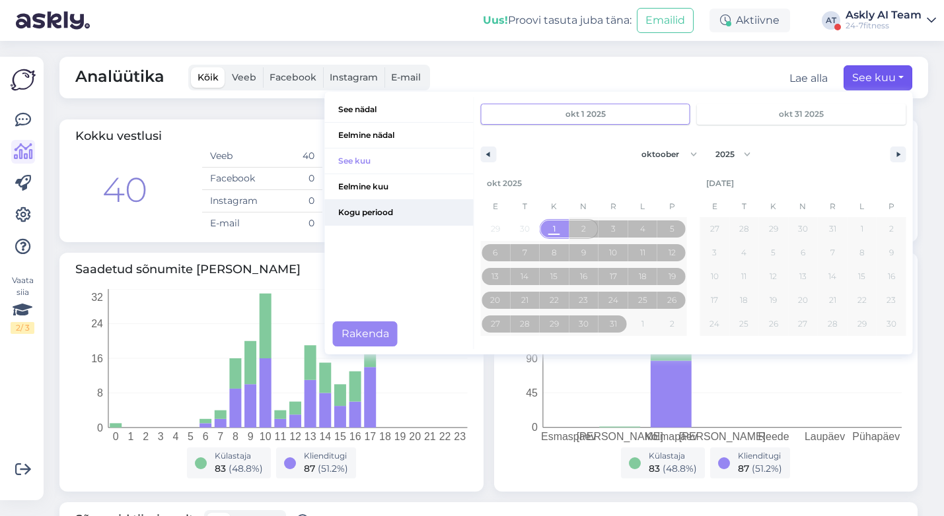
click at [385, 208] on span "Kogu periood" at bounding box center [399, 212] width 149 height 25
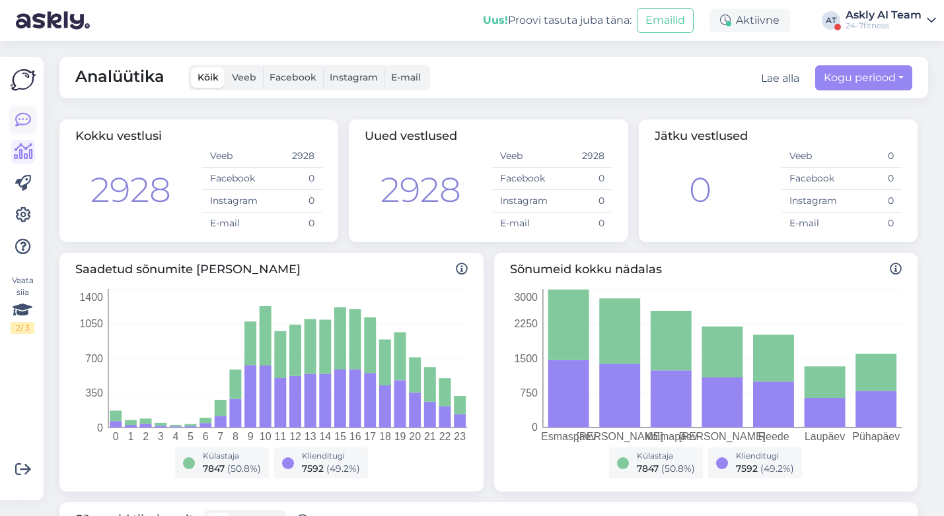
click at [22, 118] on icon at bounding box center [23, 120] width 16 height 16
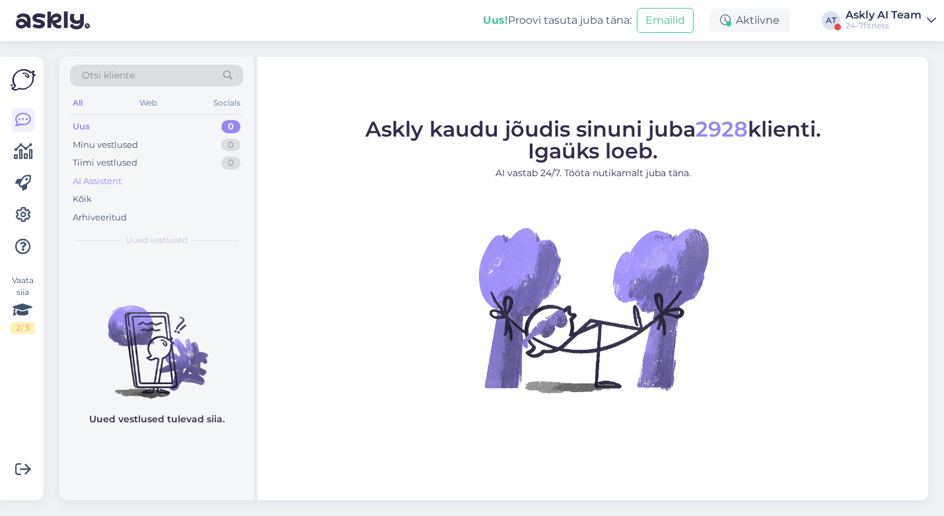
click at [112, 179] on div "AI Assistent" at bounding box center [97, 181] width 49 height 13
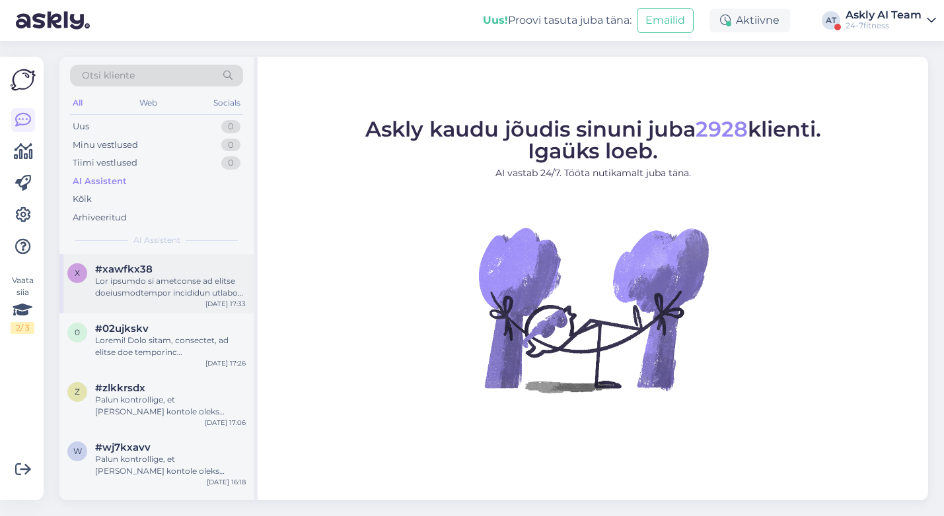
click at [175, 289] on div at bounding box center [170, 287] width 151 height 24
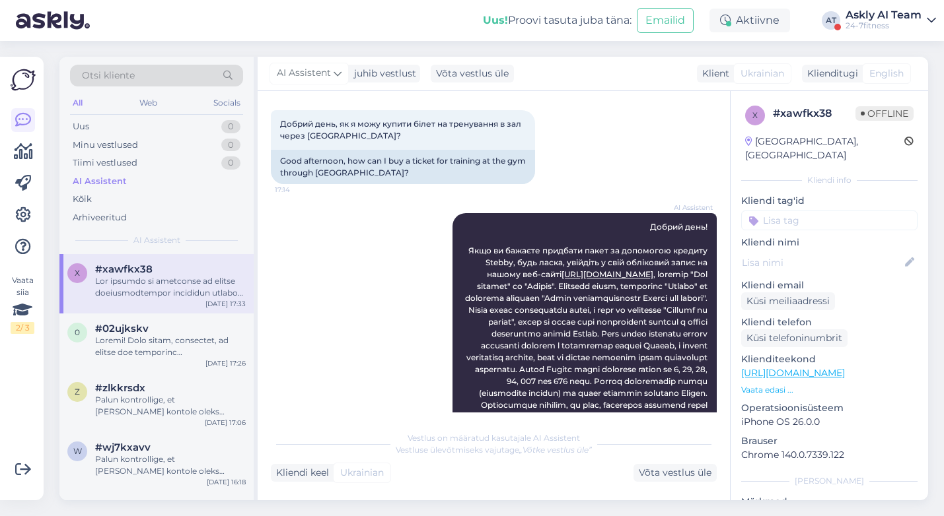
scroll to position [76, 0]
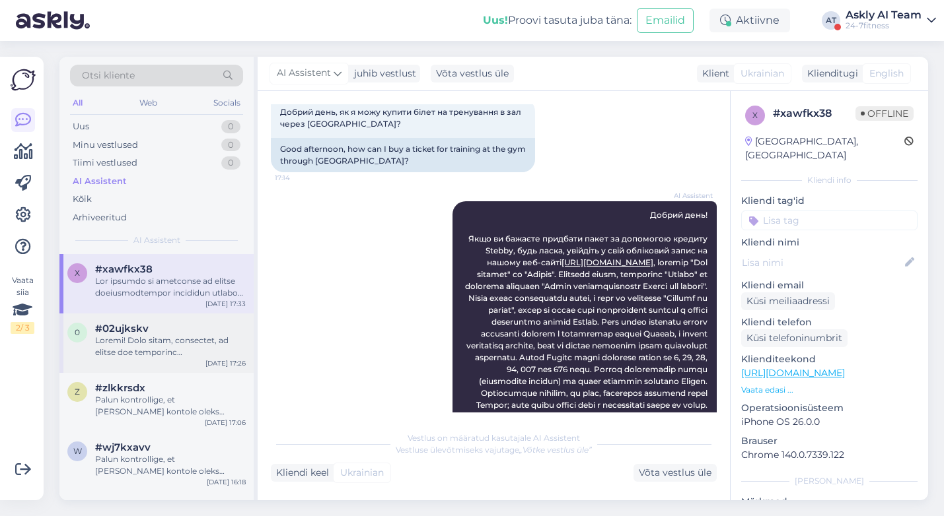
click at [143, 347] on div at bounding box center [170, 347] width 151 height 24
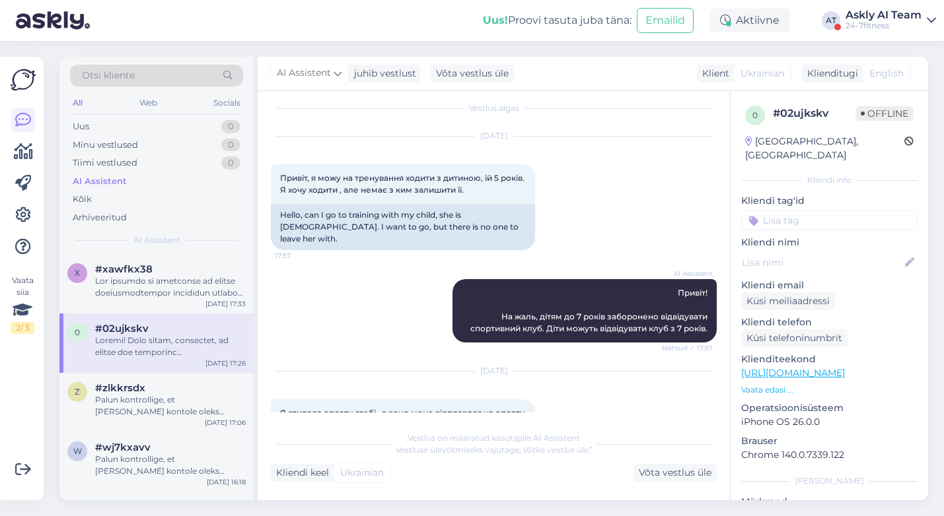
scroll to position [0, 0]
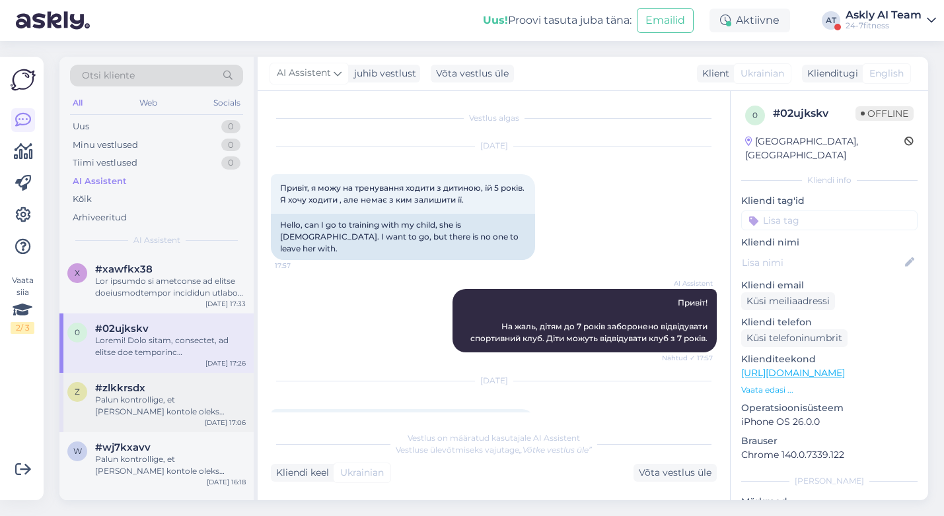
click at [147, 411] on div "Palun kontrollige, et Teie Stebby kontole oleks lisatud isikukood ja et see ole…" at bounding box center [170, 406] width 151 height 24
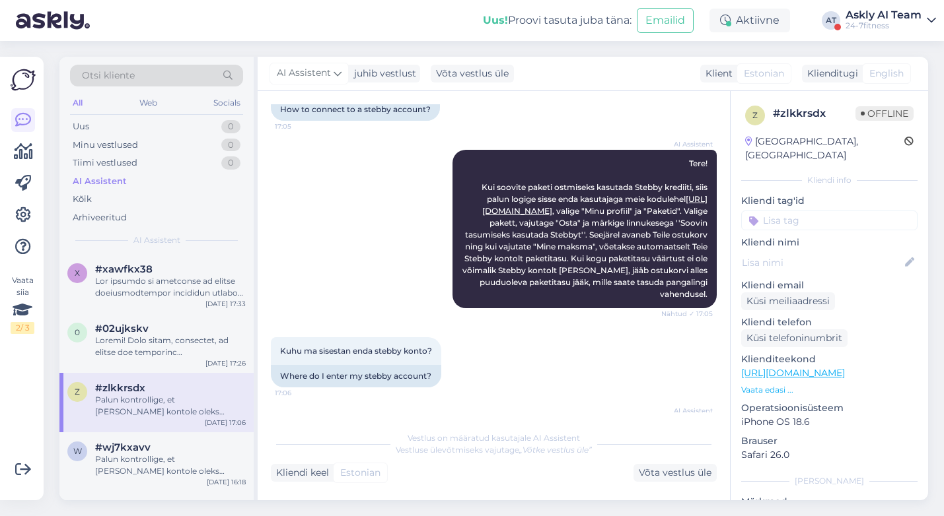
scroll to position [233, 0]
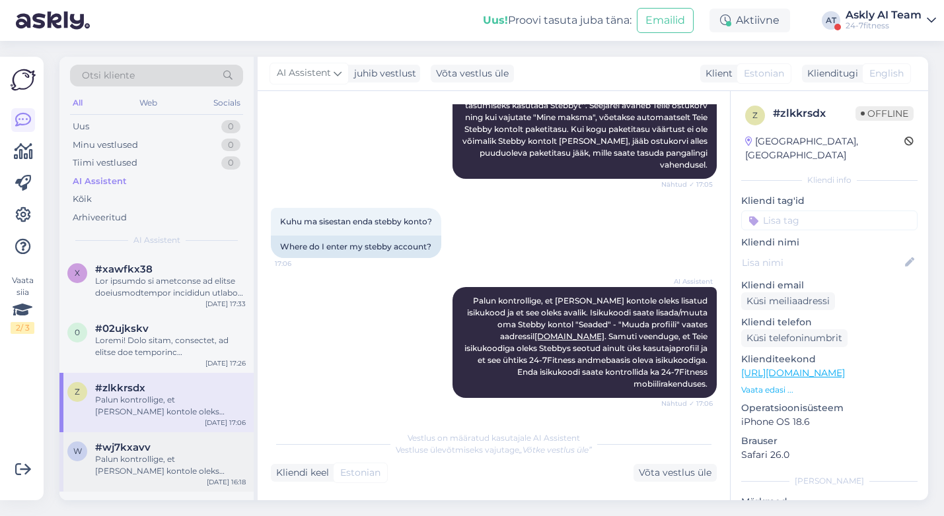
click at [174, 454] on div "Palun kontrollige, et Teie Stebby kontole oleks lisatud isikukood ja et selles …" at bounding box center [170, 466] width 151 height 24
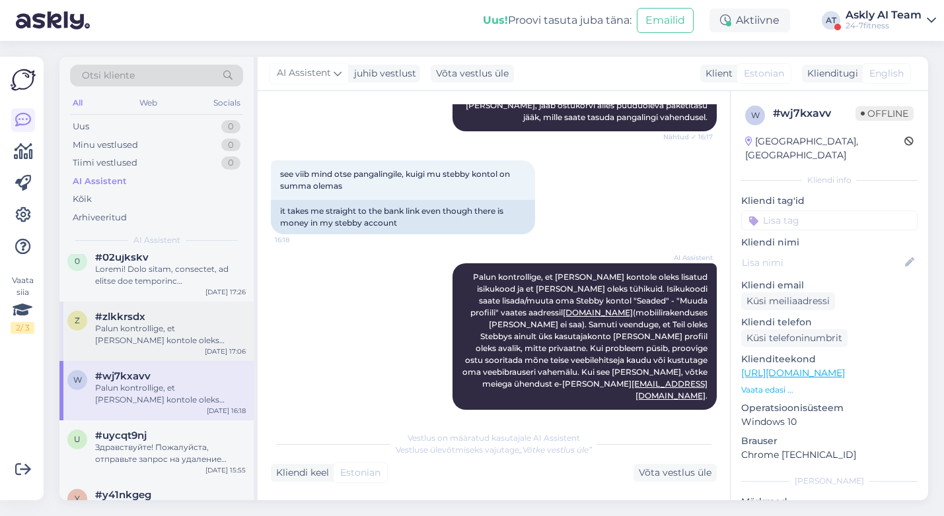
scroll to position [86, 0]
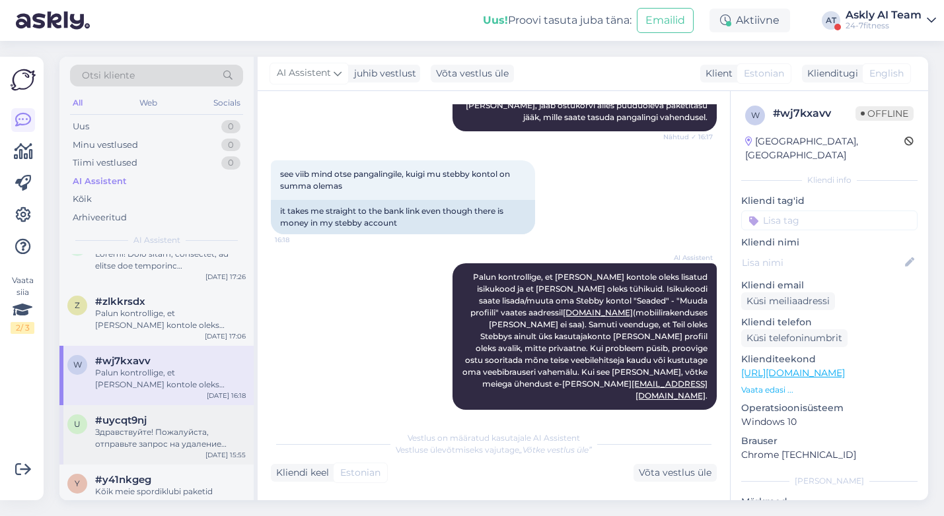
click at [157, 422] on div "#uycqt9nj" at bounding box center [170, 421] width 151 height 12
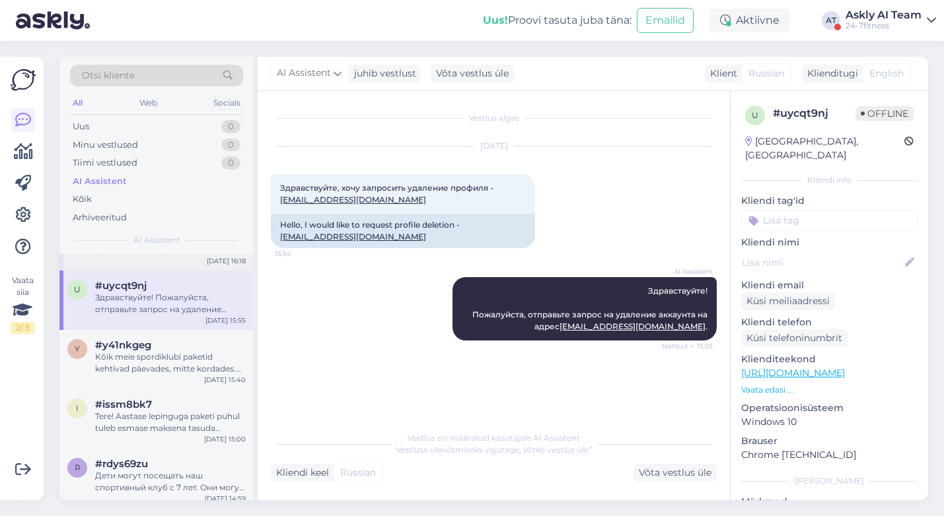
scroll to position [222, 0]
click at [148, 355] on div "Kõik meie spordiklubi paketid kehtivad päevades, mitte kordades. Näiteks 30 päe…" at bounding box center [170, 363] width 151 height 24
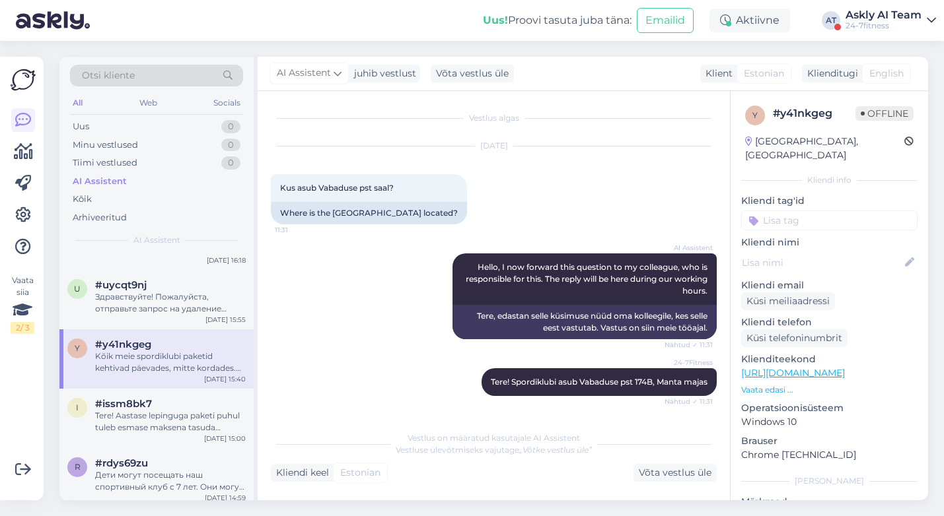
scroll to position [1429, 0]
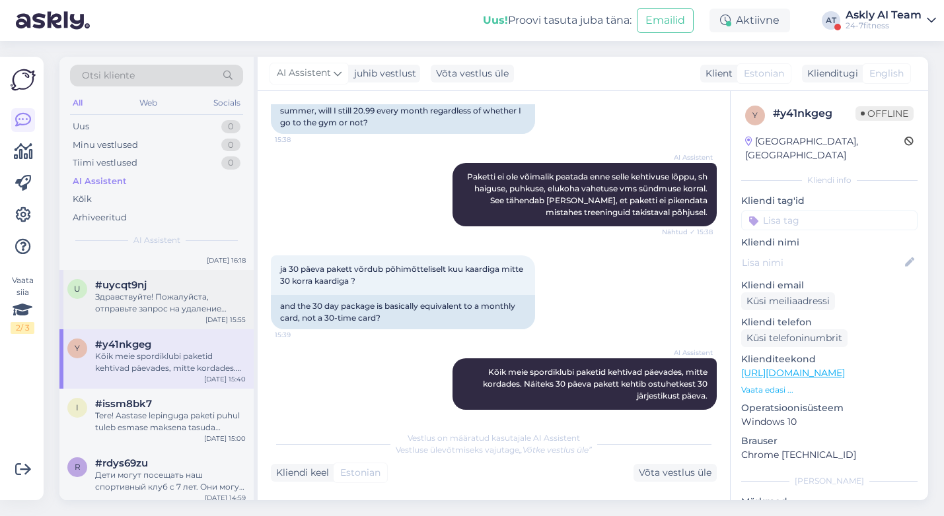
click at [150, 310] on div "Здравствуйте! Пожалуйста, отправьте запрос на удаление аккаунта на адрес info@2…" at bounding box center [170, 303] width 151 height 24
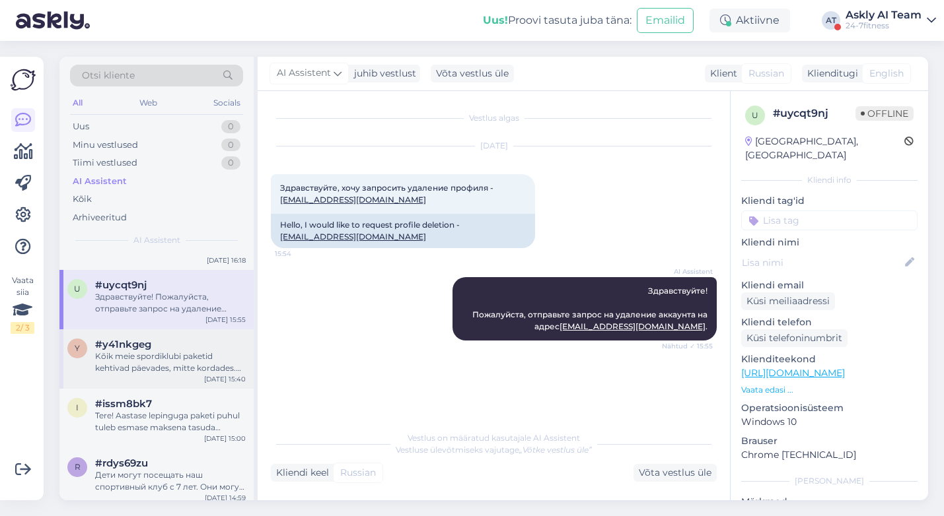
click at [151, 365] on div "Kõik meie spordiklubi paketid kehtivad päevades, mitte kordades. Näiteks 30 päe…" at bounding box center [170, 363] width 151 height 24
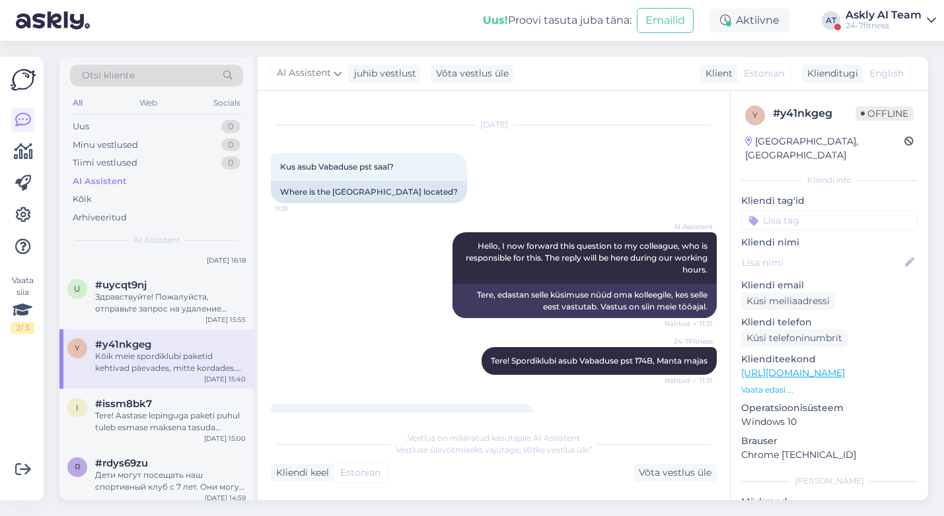
scroll to position [15, 0]
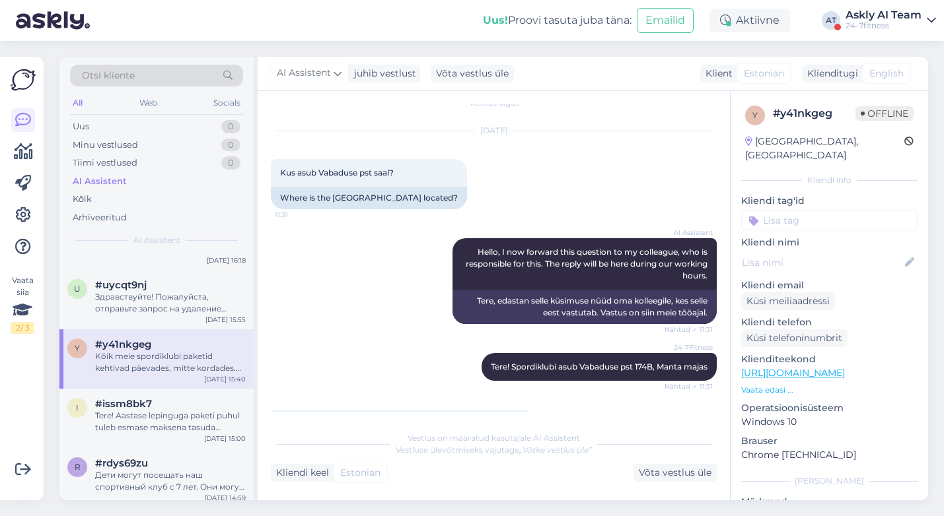
click at [780, 211] on input at bounding box center [829, 221] width 176 height 20
type input "ai assistent"
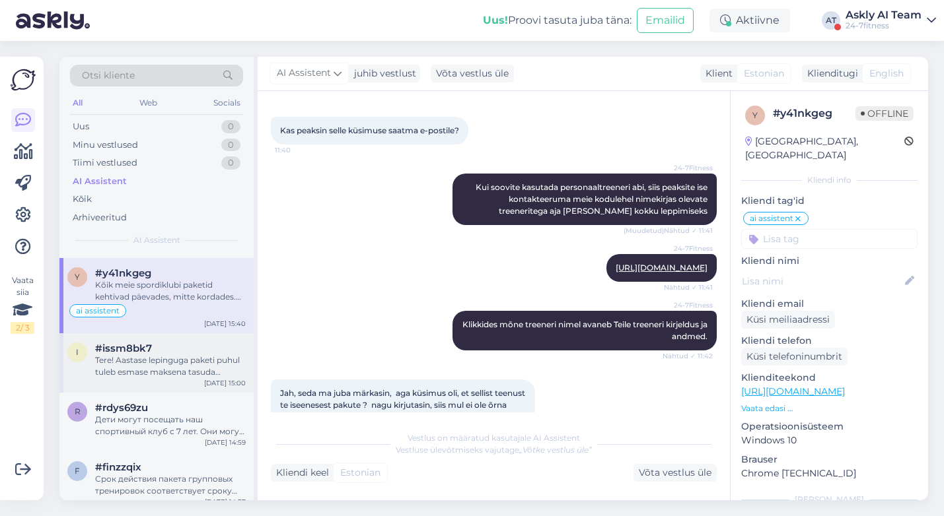
scroll to position [294, 0]
click at [177, 368] on div "Tere! Aastase lepinguga paketi puhul tuleb esmase maksena tasuda jooksva kuu ja…" at bounding box center [170, 366] width 151 height 24
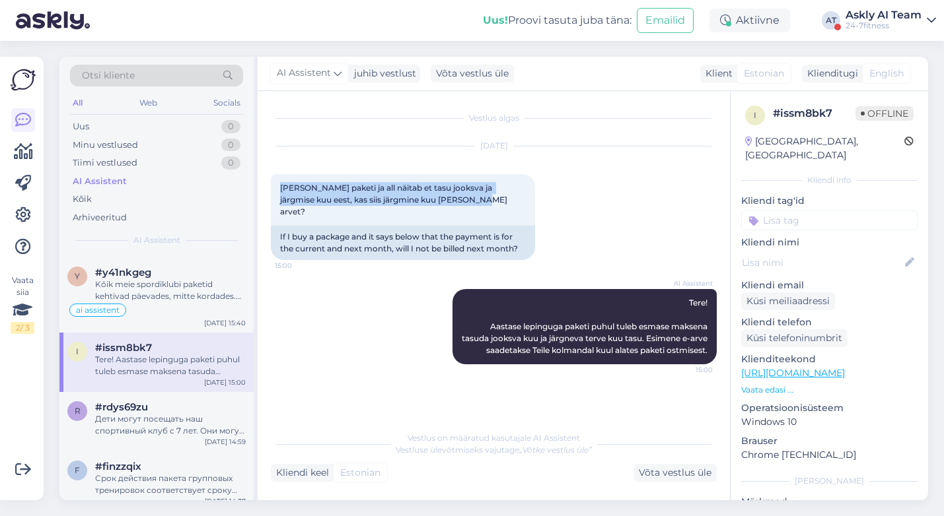
drag, startPoint x: 450, startPoint y: 197, endPoint x: 267, endPoint y: 188, distance: 183.8
click at [267, 188] on div "Vestlus algas Oct 1 2025 kui ostan paketi ja all näitab et tasu jooksva ja järg…" at bounding box center [494, 295] width 472 height 409
copy span "kui ostan paketi ja all näitab et tasu jooksva ja järgmise kuu eest, kas siis j…"
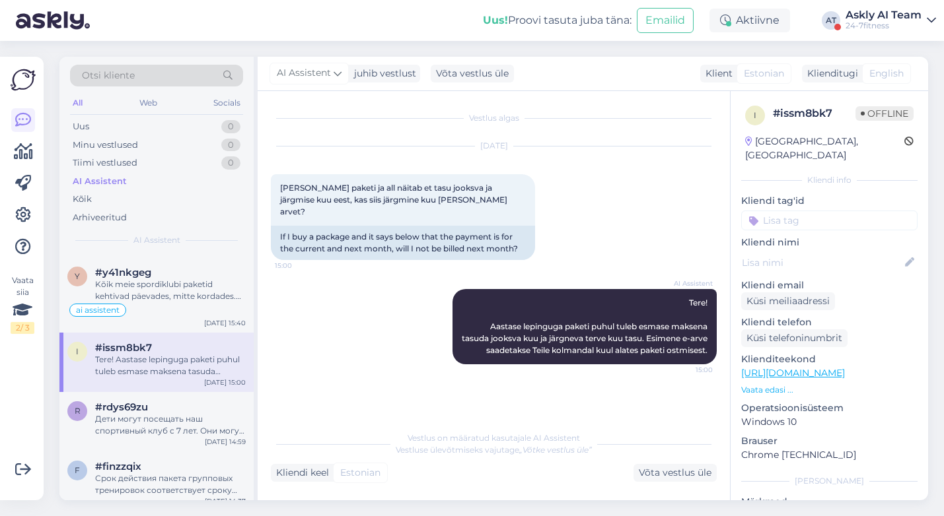
click at [340, 289] on div "AI Assistent Tere! Aastase lepinguga paketi puhul tuleb esmase maksena tasuda j…" at bounding box center [494, 327] width 446 height 104
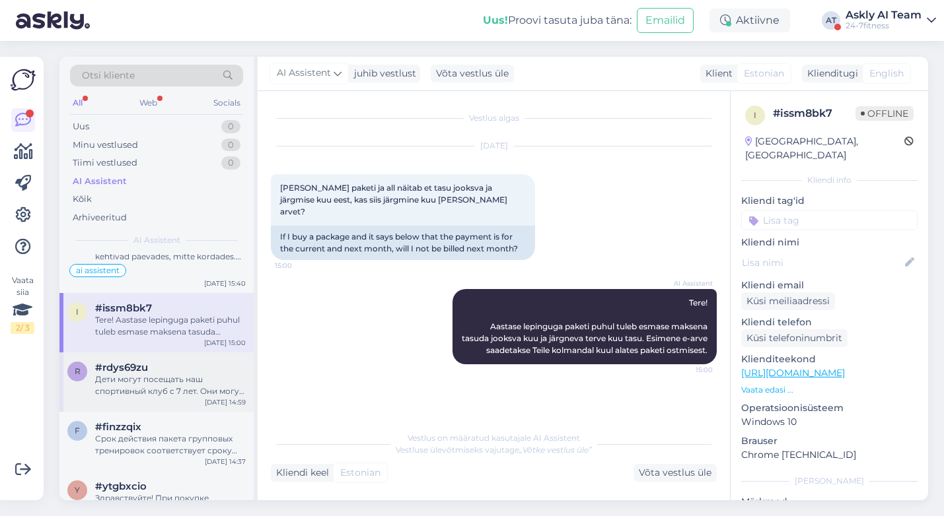
scroll to position [340, 0]
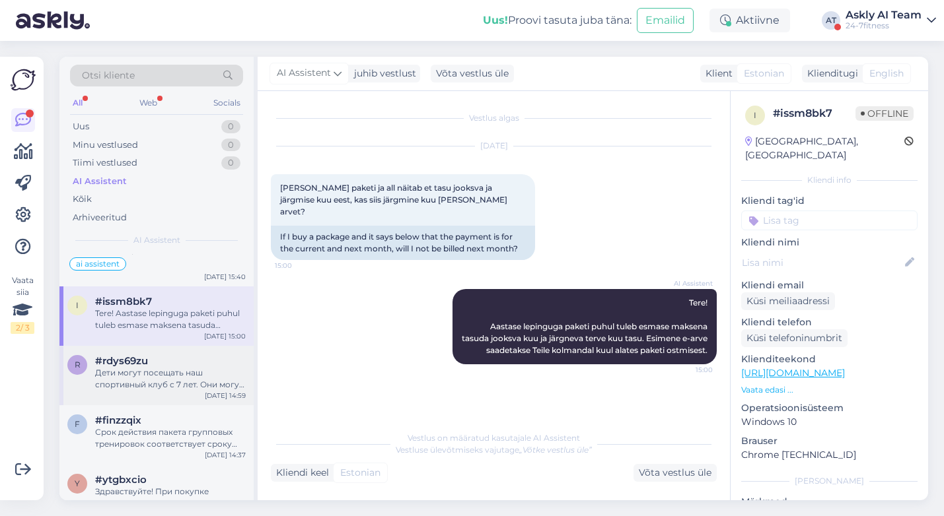
click at [147, 380] on div "Дети могут посещать наш спортивный клуб с 7 лет. Они могут находиться в клубе б…" at bounding box center [170, 379] width 151 height 24
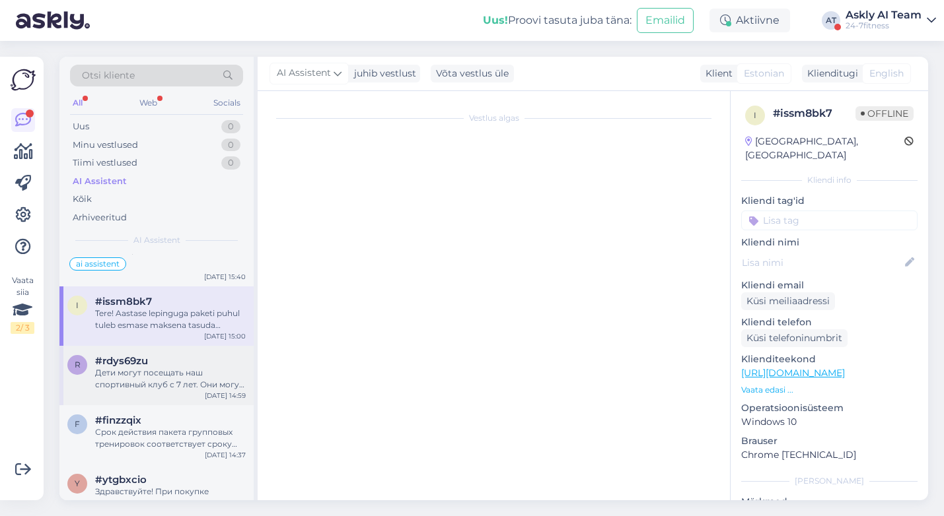
scroll to position [229, 0]
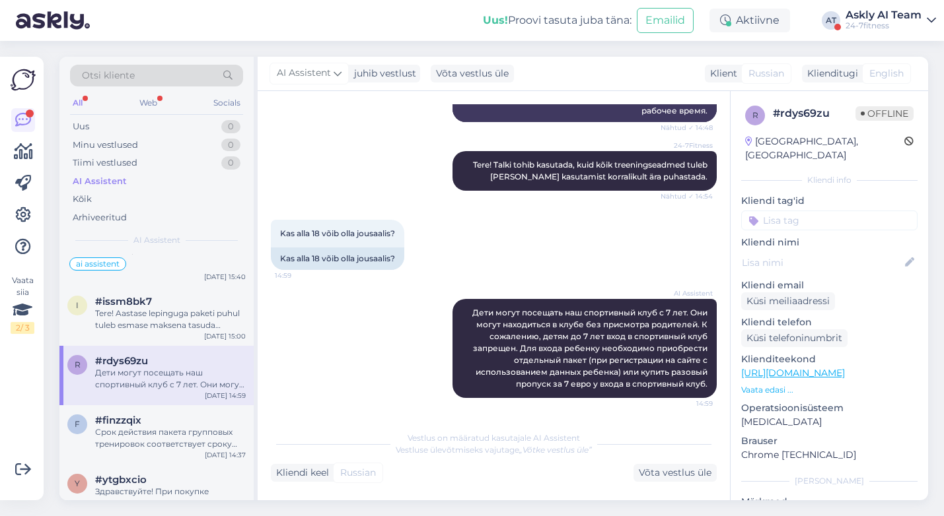
click at [339, 289] on div "AI Assistent Дети могут посещать наш спортивный клуб с 7 лет. Они могут находит…" at bounding box center [494, 349] width 446 height 128
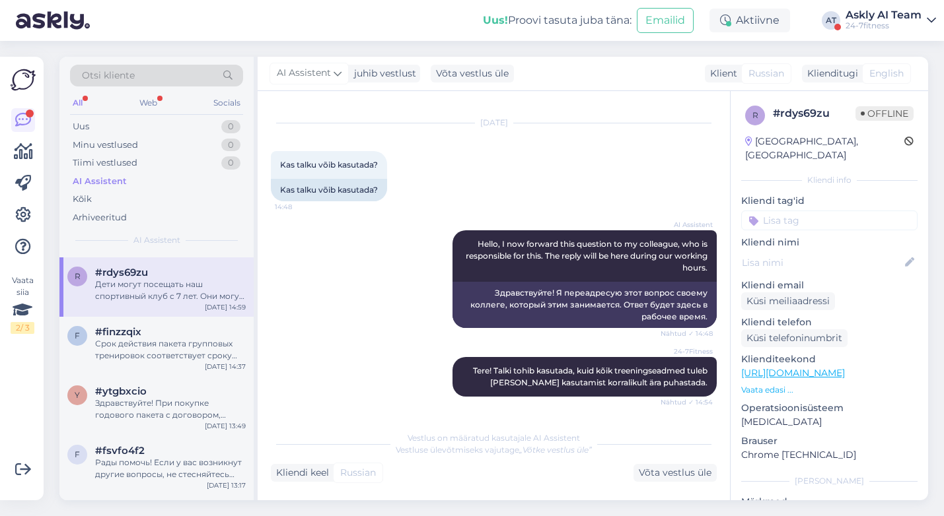
scroll to position [30, 0]
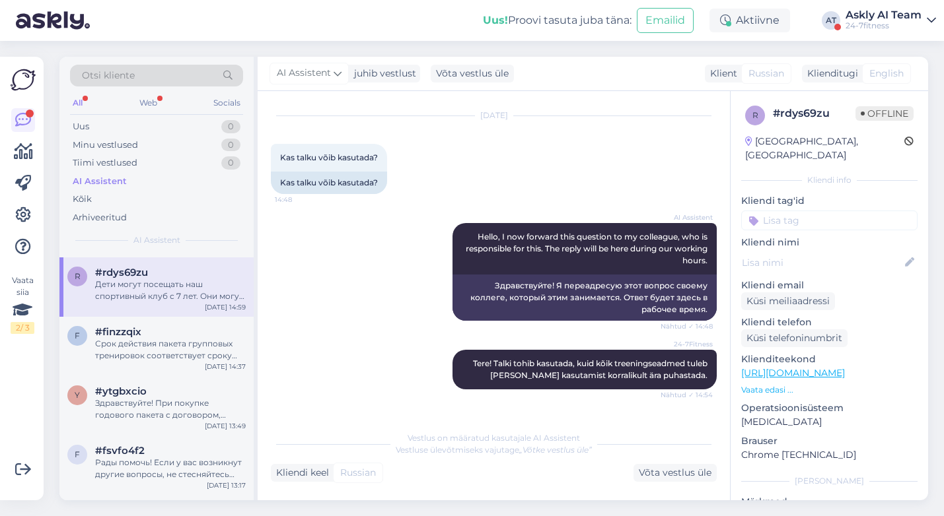
click at [786, 211] on input at bounding box center [829, 221] width 176 height 20
type input "ai"
click at [820, 252] on span "ai assistent" at bounding box center [830, 256] width 44 height 8
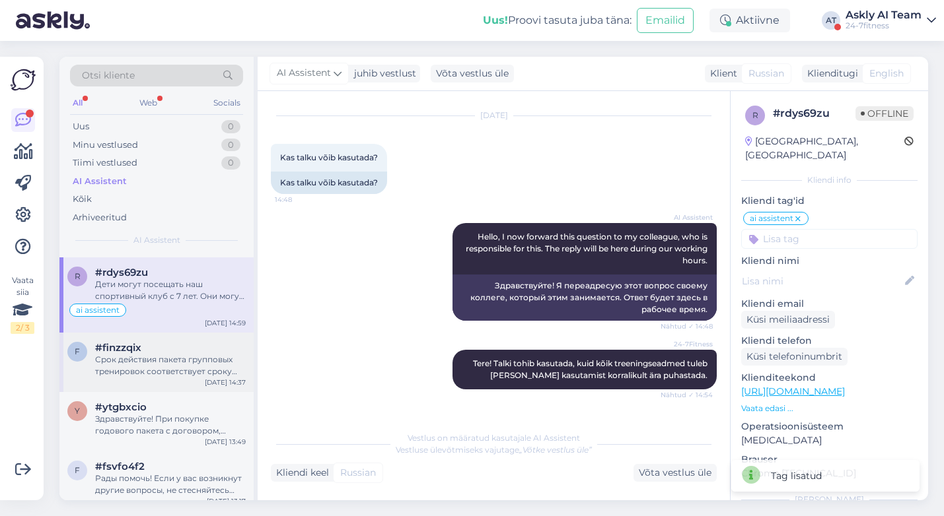
click at [176, 349] on div "#finzzqix" at bounding box center [170, 348] width 151 height 12
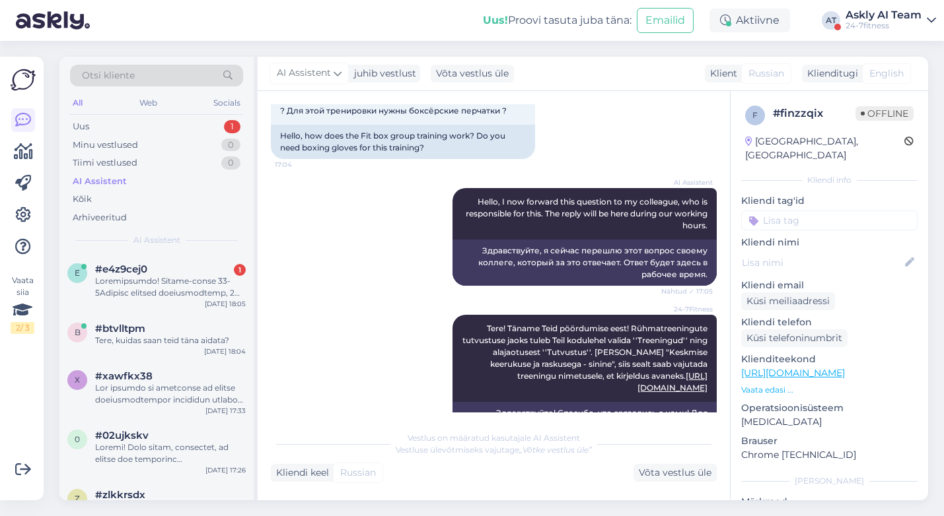
scroll to position [495, 0]
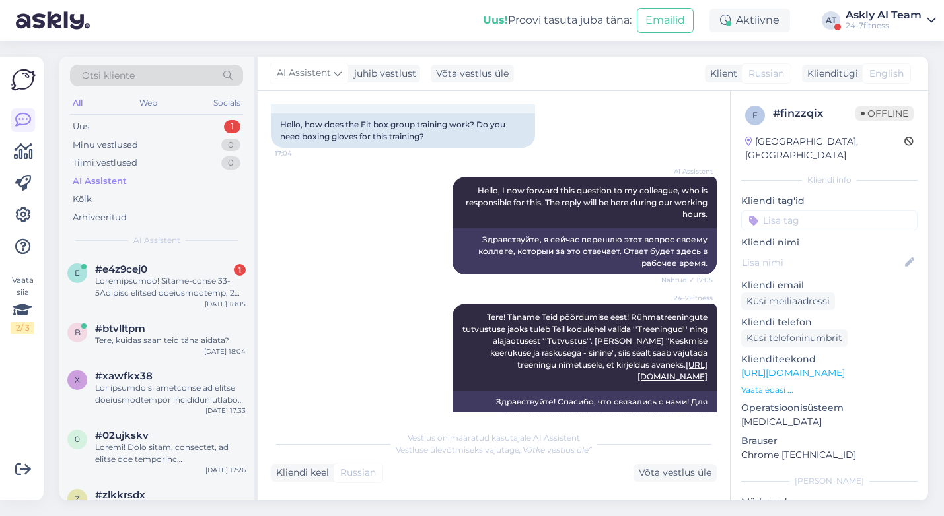
click at [808, 211] on input at bounding box center [829, 221] width 176 height 20
type input "ai"
click at [844, 252] on span "ai assistent" at bounding box center [830, 256] width 44 height 8
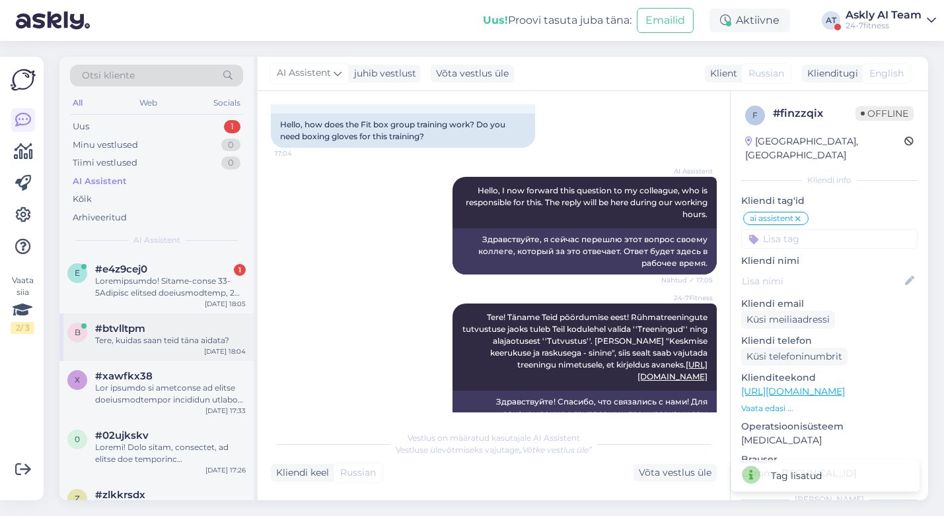
click at [179, 341] on div "Tere, kuidas saan teid täna aidata?" at bounding box center [170, 341] width 151 height 12
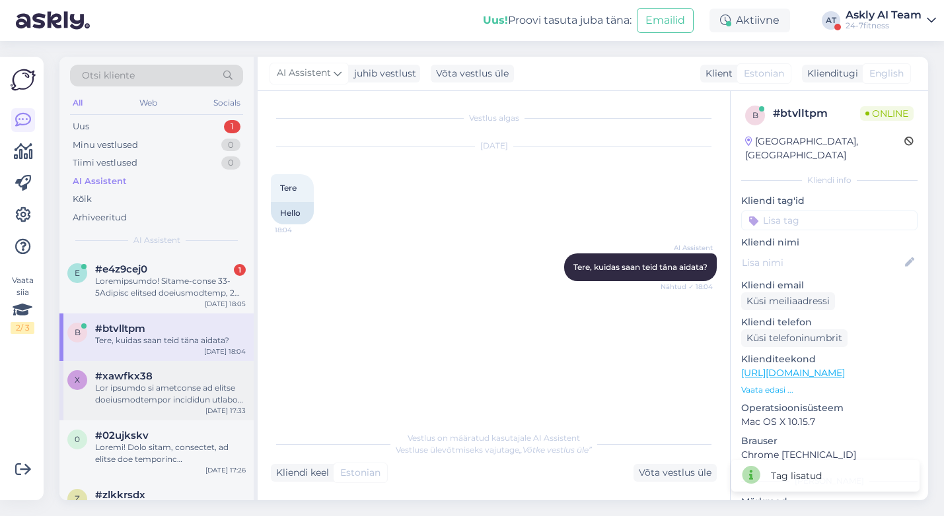
click at [187, 372] on div "#xawfkx38" at bounding box center [170, 376] width 151 height 12
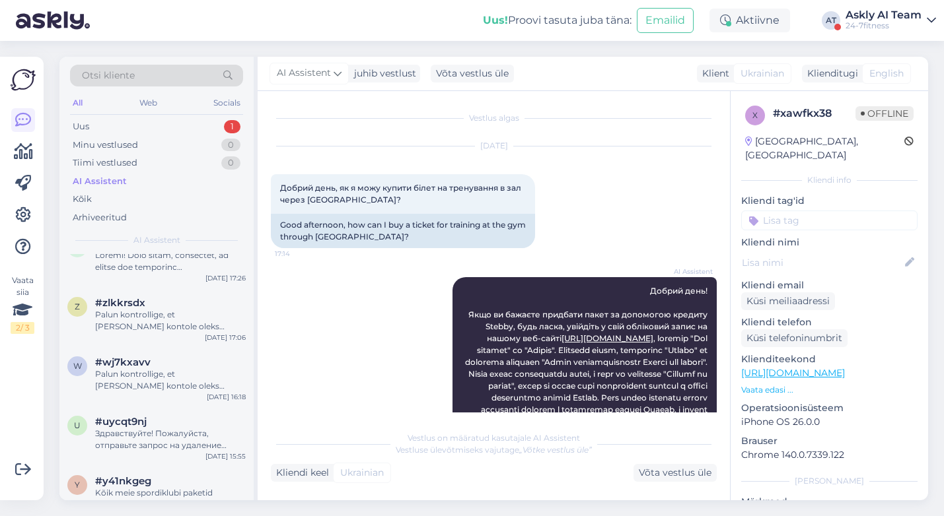
scroll to position [193, 0]
click at [160, 315] on div "Palun kontrollige, et Teie Stebby kontole oleks lisatud isikukood ja et see ole…" at bounding box center [170, 320] width 151 height 24
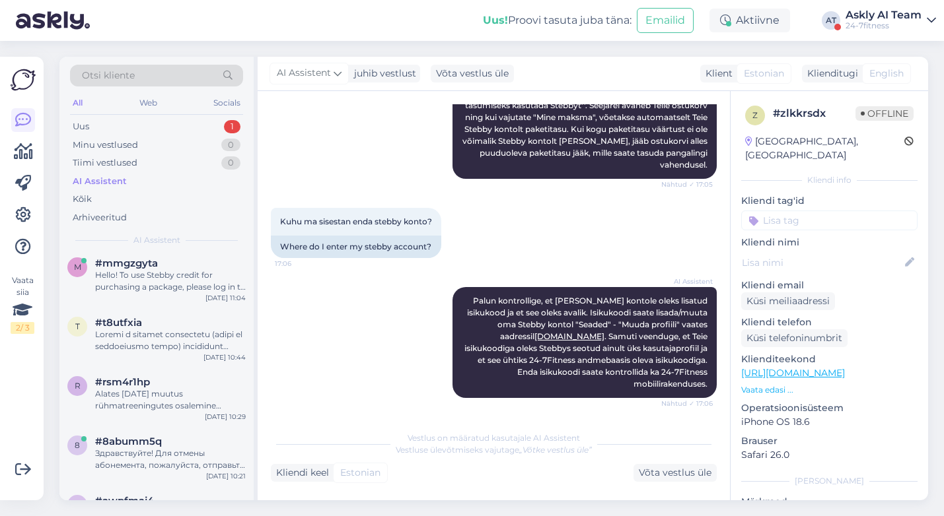
scroll to position [1060, 0]
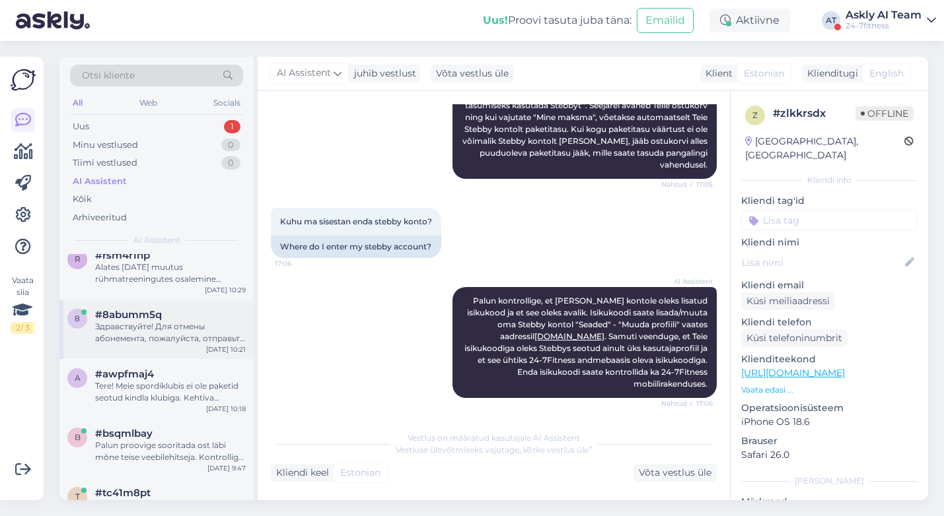
click at [182, 333] on div "Здравствуйте! Для отмены абонемента, пожалуйста, отправьте запрос на электронну…" at bounding box center [170, 333] width 151 height 24
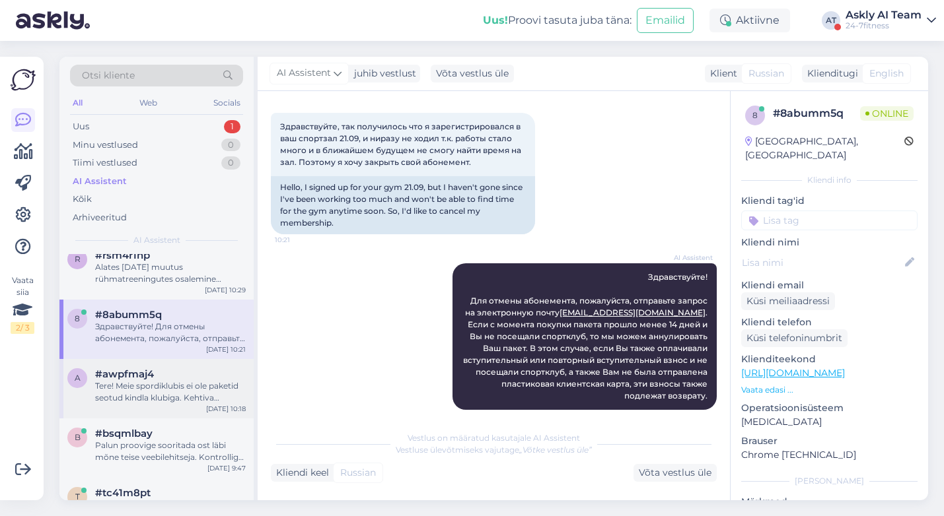
click at [147, 378] on span "#awpfmaj4" at bounding box center [124, 374] width 59 height 12
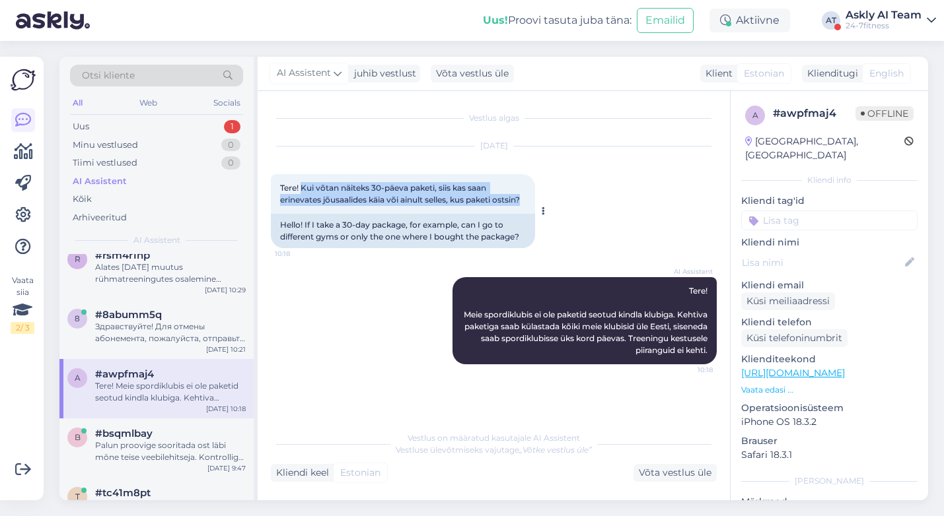
drag, startPoint x: 527, startPoint y: 199, endPoint x: 303, endPoint y: 188, distance: 224.1
click at [303, 188] on div "Tere! Kui võtan näiteks 30-päeva paketi, siis kas saan erinevates jõusaalides k…" at bounding box center [403, 194] width 264 height 40
copy span "Kui võtan näiteks 30-päeva paketi, siis kas saan erinevates jõusaalides käia võ…"
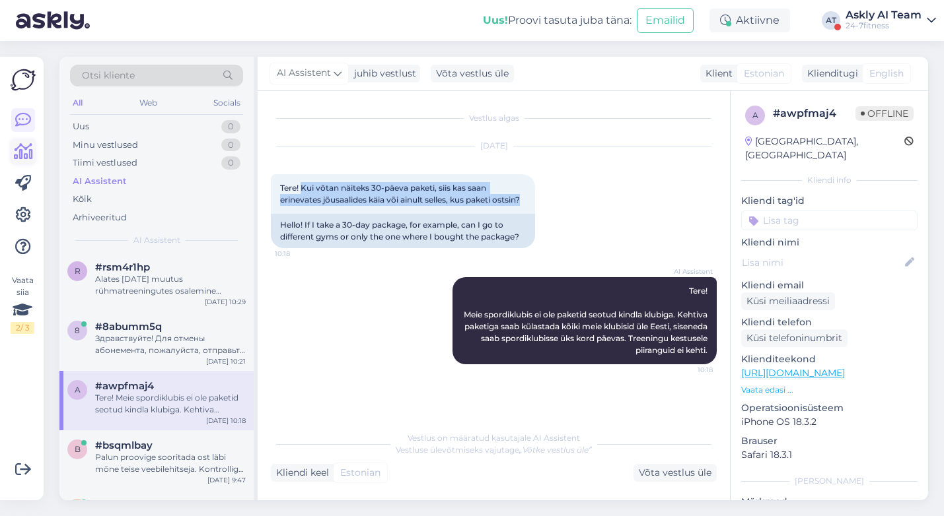
click at [15, 153] on icon at bounding box center [23, 152] width 19 height 16
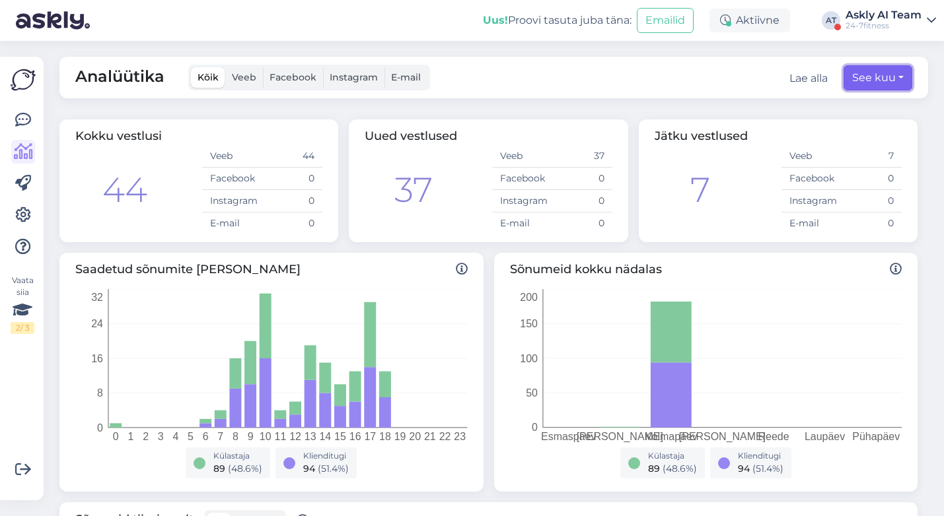
click at [852, 76] on button "See kuu" at bounding box center [877, 77] width 69 height 25
select select "9"
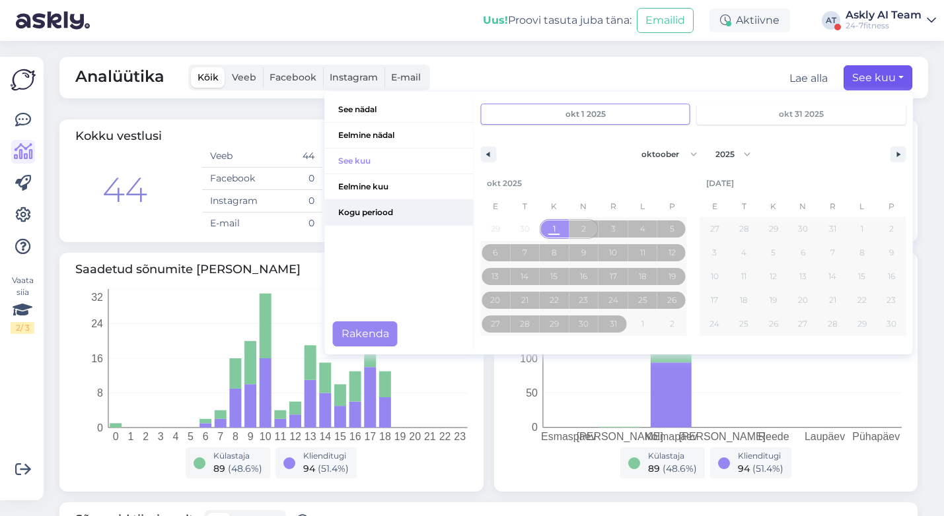
click at [380, 211] on span "Kogu periood" at bounding box center [399, 212] width 149 height 25
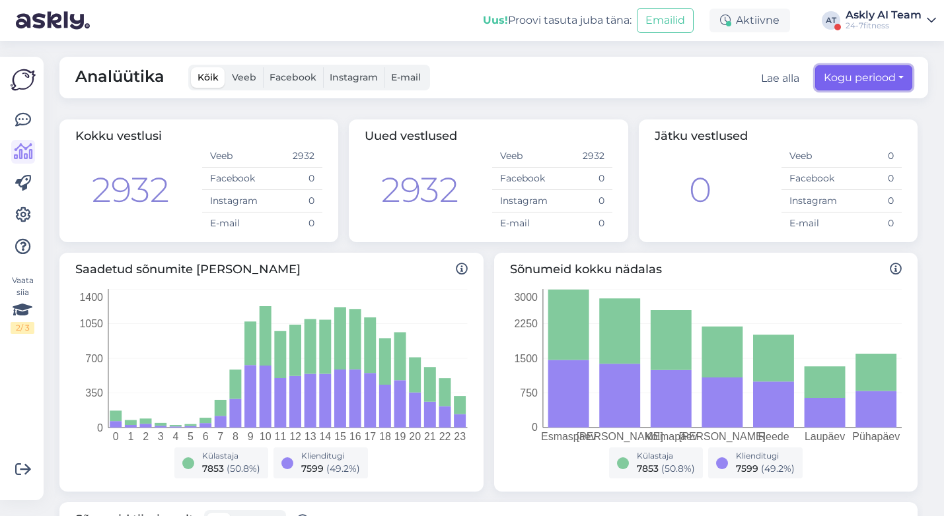
click at [865, 65] on button "Kogu periood" at bounding box center [863, 77] width 97 height 25
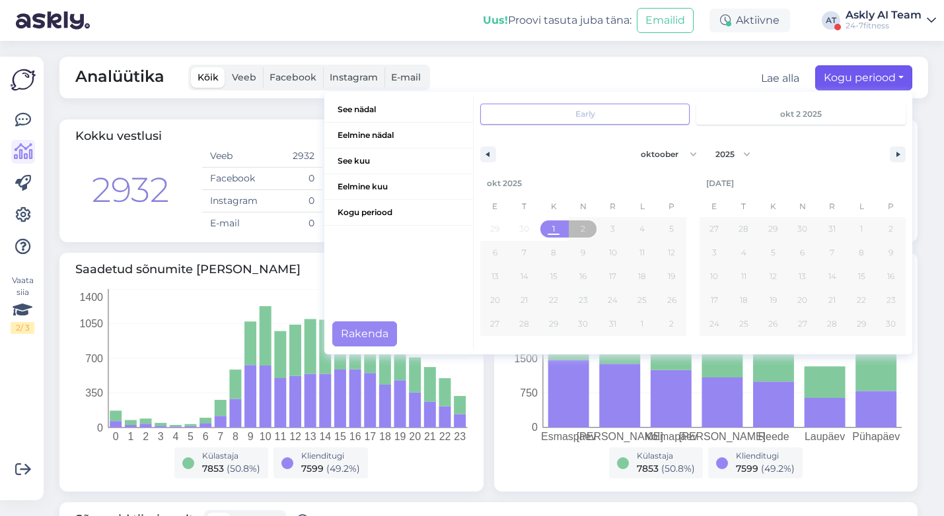
click at [716, 64] on div "Analüütika Kõik Veeb Facebook Instagram E-mail Lae alla Kogu periood See nädal …" at bounding box center [493, 78] width 868 height 42
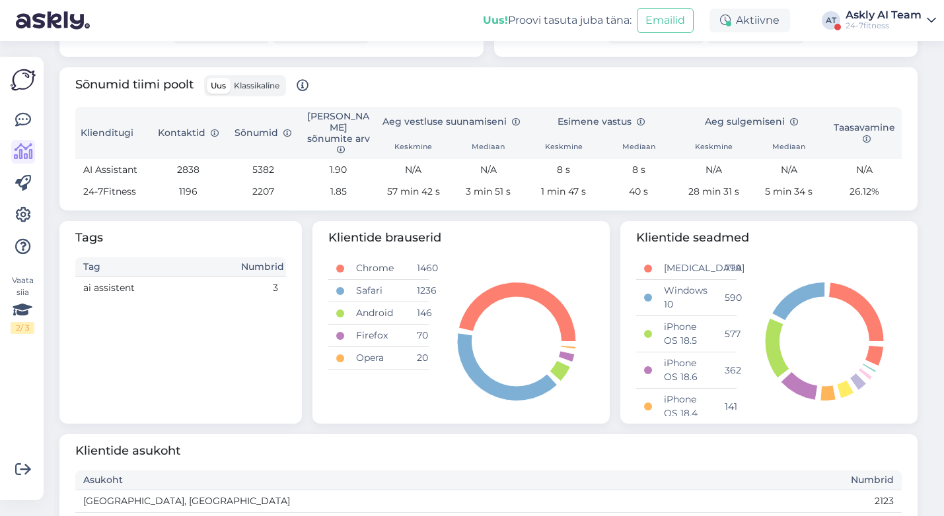
scroll to position [433, 0]
